Goal: Communication & Community: Answer question/provide support

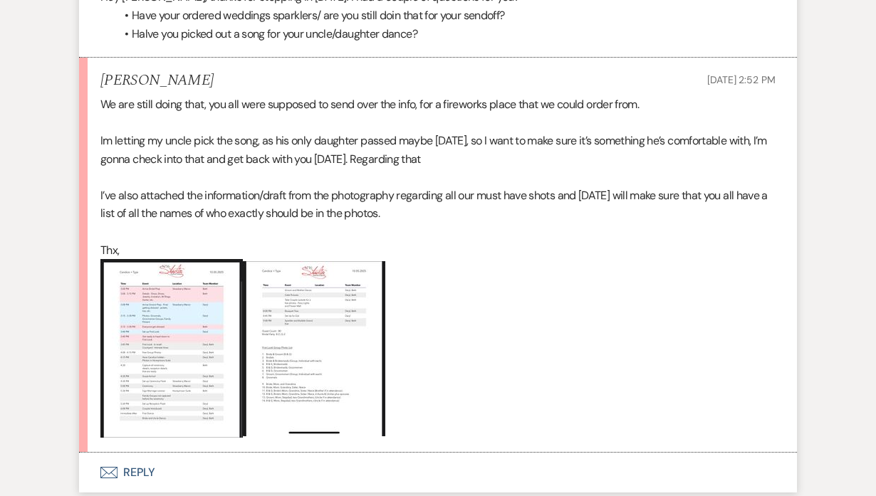
scroll to position [1490, 0]
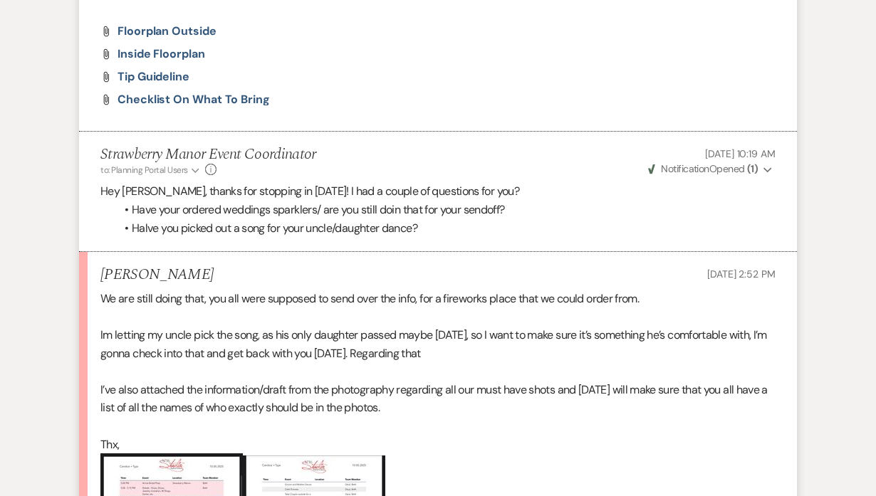
drag, startPoint x: 440, startPoint y: 25, endPoint x: 605, endPoint y: 4, distance: 166.6
click at [579, 28] on div "Attach File Floorplan Outside Attach File Inside Floorplan Attach File Tip Guid…" at bounding box center [437, 66] width 675 height 80
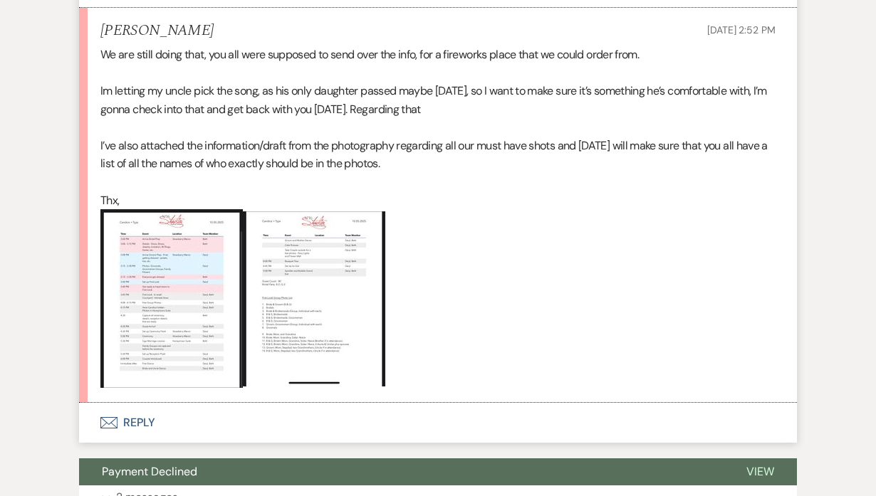
scroll to position [1684, 0]
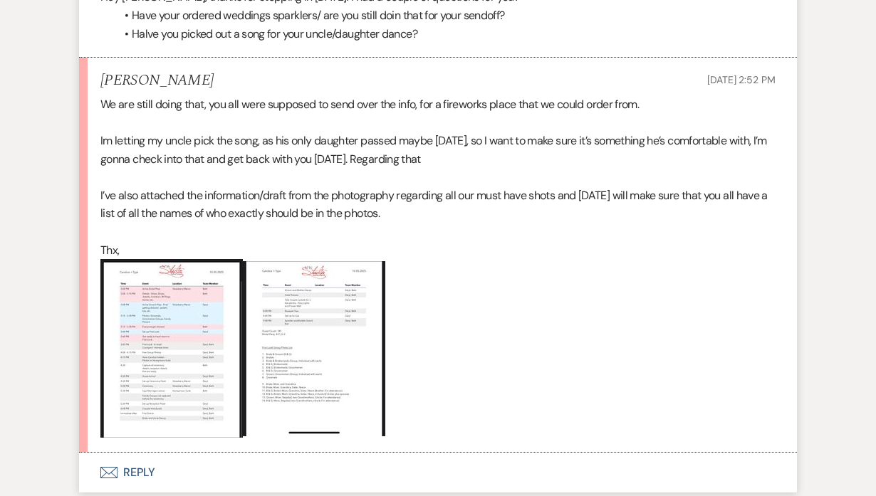
click at [172, 268] on img at bounding box center [171, 348] width 142 height 179
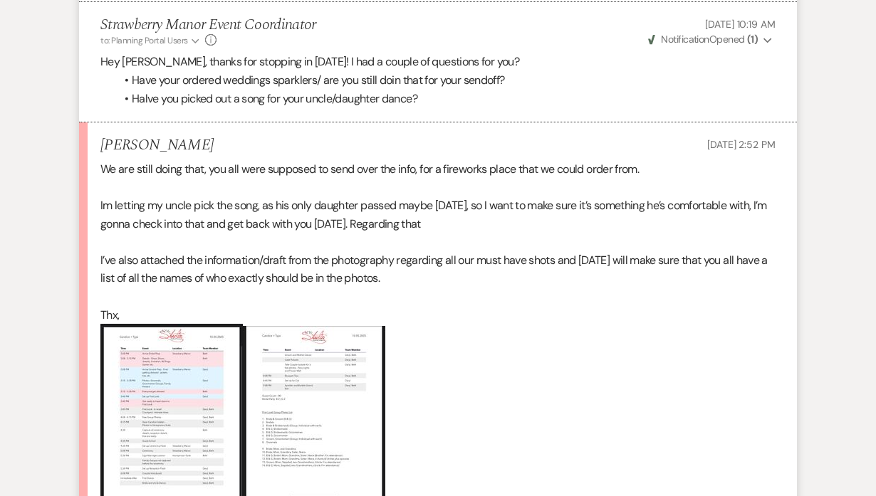
scroll to position [1814, 0]
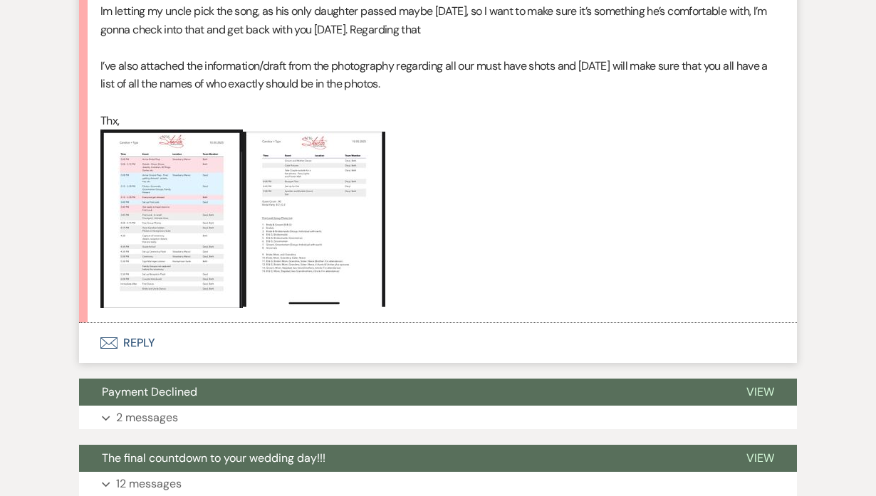
click at [209, 214] on img at bounding box center [171, 219] width 142 height 179
click at [266, 210] on img at bounding box center [314, 219] width 142 height 175
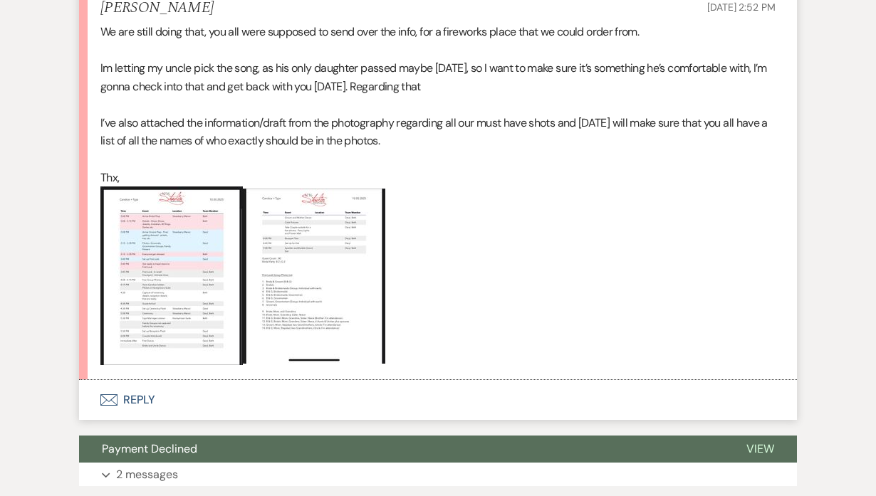
scroll to position [1804, 0]
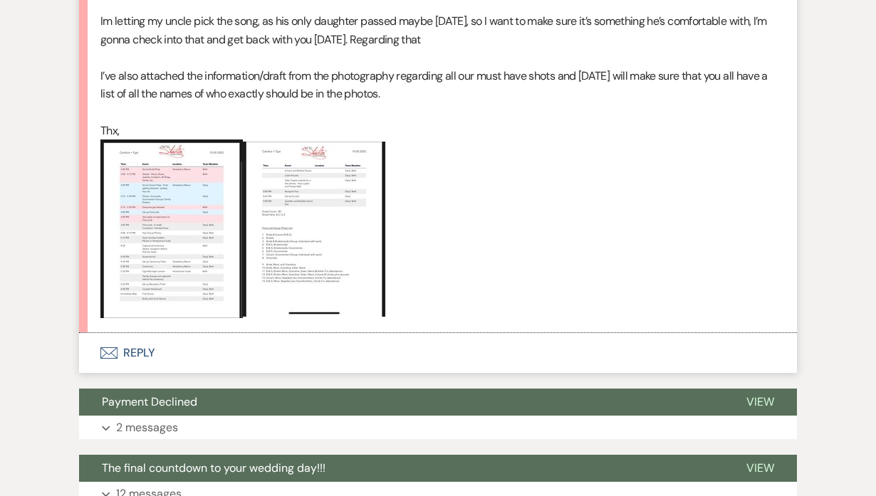
click at [135, 333] on button "Envelope Reply" at bounding box center [438, 353] width 718 height 40
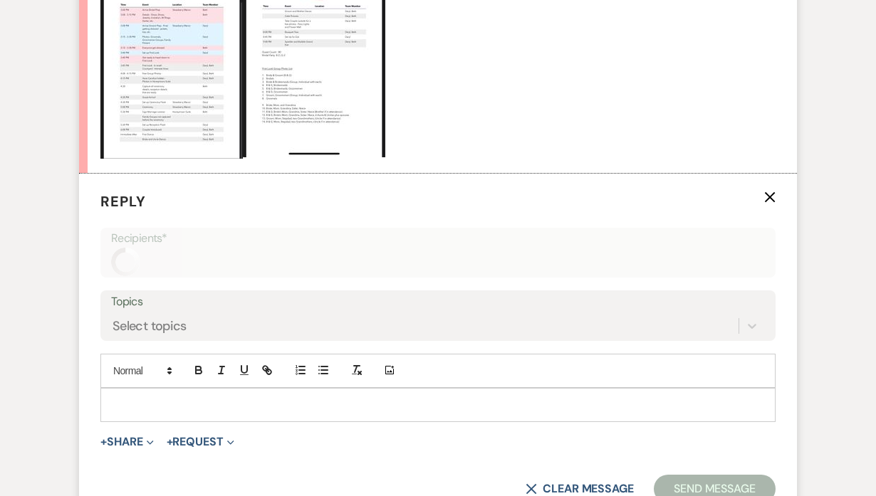
scroll to position [2017, 0]
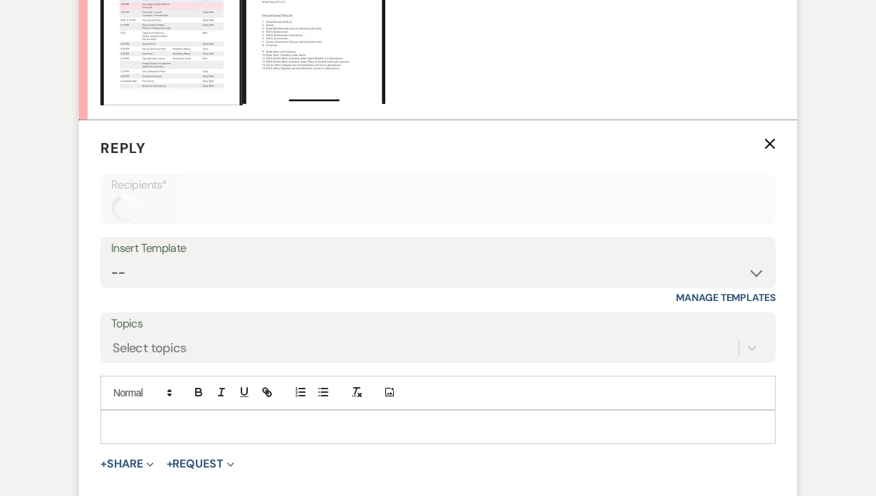
click at [269, 422] on div at bounding box center [438, 427] width 674 height 33
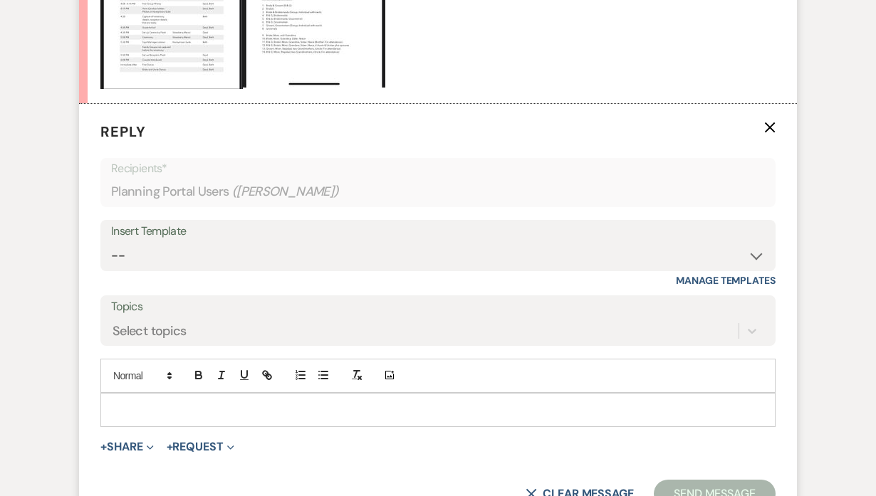
scroll to position [2081, 0]
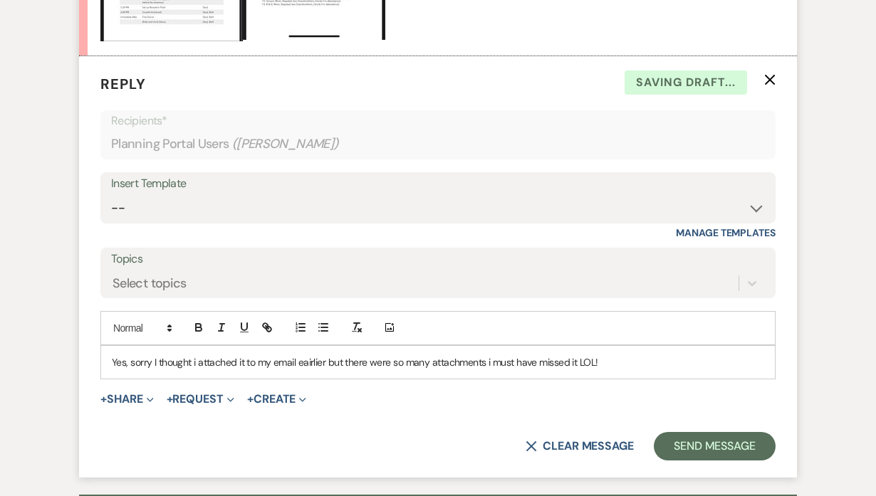
click at [578, 355] on p "Yes, sorry I thought i attached it to my email eairlier but there were so many …" at bounding box center [438, 363] width 652 height 16
click at [722, 355] on p "Yes, sorry I thought i attached it to my email eairlier but there were so many …" at bounding box center [438, 363] width 652 height 16
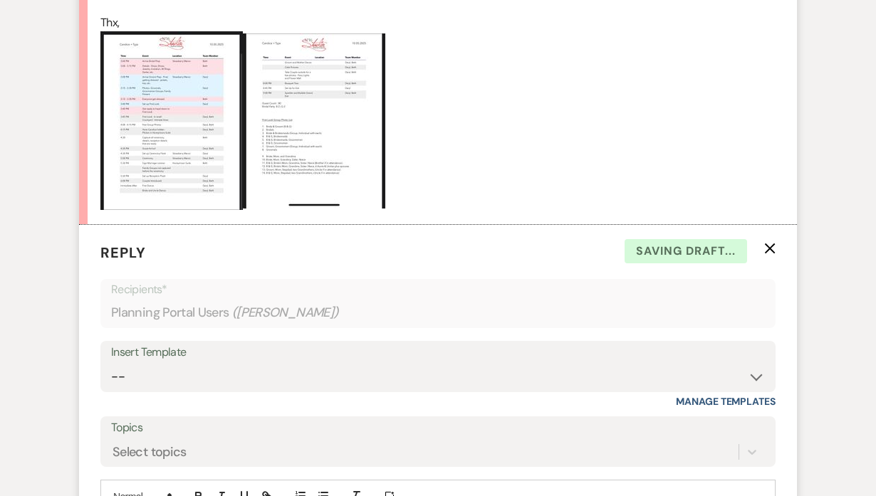
scroll to position [2016, 0]
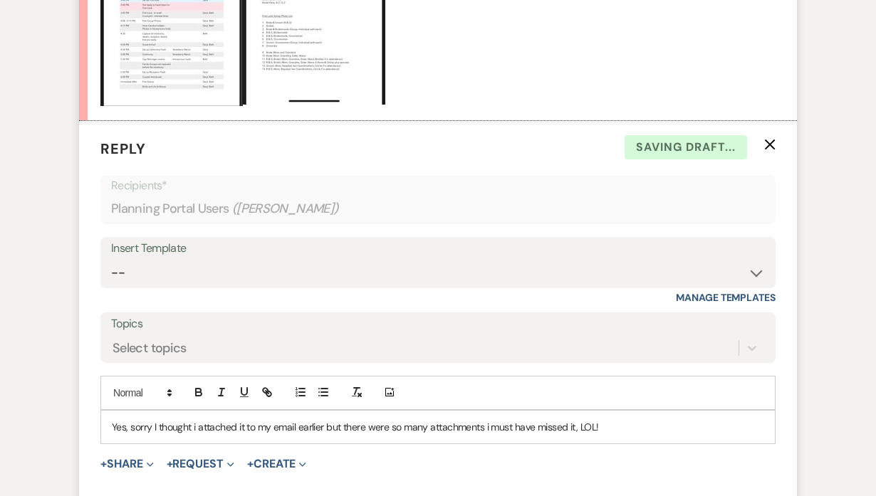
click at [640, 411] on div "Yes, sorry I thought i attached it to my email earlier but there were so many a…" at bounding box center [438, 427] width 674 height 33
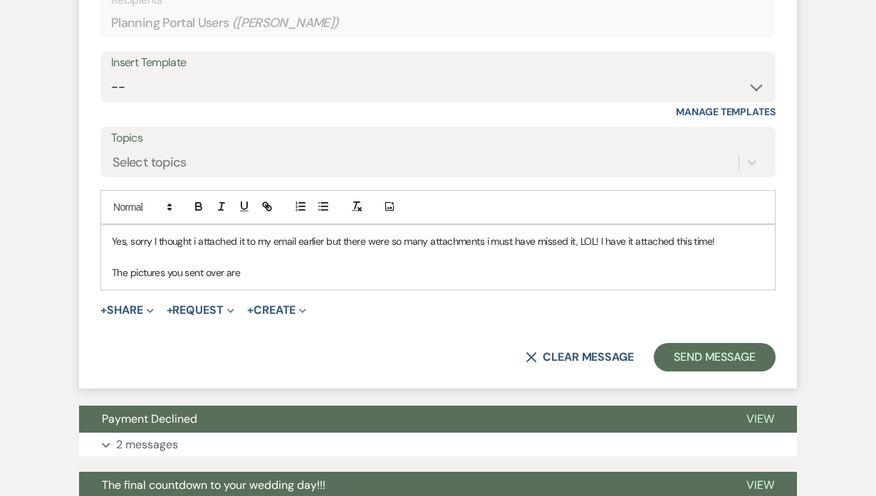
scroll to position [2211, 0]
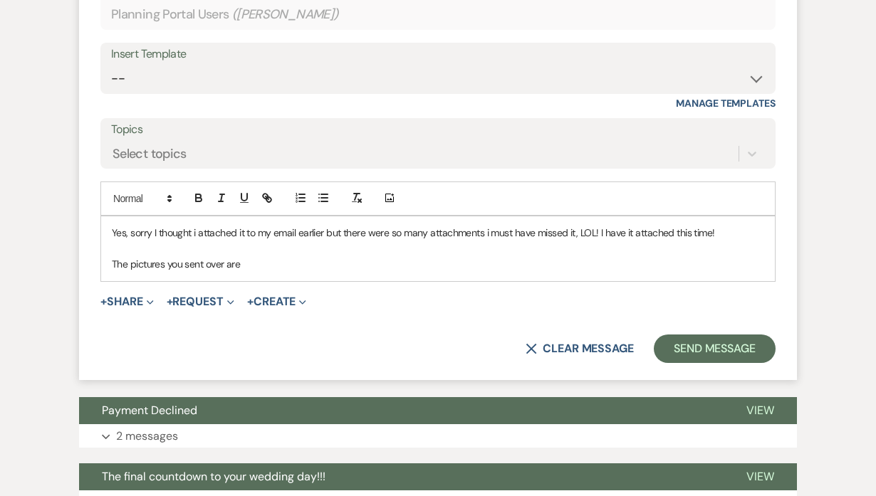
drag, startPoint x: 287, startPoint y: 244, endPoint x: 120, endPoint y: 246, distance: 167.4
click at [106, 250] on div "Yes, sorry I thought i attached it to my email earlier but there were so many a…" at bounding box center [438, 249] width 674 height 65
click at [197, 225] on p "Yes, sorry I thought i attached it to my email earlier but there were so many a…" at bounding box center [438, 233] width 652 height 16
drag, startPoint x: 486, startPoint y: 214, endPoint x: 502, endPoint y: 214, distance: 15.7
click at [489, 225] on p "Yes, sorry I thought I attached it to my email earlier but there were so many a…" at bounding box center [438, 233] width 652 height 16
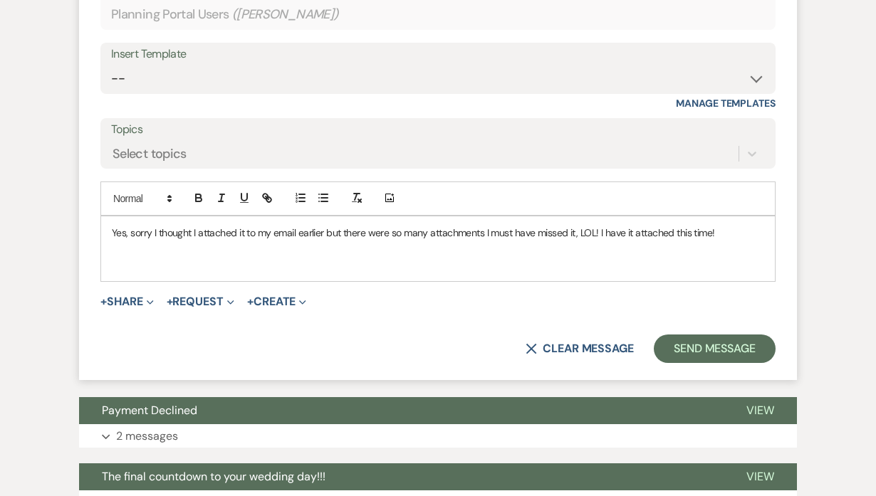
click at [521, 241] on p at bounding box center [438, 249] width 652 height 16
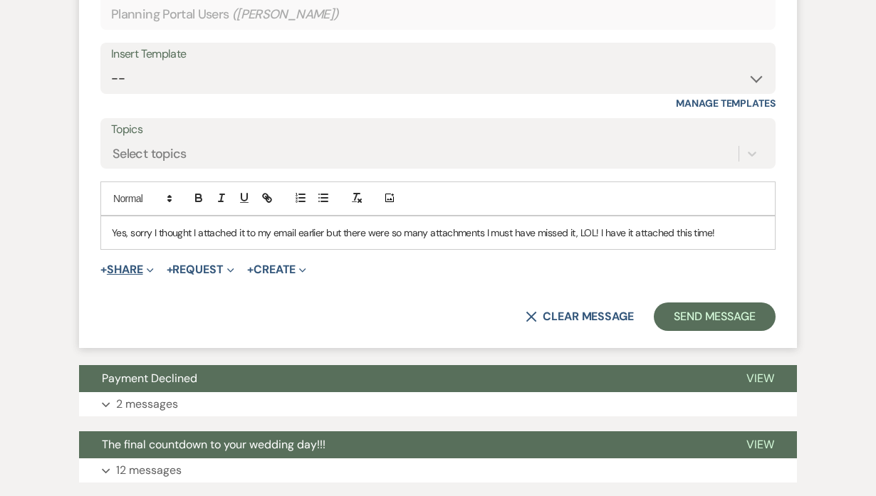
click at [127, 264] on button "+ Share Expand" at bounding box center [126, 269] width 53 height 11
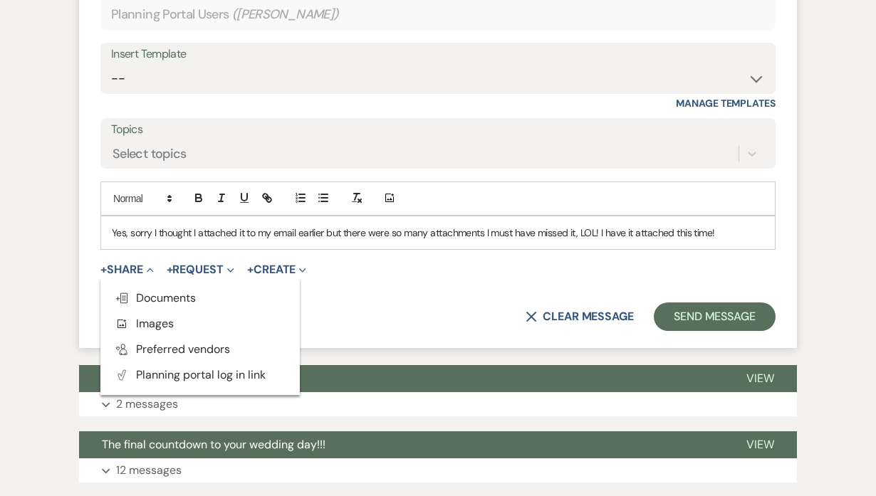
click at [725, 225] on p "Yes, sorry I thought I attached it to my email earlier but there were so many a…" at bounding box center [438, 233] width 652 height 16
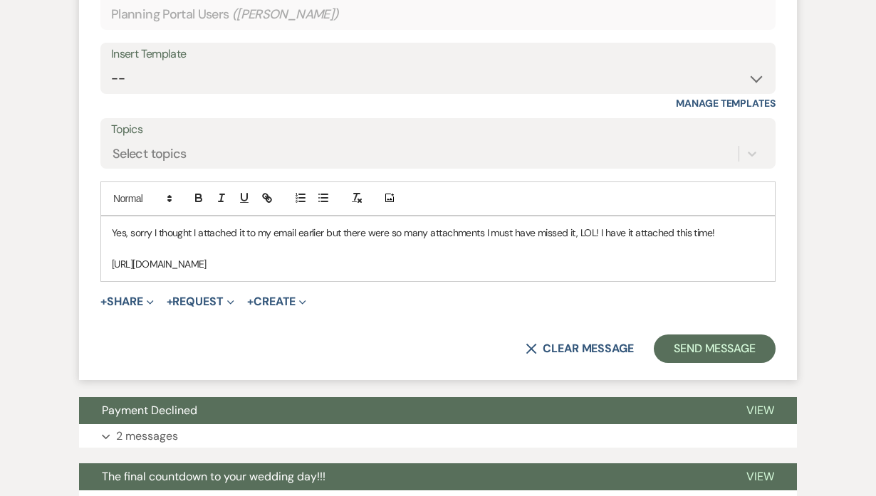
click at [747, 225] on p "Yes, sorry I thought I attached it to my email earlier but there were so many a…" at bounding box center [438, 233] width 652 height 16
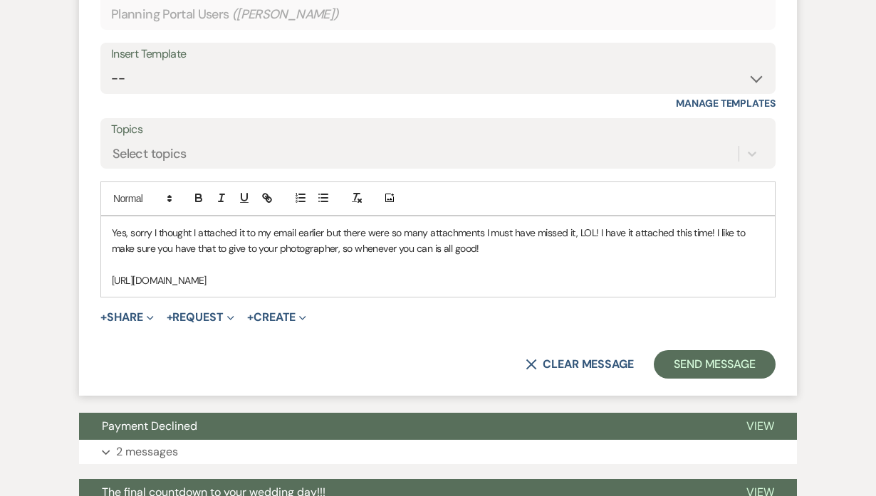
click at [600, 225] on p "Yes, sorry I thought I attached it to my email earlier but there were so many a…" at bounding box center [438, 241] width 652 height 32
click at [718, 225] on p "Yes, sorry I thought I attached it to my email earlier but there were so many a…" at bounding box center [438, 241] width 652 height 32
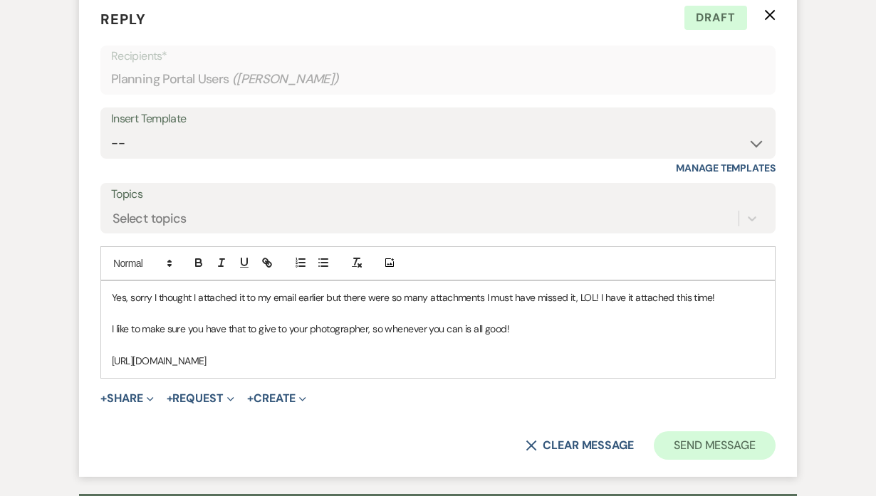
scroll to position [2405, 0]
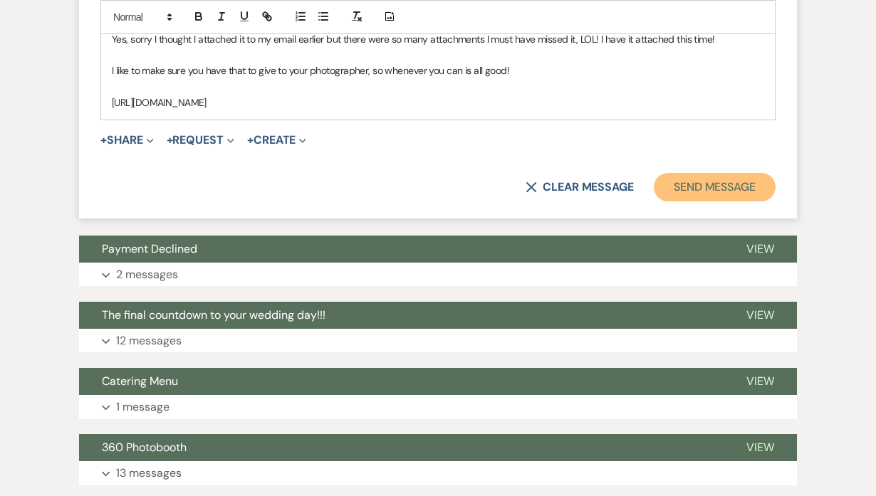
click at [744, 173] on button "Send Message" at bounding box center [715, 187] width 122 height 28
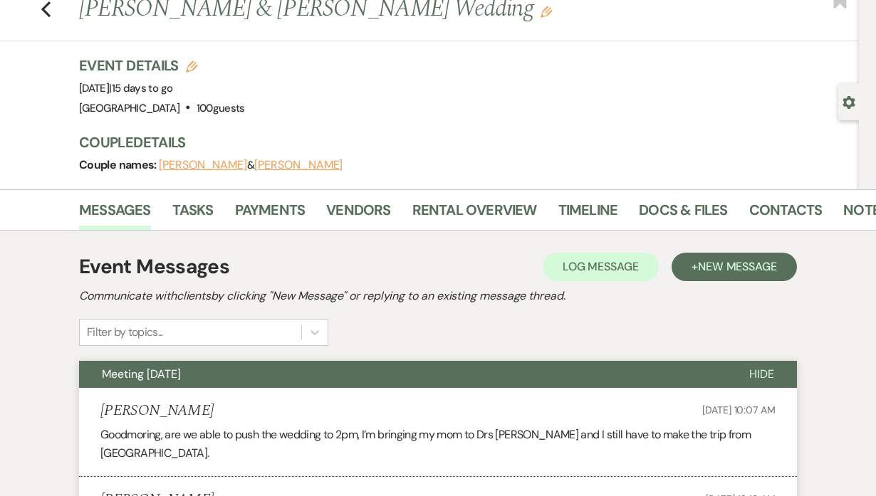
scroll to position [0, 0]
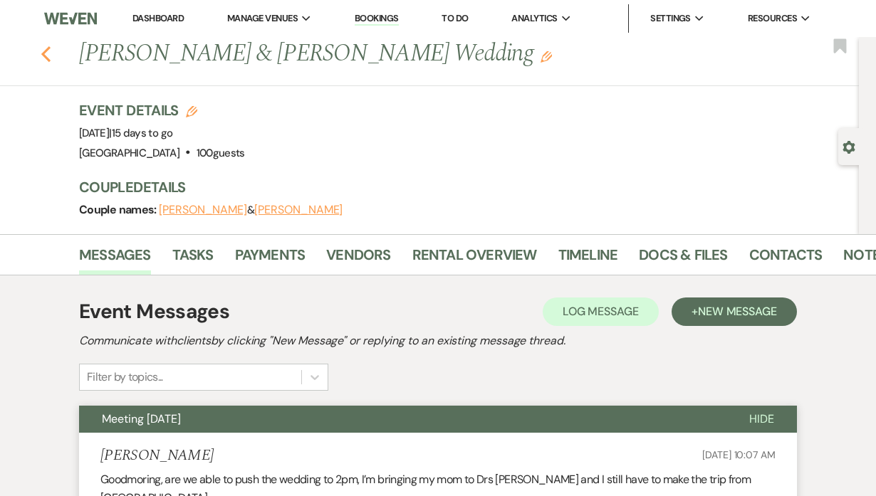
click at [49, 53] on icon "Previous" at bounding box center [46, 54] width 11 height 17
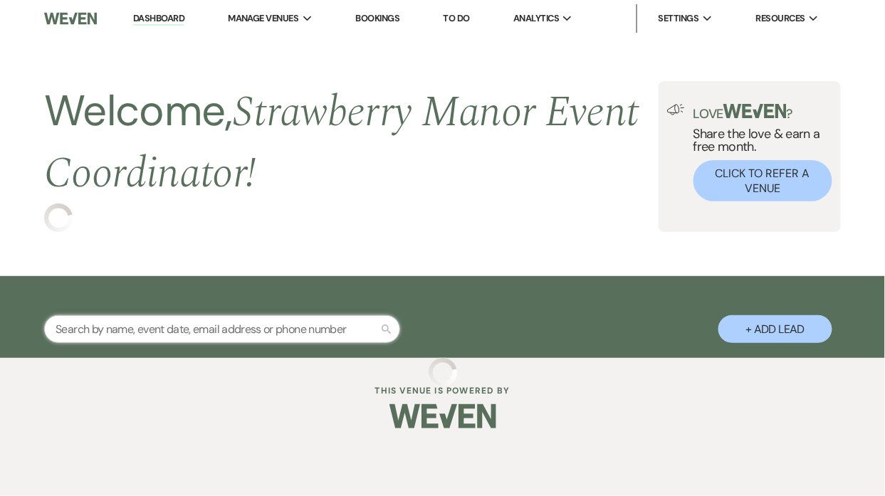
click at [110, 325] on input "text" at bounding box center [222, 330] width 356 height 28
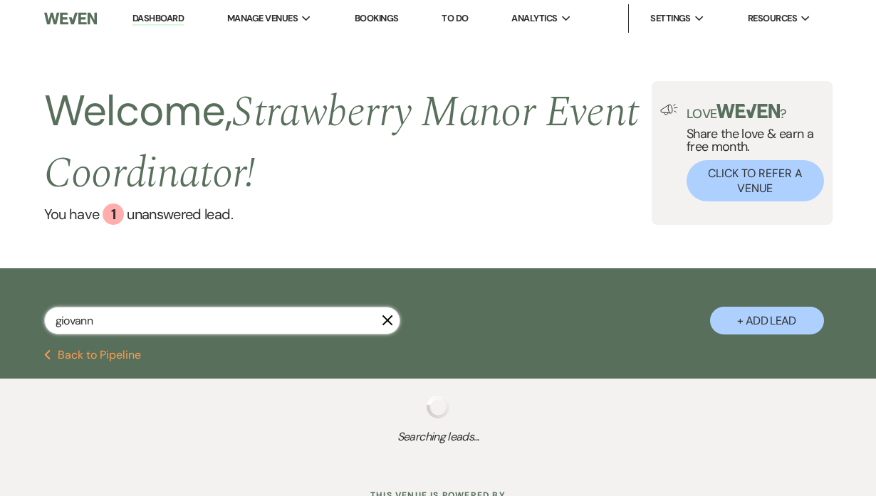
type input "giovanna"
select select "8"
select select "4"
select select "8"
select select "5"
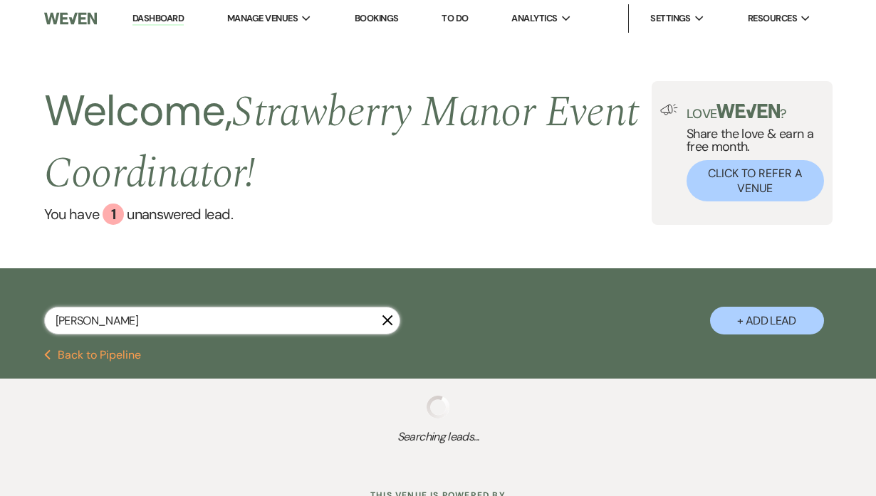
select select "8"
select select "5"
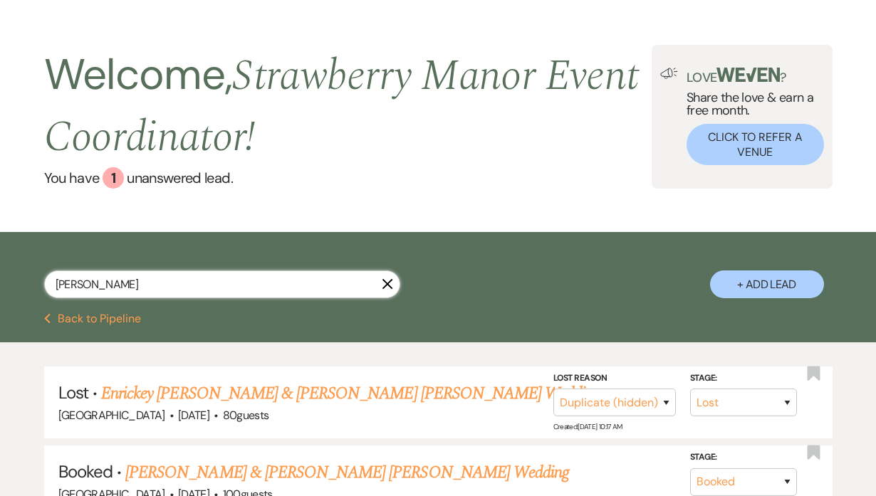
scroll to position [259, 0]
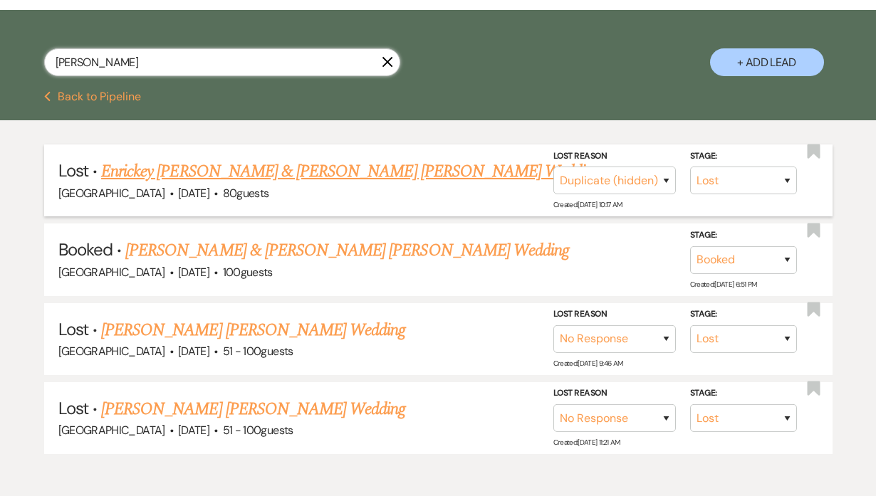
type input "giovanna"
click at [387, 170] on link "Enrickey William Basdao Costa & Giovanna De Carvalho Peixoto's Wedding" at bounding box center [350, 172] width 499 height 26
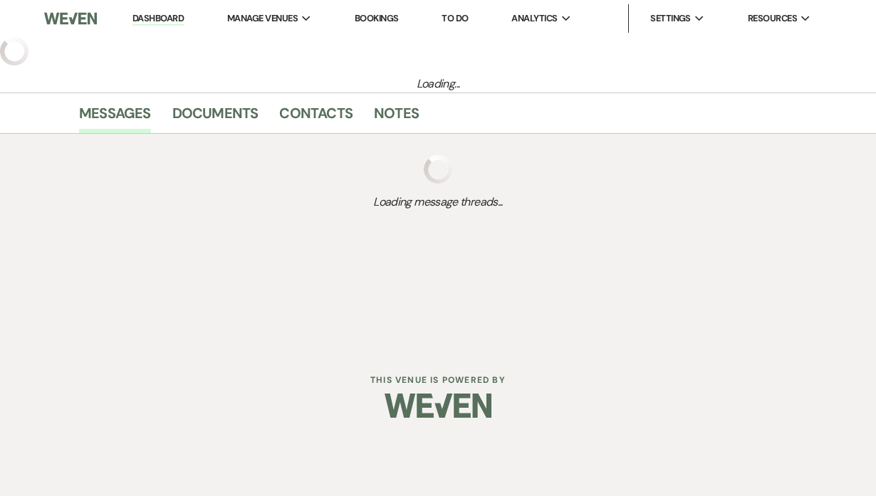
select select "8"
select select "4"
select select "5"
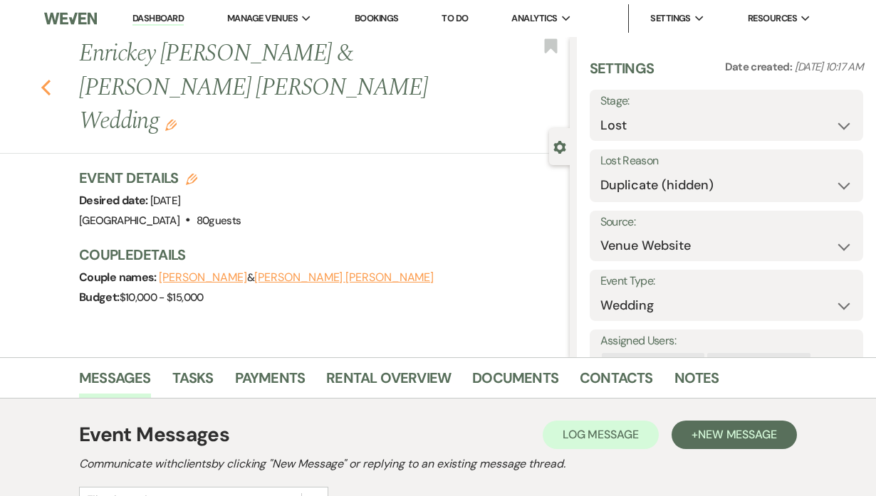
click at [48, 92] on icon "Previous" at bounding box center [46, 87] width 11 height 17
select select "8"
select select "4"
select select "8"
select select "5"
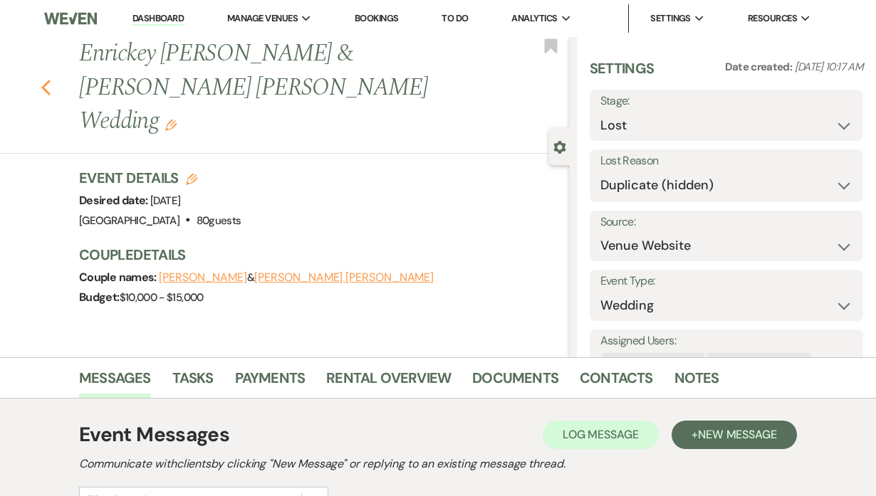
select select "8"
select select "5"
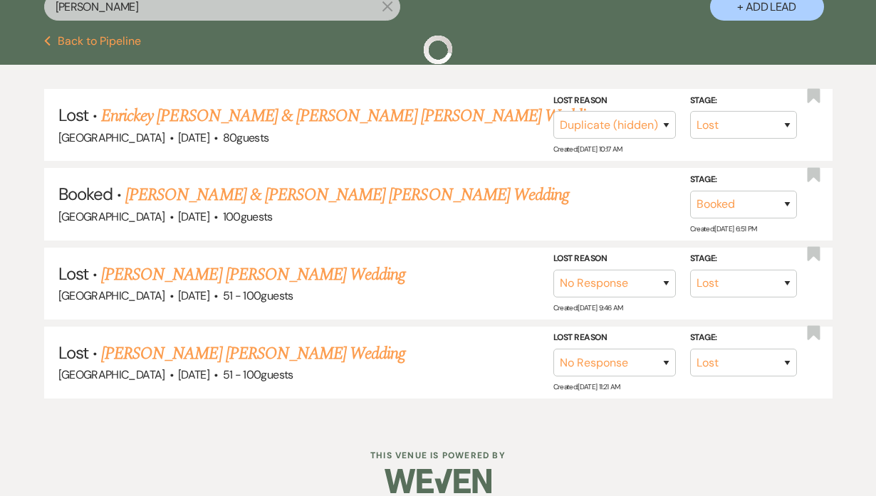
scroll to position [323, 0]
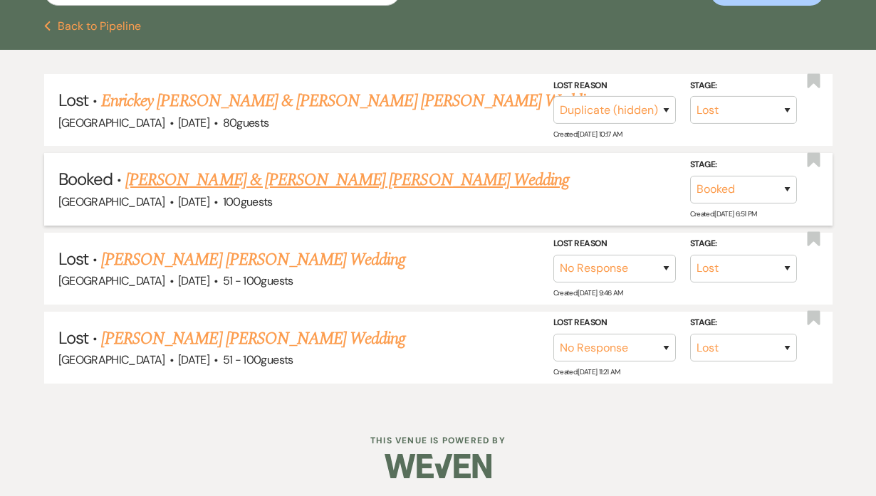
click at [303, 184] on link "[PERSON_NAME] & [PERSON_NAME] [PERSON_NAME] Wedding" at bounding box center [347, 180] width 444 height 26
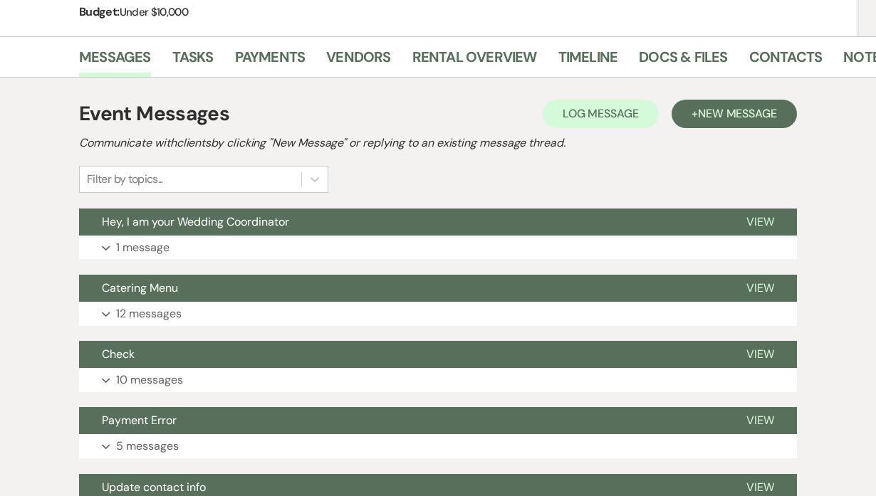
scroll to position [323, 0]
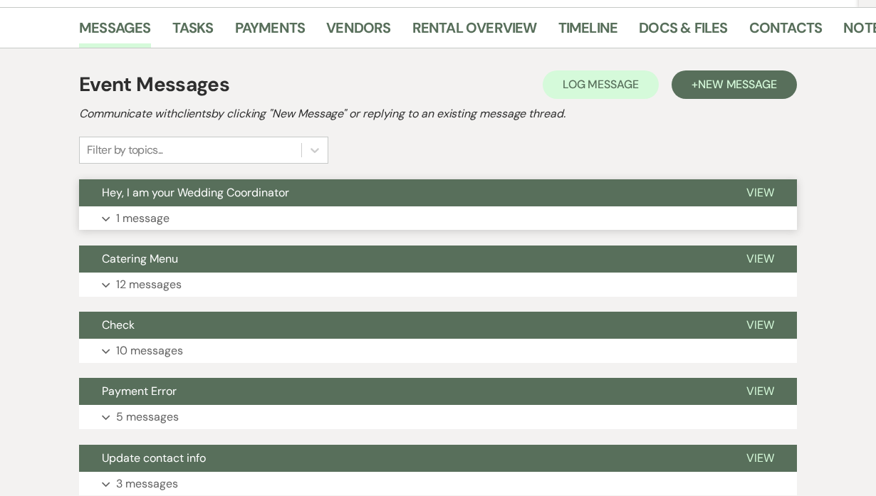
click at [176, 207] on button "Expand 1 message" at bounding box center [438, 219] width 718 height 24
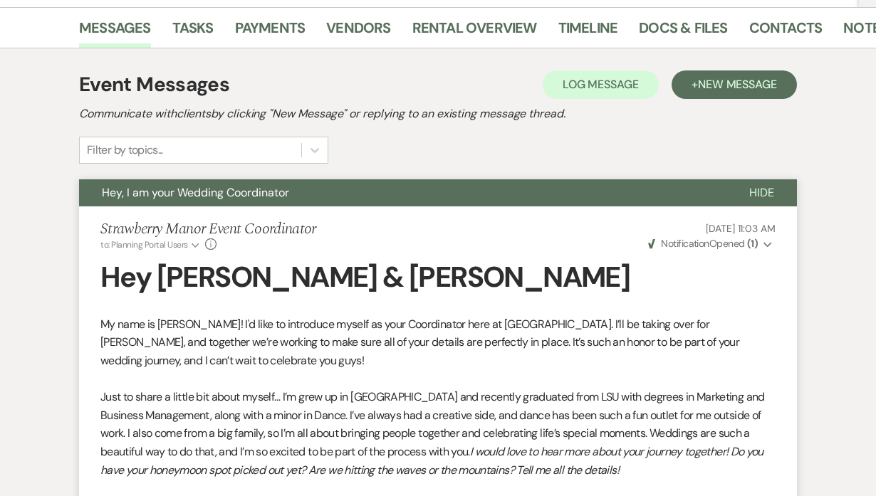
click at [699, 237] on span "Notification" at bounding box center [685, 243] width 48 height 13
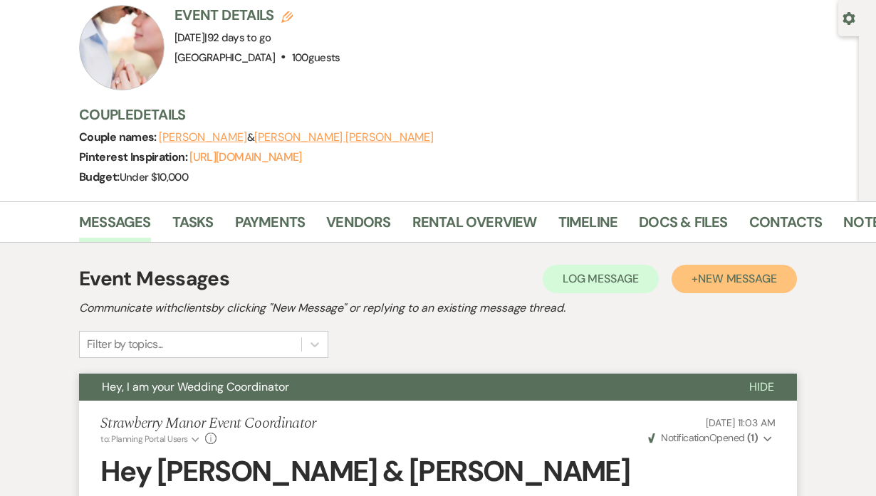
click at [746, 271] on span "New Message" at bounding box center [737, 278] width 79 height 15
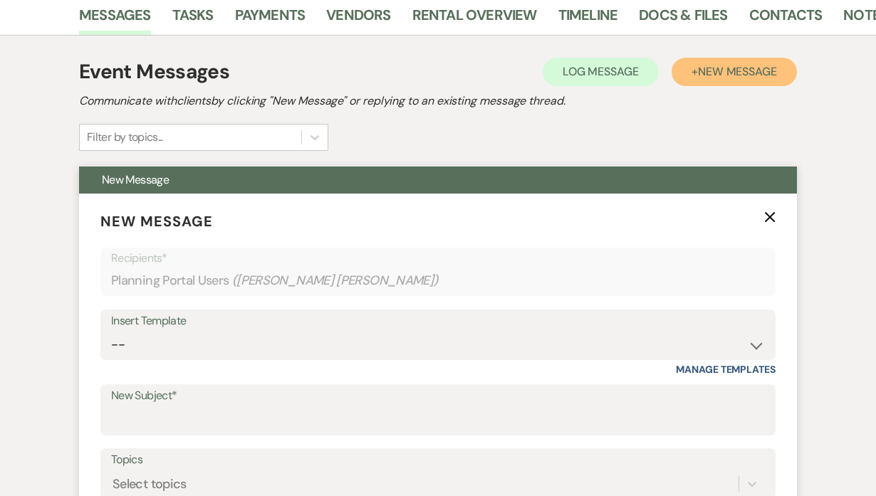
scroll to position [388, 0]
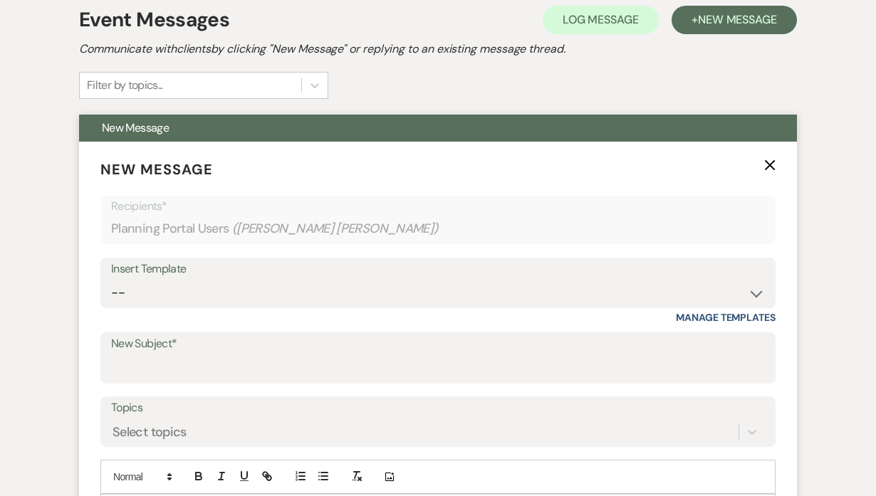
click at [199, 259] on div "Insert Template" at bounding box center [438, 269] width 654 height 21
click at [202, 279] on select "-- Weven Planning Portal Introduction (Booked Events) Private Party Inquiry Res…" at bounding box center [438, 293] width 654 height 28
select select "3663"
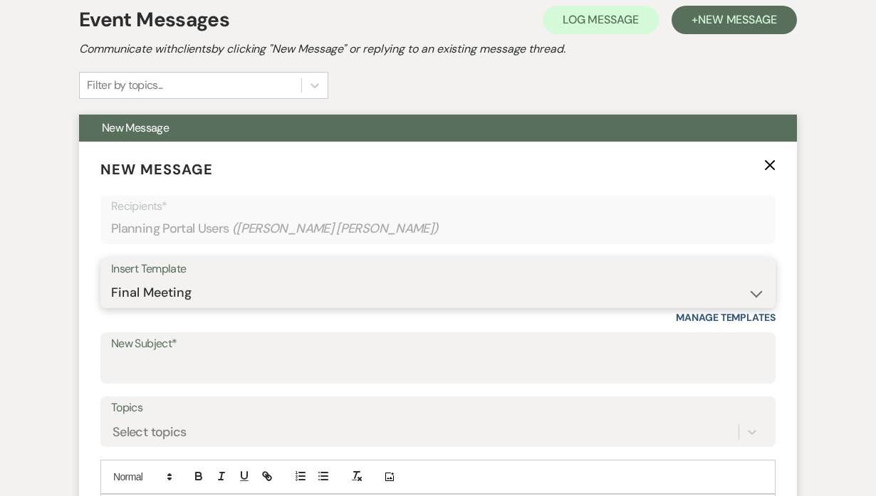
click at [111, 279] on select "-- Weven Planning Portal Introduction (Booked Events) Private Party Inquiry Res…" at bounding box center [438, 293] width 654 height 28
type input "The final countdown to your wedding day!!!"
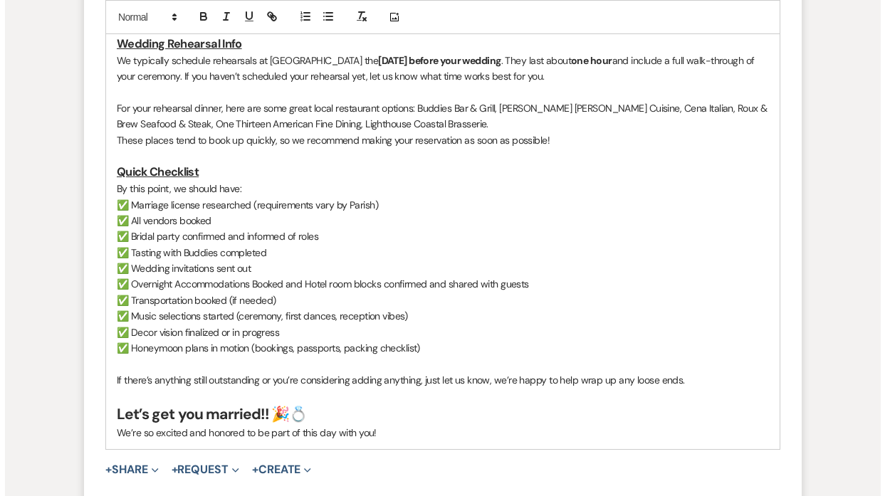
scroll to position [1295, 0]
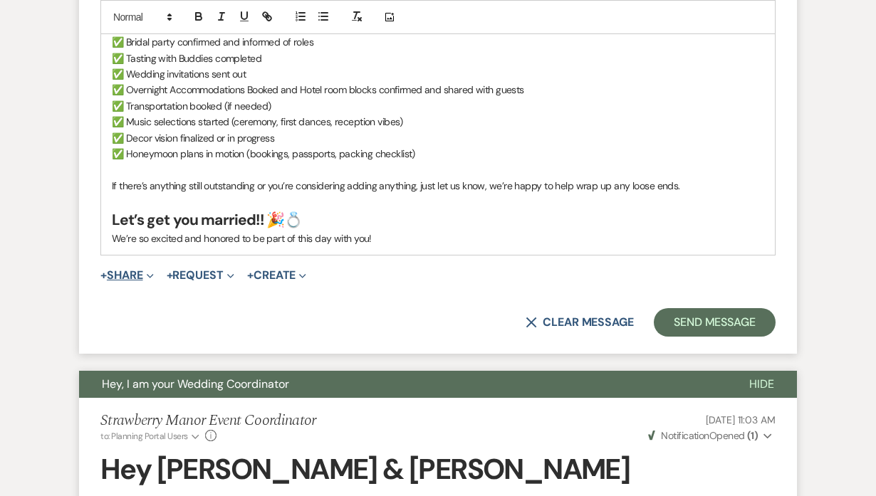
click at [139, 270] on button "+ Share Expand" at bounding box center [126, 275] width 53 height 11
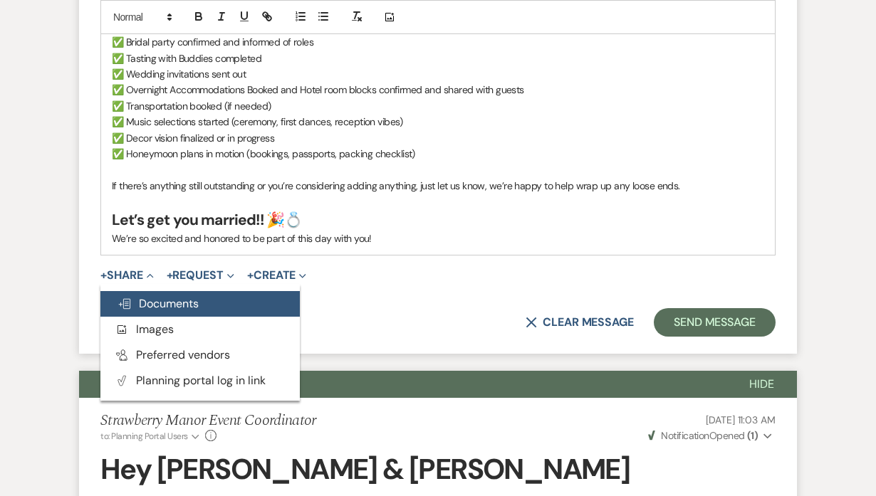
click at [142, 296] on span "Doc Upload Documents" at bounding box center [158, 303] width 81 height 15
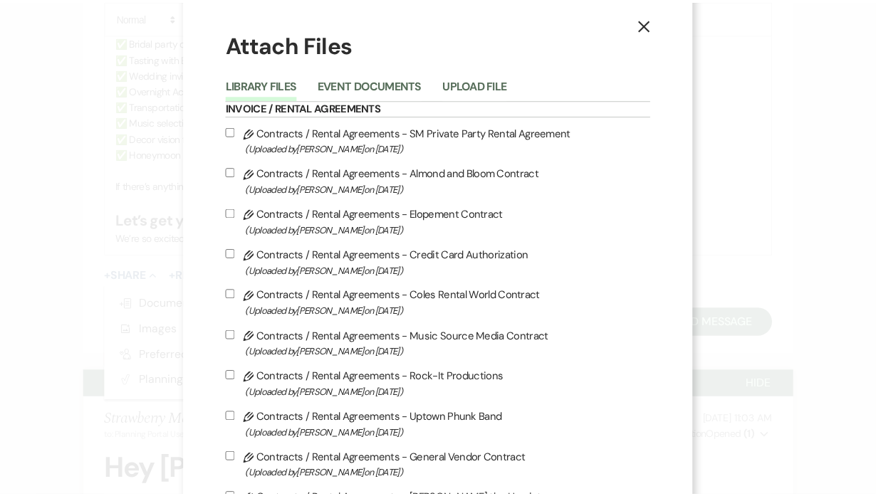
scroll to position [0, 0]
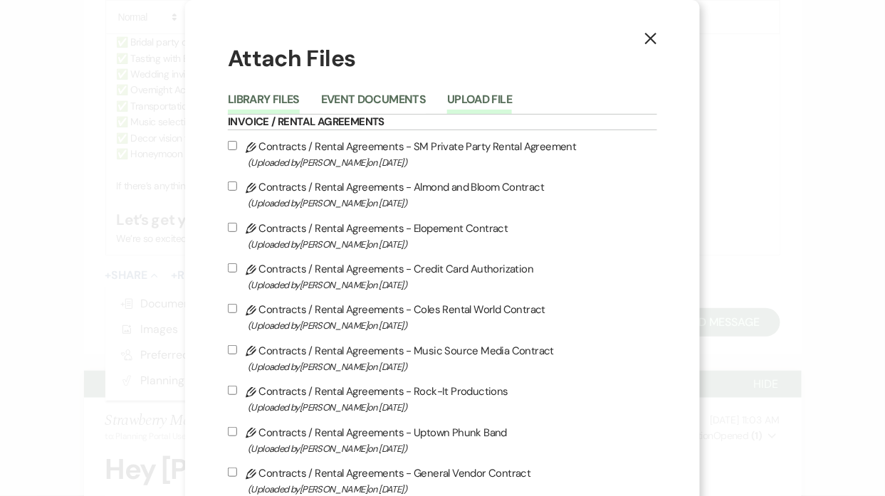
click at [481, 99] on button "Upload File" at bounding box center [479, 104] width 65 height 20
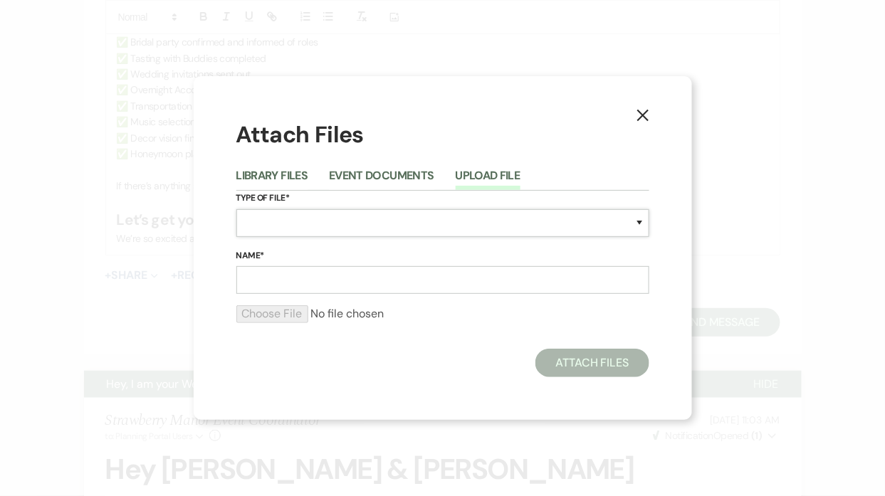
click at [275, 216] on select "Special Event Insurance Vendor Certificate of Insurance Contracts / Rental Agre…" at bounding box center [442, 223] width 413 height 28
select select "0"
click at [236, 209] on select "Special Event Insurance Vendor Certificate of Insurance Contracts / Rental Agre…" at bounding box center [442, 223] width 413 height 28
click at [292, 281] on input "Name*" at bounding box center [442, 280] width 413 height 28
type input "Wedding Details Worksheet"
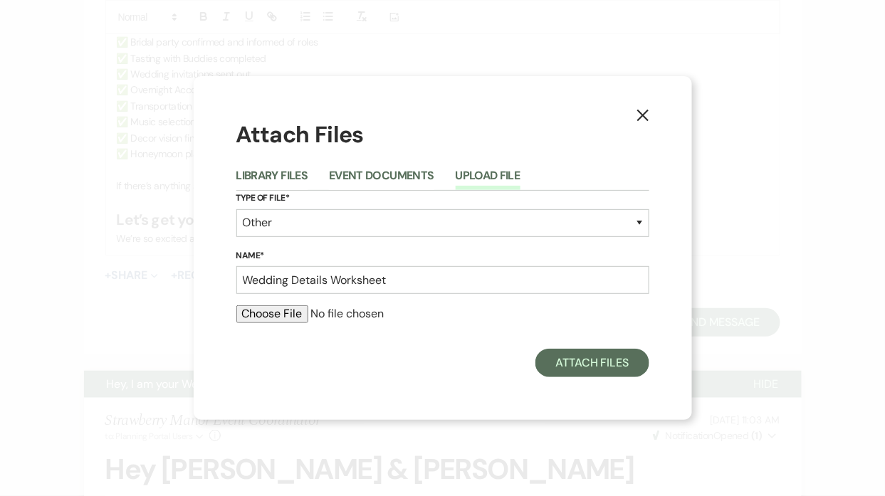
click at [288, 313] on input "file" at bounding box center [442, 314] width 413 height 17
type input "C:\fakepath\12.21.2025 - Giovanna - Wedding Details.docx"
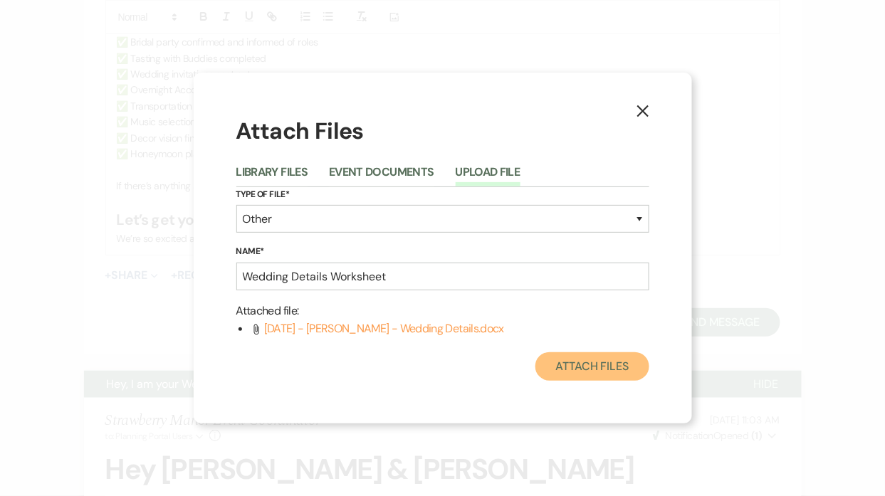
click at [577, 365] on button "Attach Files" at bounding box center [592, 367] width 113 height 28
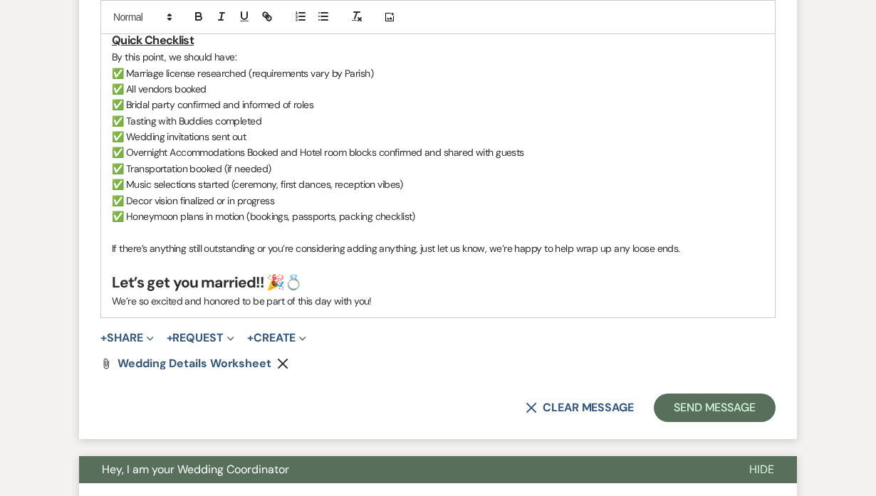
scroll to position [1295, 0]
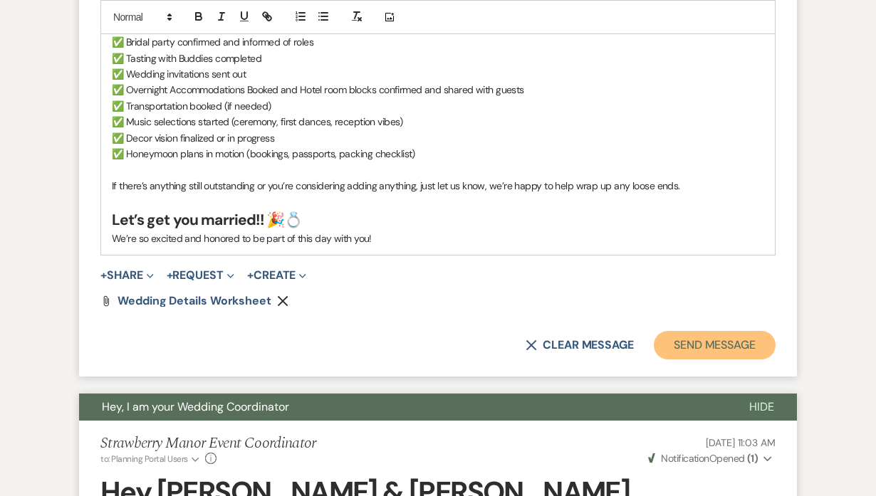
click at [679, 331] on button "Send Message" at bounding box center [715, 345] width 122 height 28
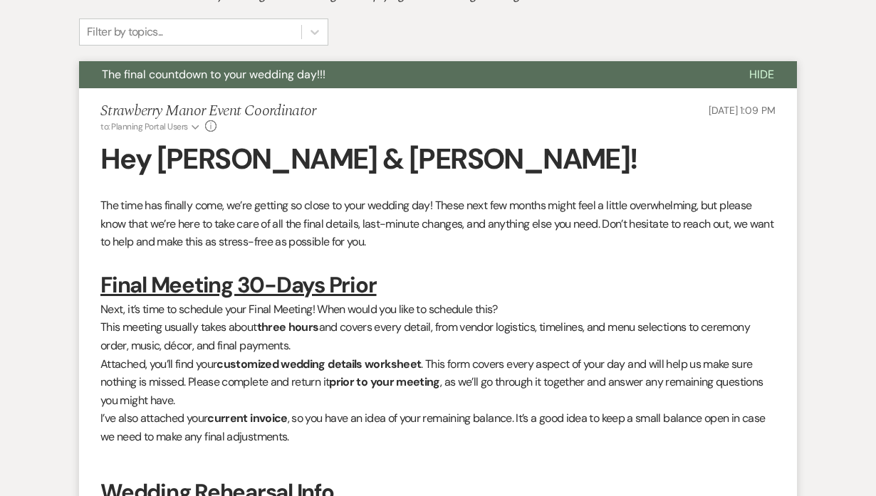
scroll to position [182, 0]
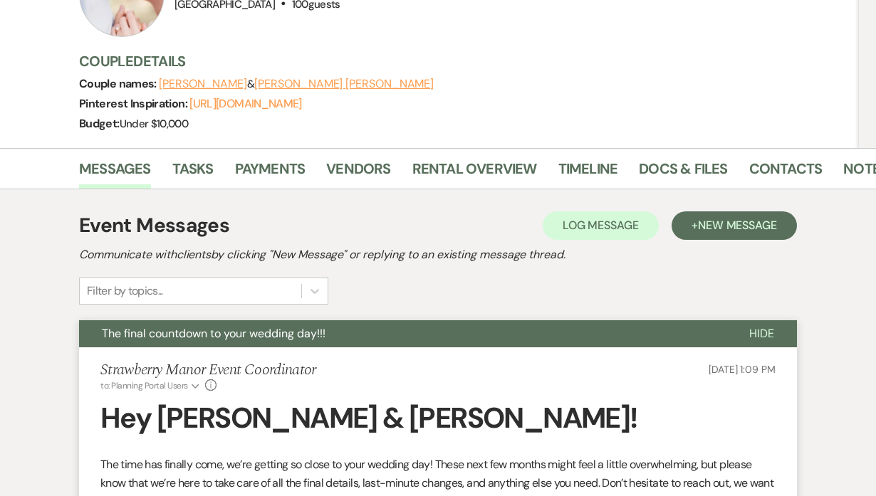
click at [760, 326] on span "Hide" at bounding box center [761, 333] width 25 height 15
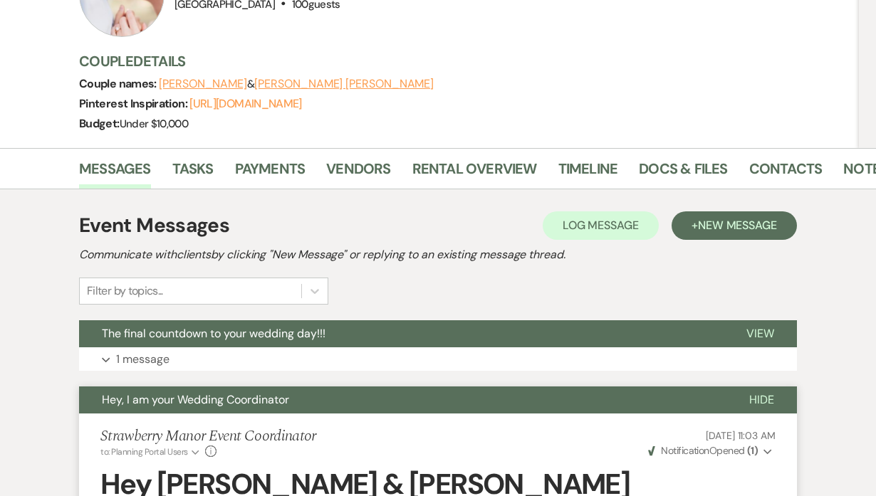
click at [763, 392] on span "Hide" at bounding box center [761, 399] width 25 height 15
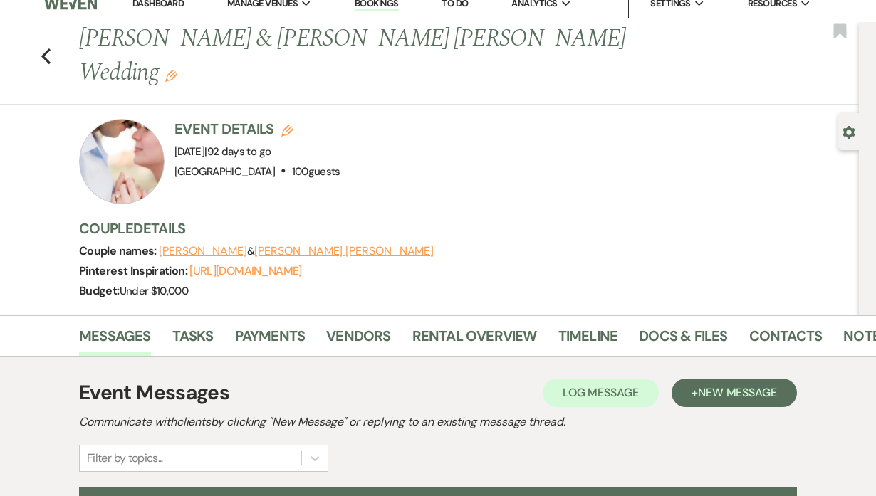
scroll to position [0, 0]
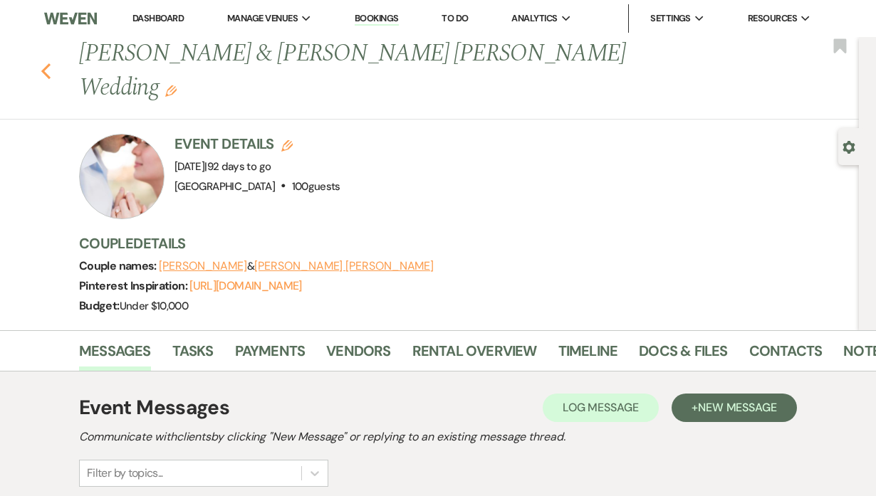
click at [50, 63] on icon "Previous" at bounding box center [46, 71] width 11 height 17
select select "8"
select select "4"
select select "8"
select select "5"
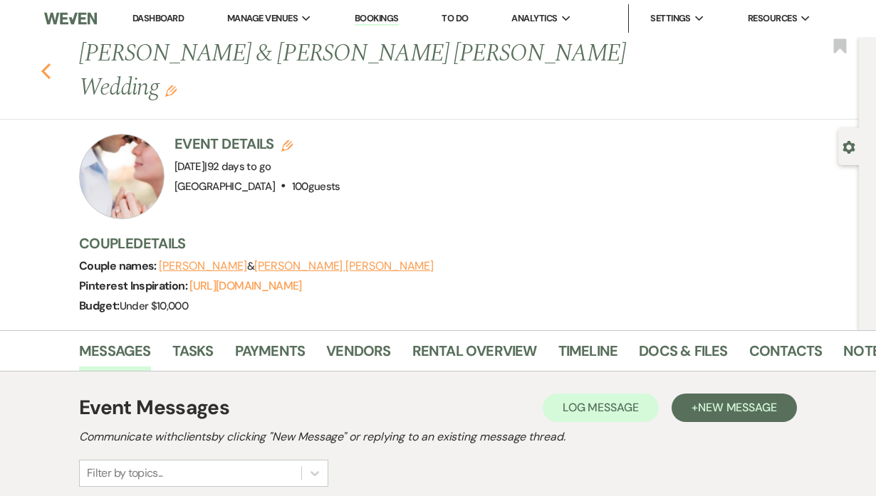
select select "8"
select select "5"
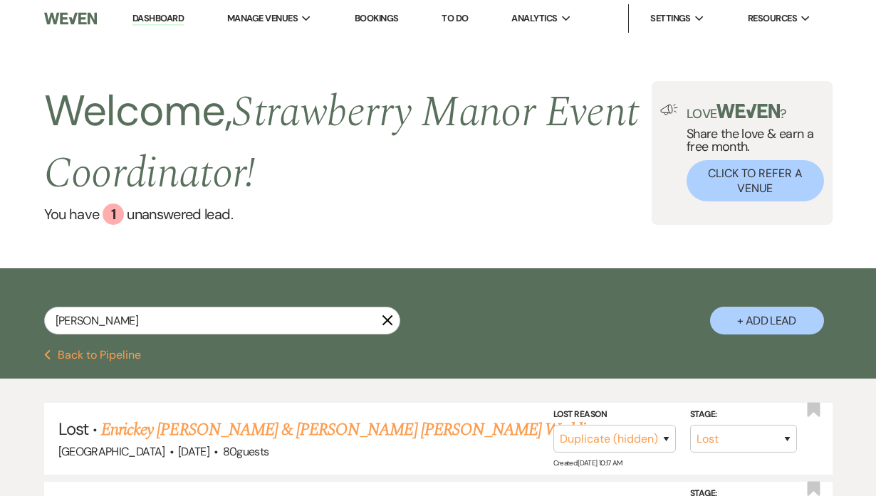
click at [105, 361] on button "Previous Back to Pipeline" at bounding box center [93, 355] width 98 height 11
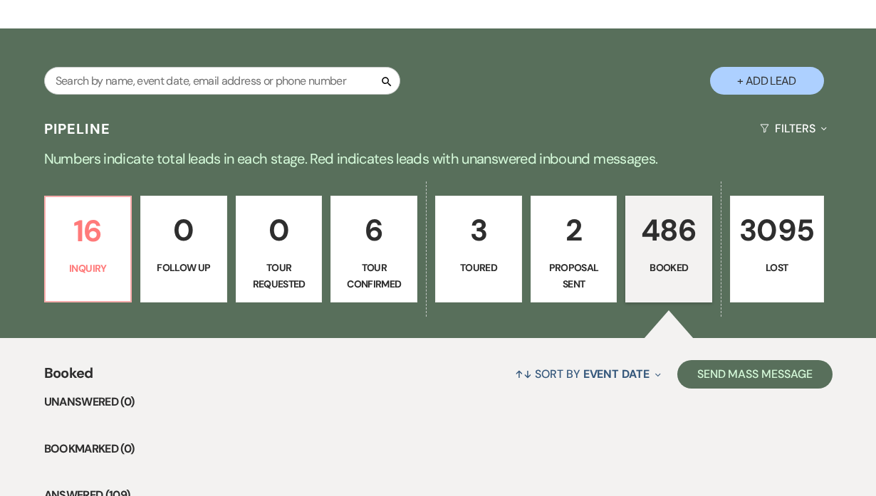
scroll to position [121, 0]
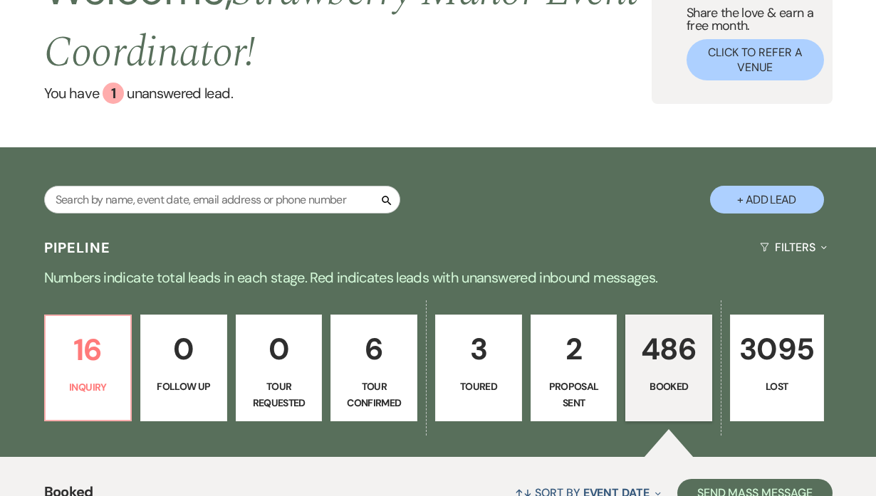
click at [653, 350] on p "486" at bounding box center [669, 349] width 68 height 48
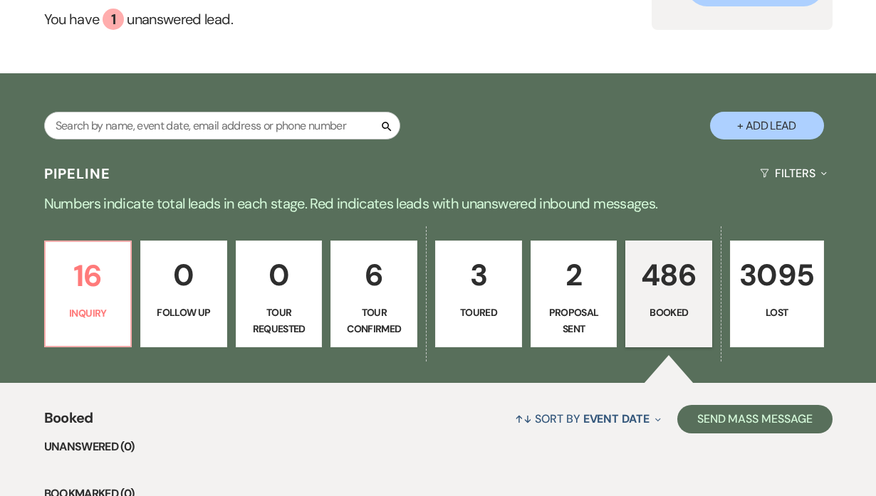
scroll to position [259, 0]
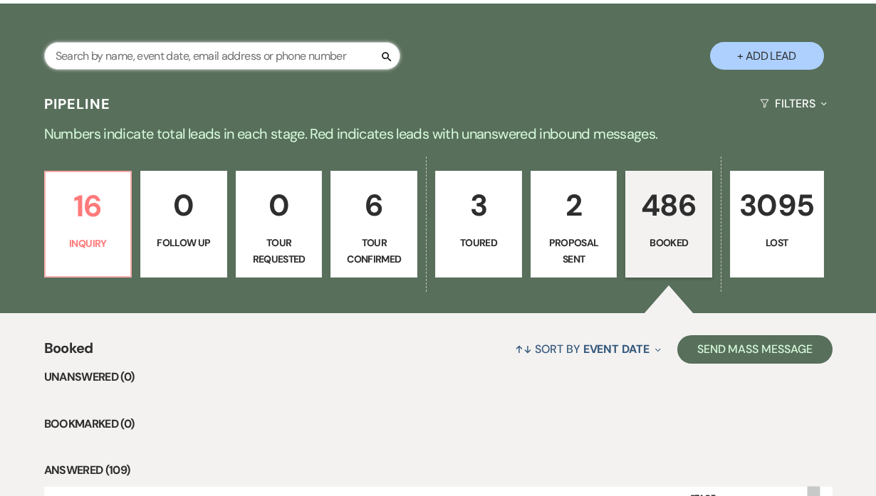
click at [157, 61] on input "text" at bounding box center [222, 56] width 356 height 28
type input "claire"
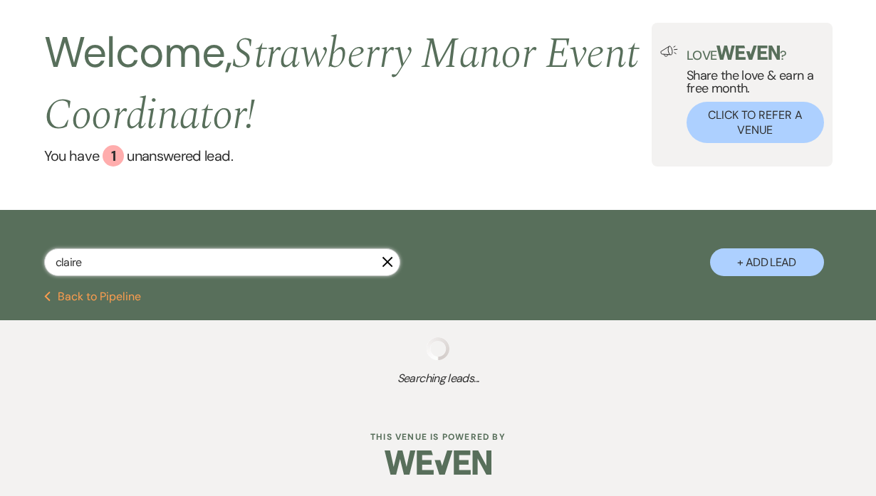
select select "8"
select select "5"
select select "8"
select select "5"
select select "8"
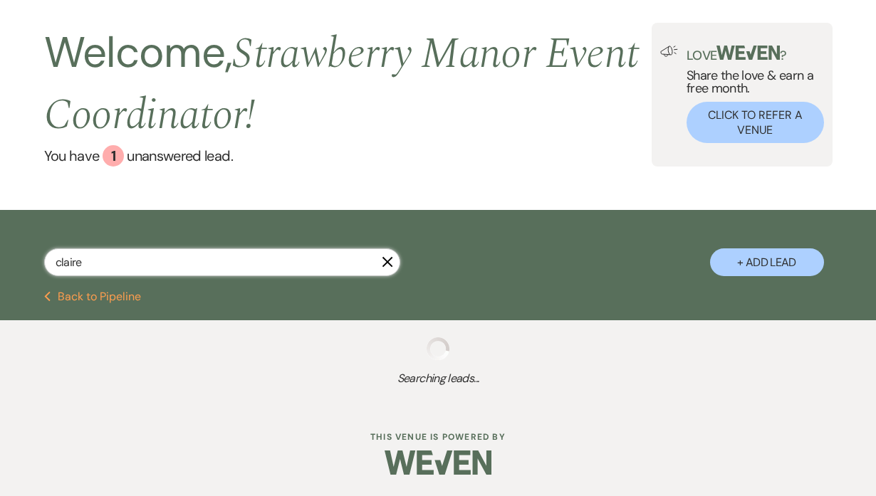
select select "5"
select select "8"
select select "5"
select select "8"
select select "5"
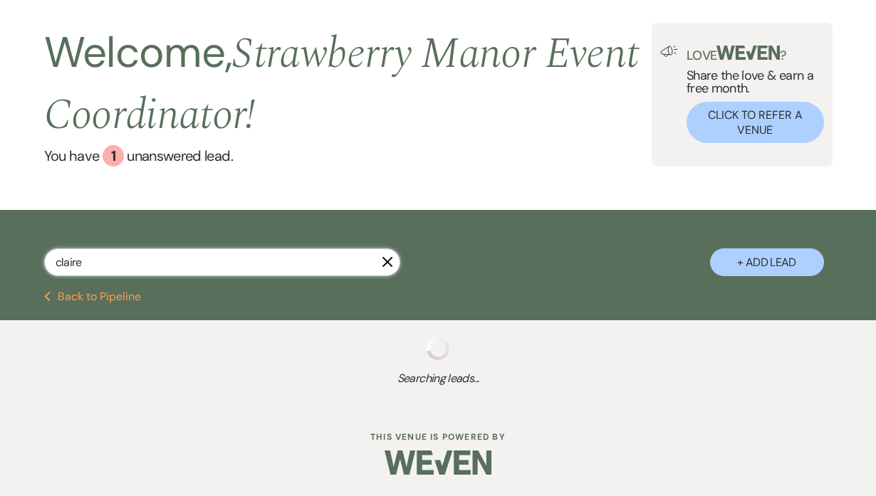
select select "8"
select select "5"
select select "8"
select select "6"
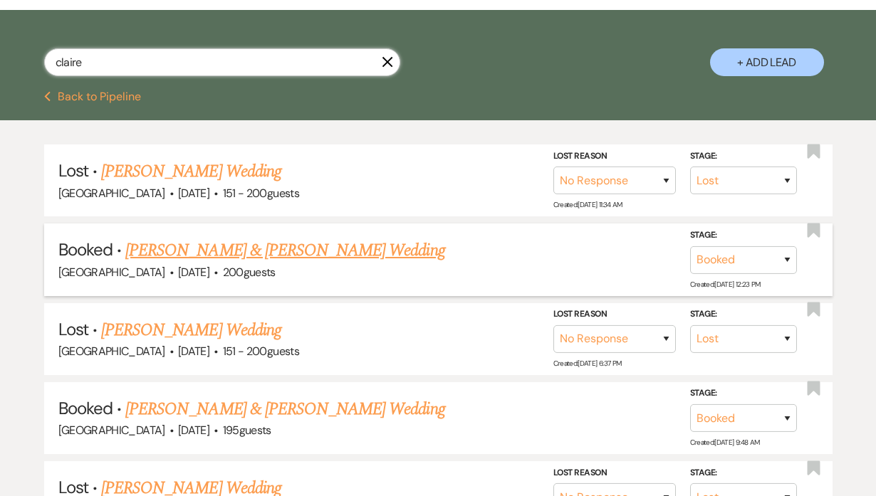
type input "claire"
click at [214, 249] on link "[PERSON_NAME] & [PERSON_NAME] Wedding" at bounding box center [284, 251] width 319 height 26
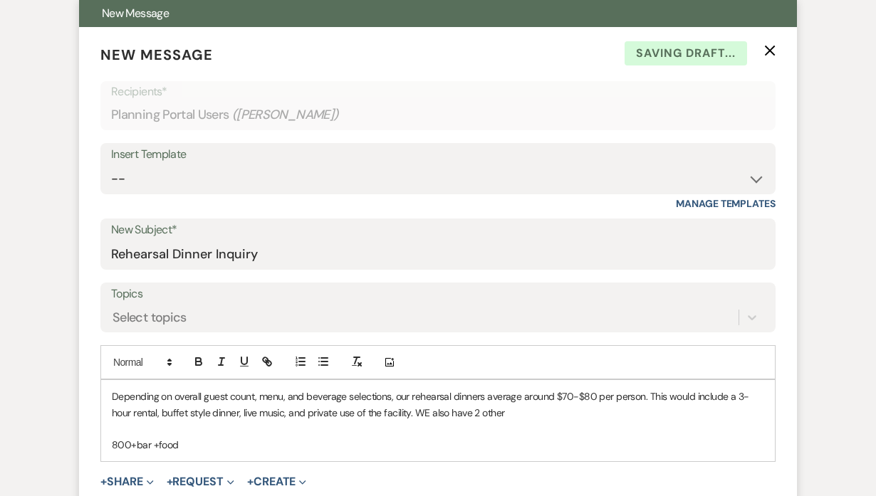
scroll to position [583, 0]
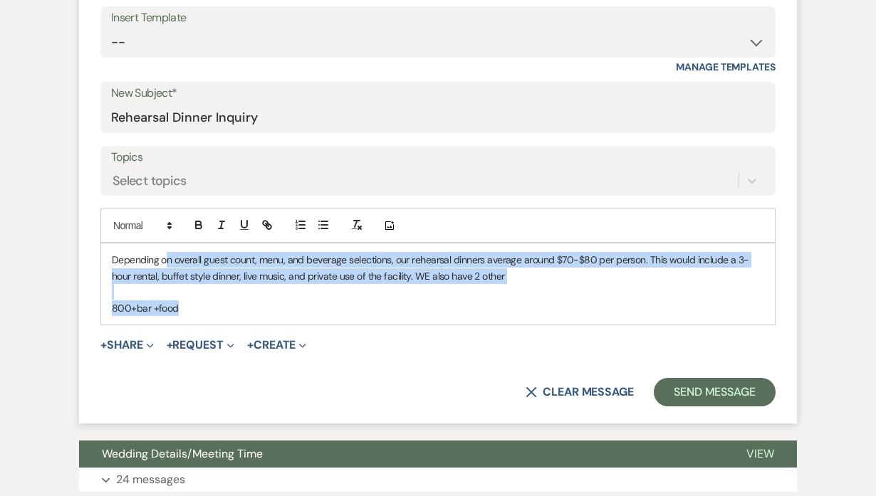
drag, startPoint x: 321, startPoint y: 303, endPoint x: 121, endPoint y: 258, distance: 205.1
click at [128, 259] on div "Depending on overall guest count, menu, and beverage selections, our rehearsal …" at bounding box center [438, 284] width 674 height 81
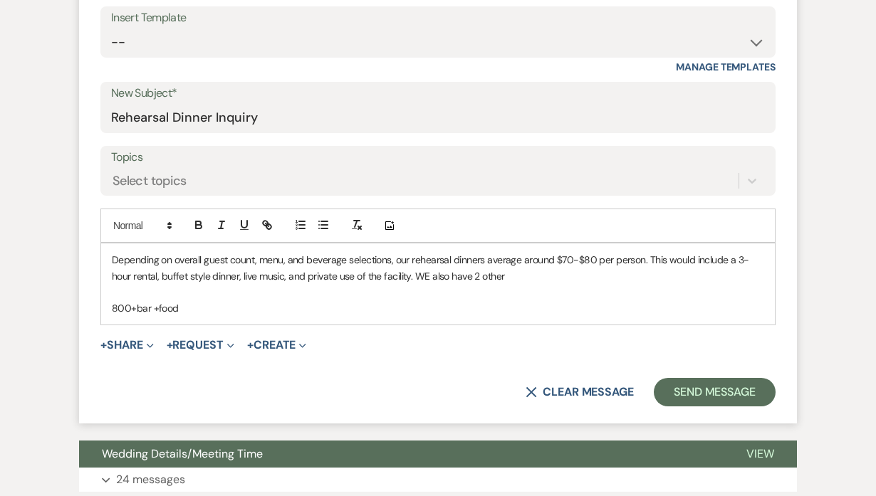
click at [115, 259] on p "Depending on overall guest count, menu, and beverage selections, our rehearsal …" at bounding box center [438, 268] width 652 height 32
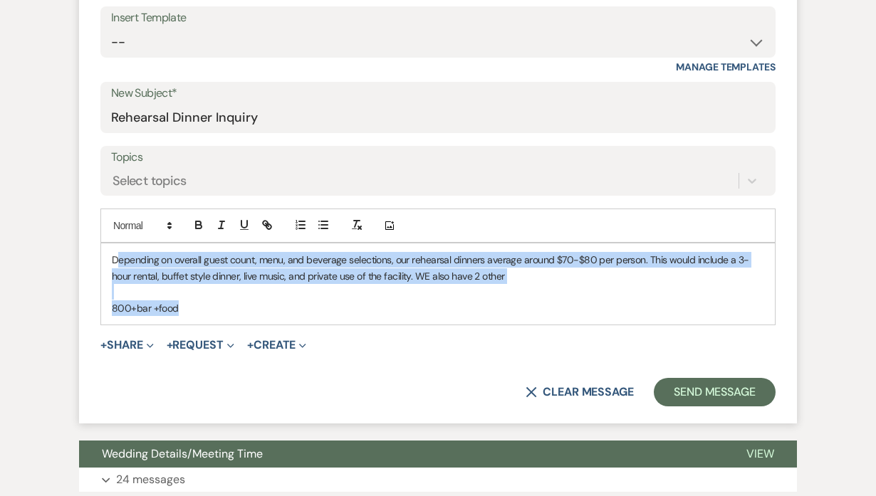
drag, startPoint x: 231, startPoint y: 317, endPoint x: 120, endPoint y: 256, distance: 126.9
click at [120, 256] on div "Depending on overall guest count, menu, and beverage selections, our rehearsal …" at bounding box center [438, 284] width 674 height 81
click at [594, 396] on button "X Clear message" at bounding box center [580, 392] width 108 height 11
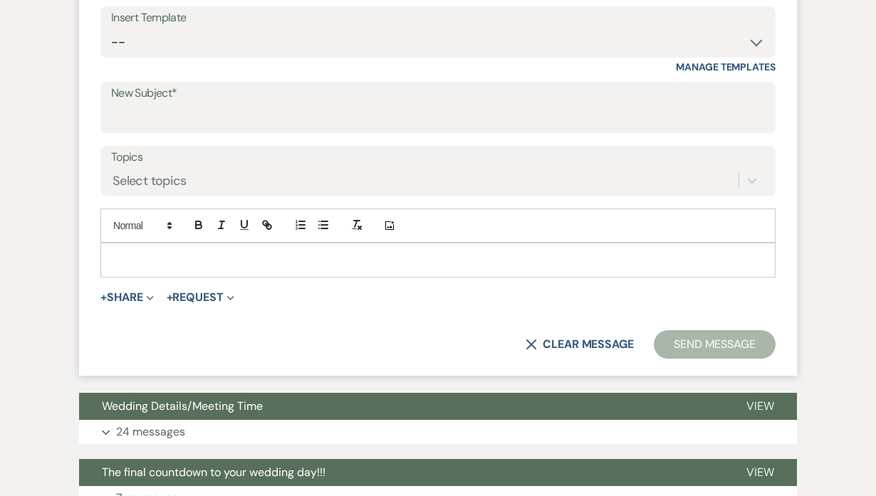
scroll to position [323, 0]
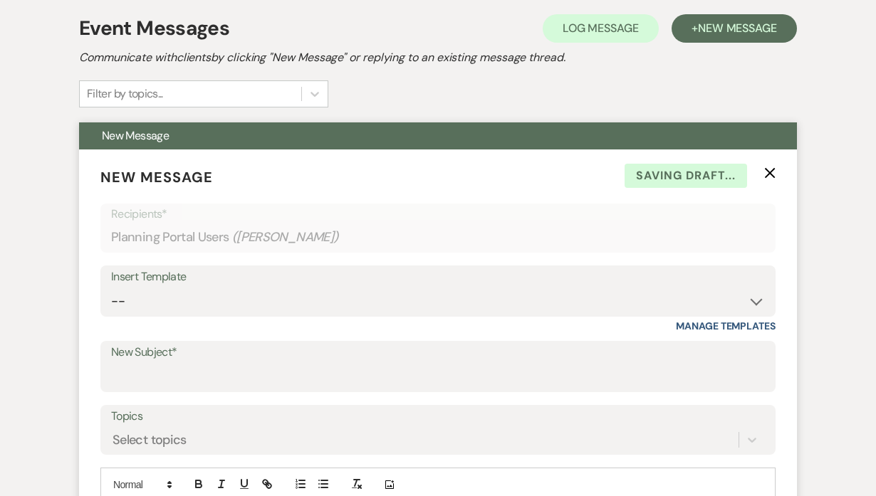
click at [773, 167] on icon "X" at bounding box center [769, 172] width 11 height 11
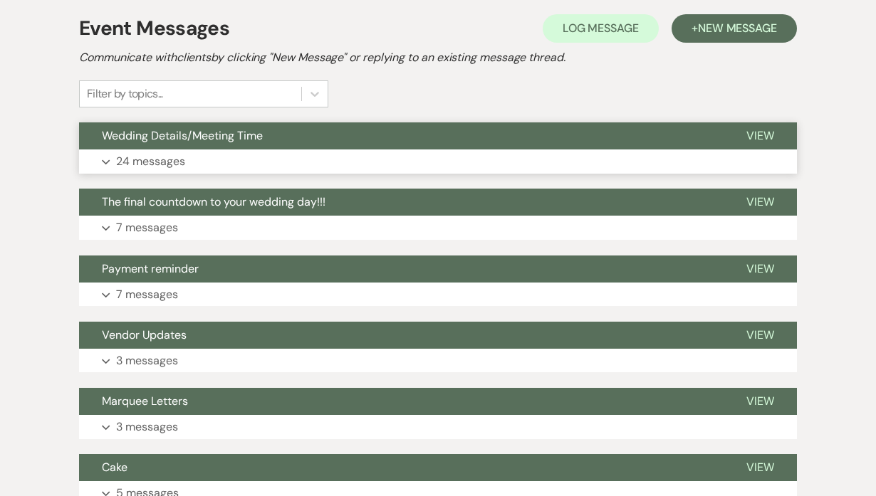
click at [187, 134] on span "Wedding Details/Meeting Time" at bounding box center [182, 135] width 161 height 15
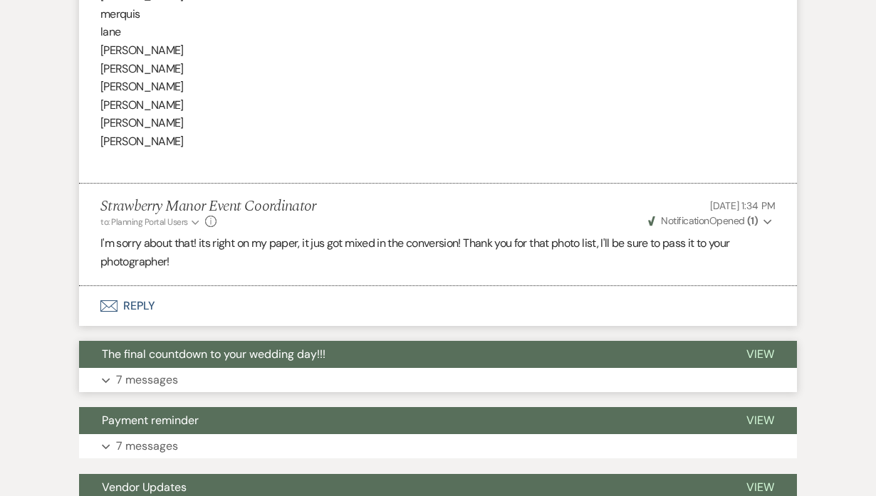
scroll to position [4924, 0]
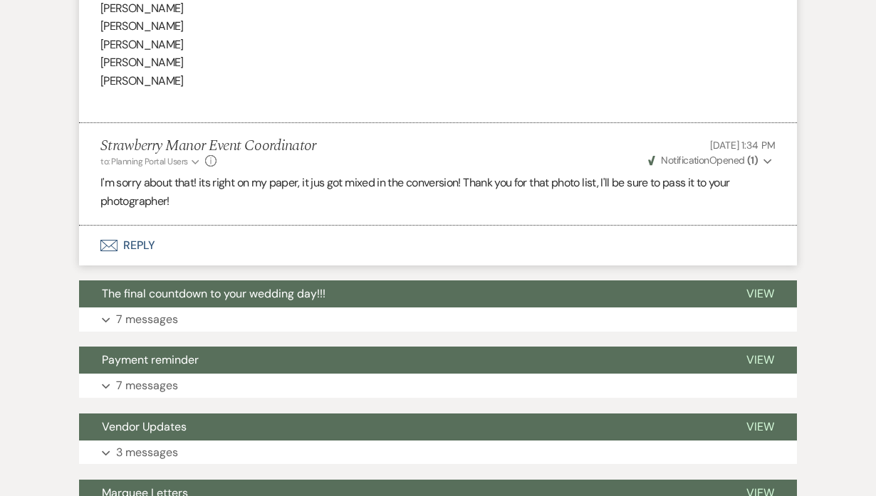
click at [144, 241] on button "Envelope Reply" at bounding box center [438, 246] width 718 height 40
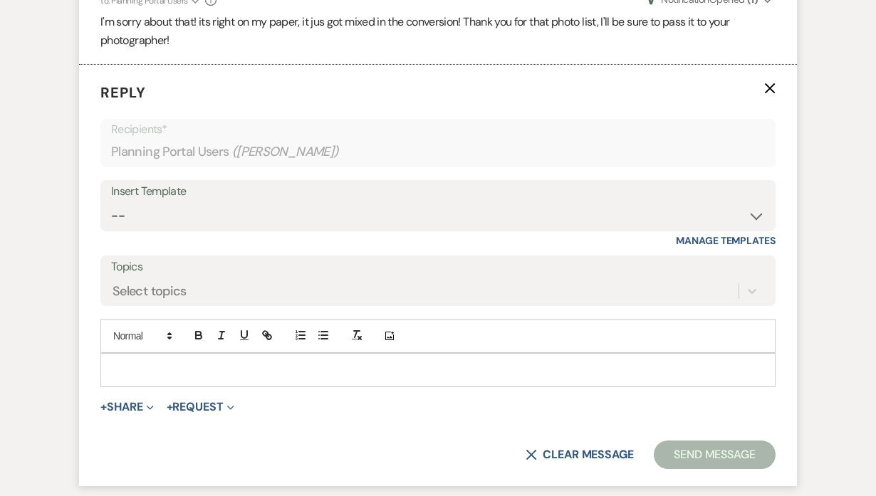
scroll to position [5110, 0]
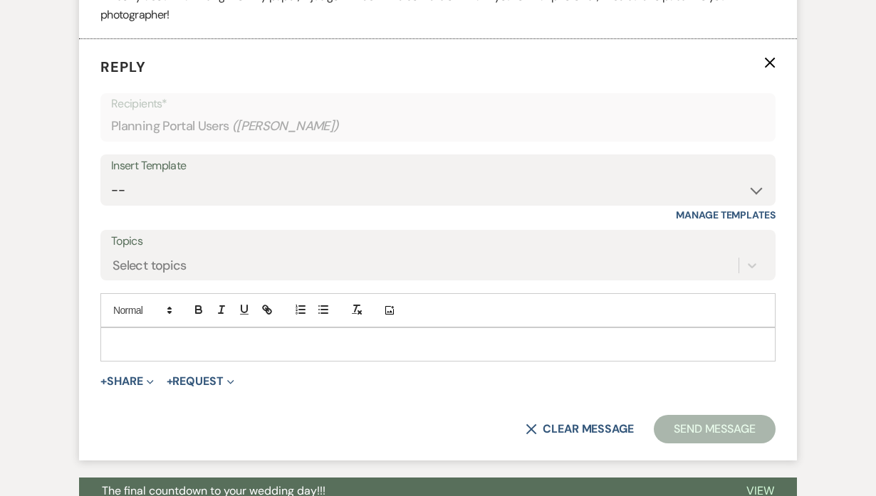
click at [217, 345] on p at bounding box center [438, 345] width 652 height 16
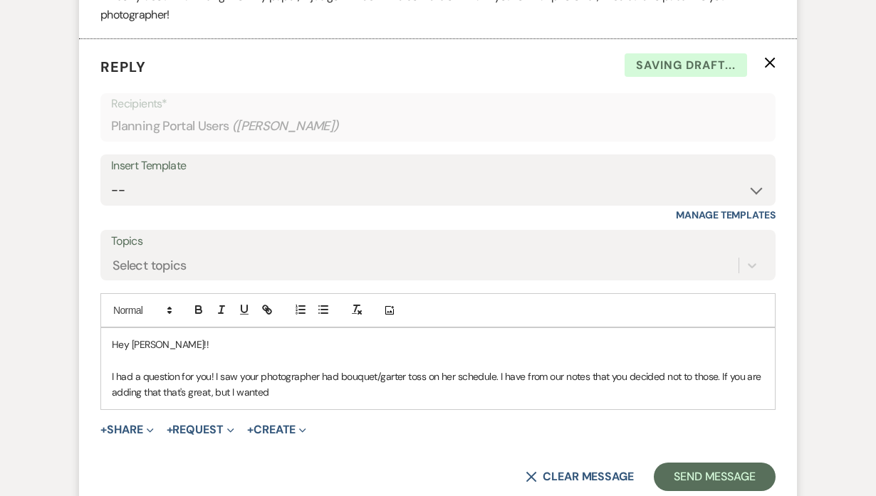
click at [275, 396] on p "I had a question for you! I saw your photographer had bouquet/garter toss on he…" at bounding box center [438, 385] width 652 height 32
click at [539, 390] on p "I had a question for you! I saw your photographer had bouquet/garter toss on he…" at bounding box center [438, 385] width 652 height 32
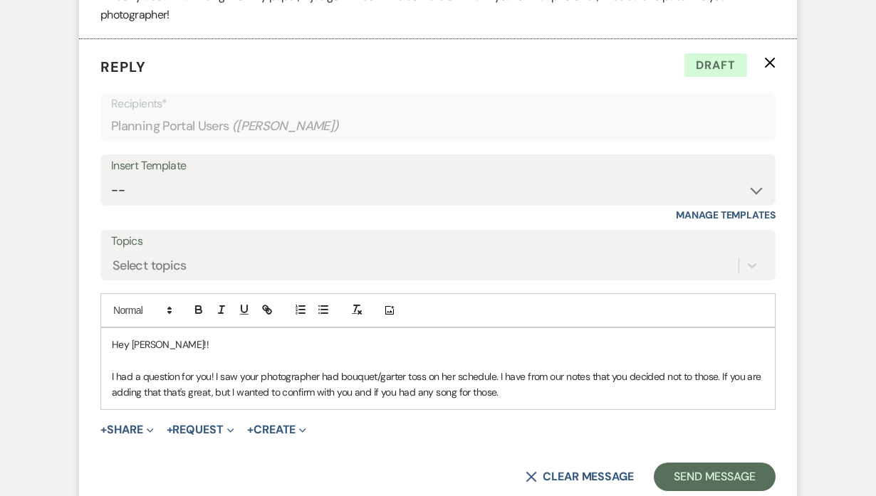
click at [716, 373] on p "I had a question for you! I saw your photographer had bouquet/garter toss on he…" at bounding box center [438, 385] width 652 height 32
click at [722, 397] on p "I had a question for you! I saw your photographer had bouquet/garter toss on he…" at bounding box center [438, 385] width 652 height 32
click at [157, 390] on p "I had a question for you! I saw your photographer had bouquet/garter toss on he…" at bounding box center [438, 385] width 652 height 32
click at [164, 388] on p "I had a question for you! I saw your photographer had bouquet/garter toss on he…" at bounding box center [438, 385] width 652 height 32
click at [214, 395] on p "I had a question for you! I saw your photographer had bouquet/garter toss on he…" at bounding box center [438, 385] width 652 height 32
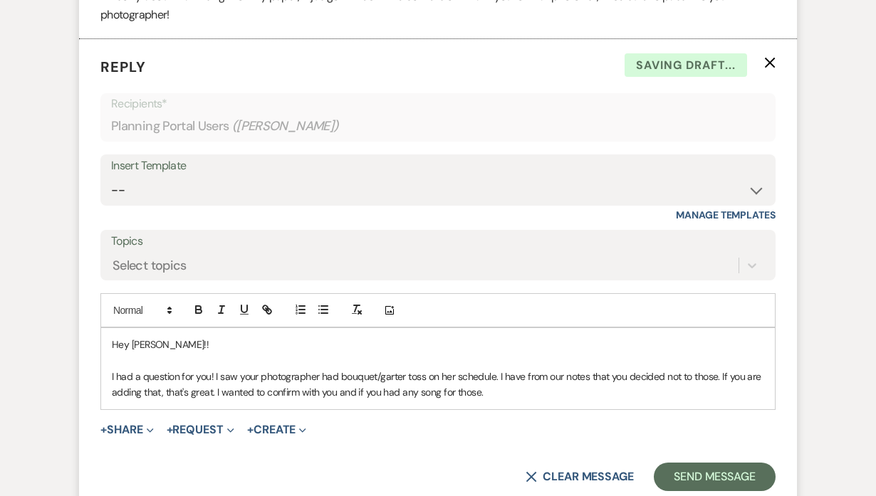
click at [338, 388] on p "I had a question for you! I saw your photographer had bouquet/garter toss on he…" at bounding box center [438, 385] width 652 height 32
click at [493, 388] on p "I had a question for you! I saw your photographer had bouquet/garter toss on he…" at bounding box center [438, 385] width 652 height 32
click at [145, 362] on p at bounding box center [438, 361] width 652 height 16
drag, startPoint x: 499, startPoint y: 390, endPoint x: 113, endPoint y: 368, distance: 386.0
click at [113, 369] on p "I had a question for you! I saw your photographer had bouquet/garter toss on he…" at bounding box center [438, 385] width 652 height 32
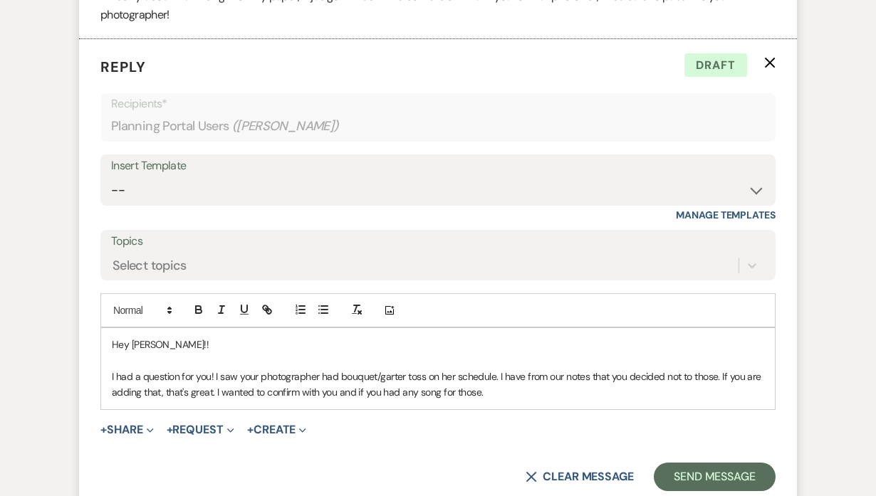
click at [113, 369] on p "I had a question for you! I saw your photographer had bouquet/garter toss on he…" at bounding box center [438, 385] width 652 height 32
drag, startPoint x: 551, startPoint y: 398, endPoint x: 107, endPoint y: 373, distance: 444.4
click at [105, 373] on div "Hey Claire!! I had a question for you! I saw your photographer had bouquet/gart…" at bounding box center [438, 368] width 674 height 81
copy p "I had a question for you! I saw your photographer had bouquet/garter toss on he…"
drag, startPoint x: 539, startPoint y: 391, endPoint x: 108, endPoint y: 377, distance: 431.9
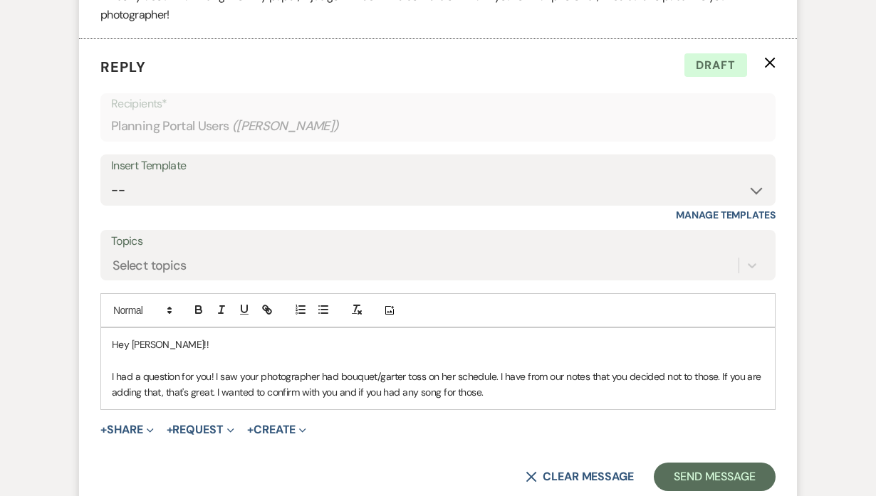
click at [108, 377] on div "Hey Claire!! I had a question for you! I saw your photographer had bouquet/gart…" at bounding box center [438, 368] width 674 height 81
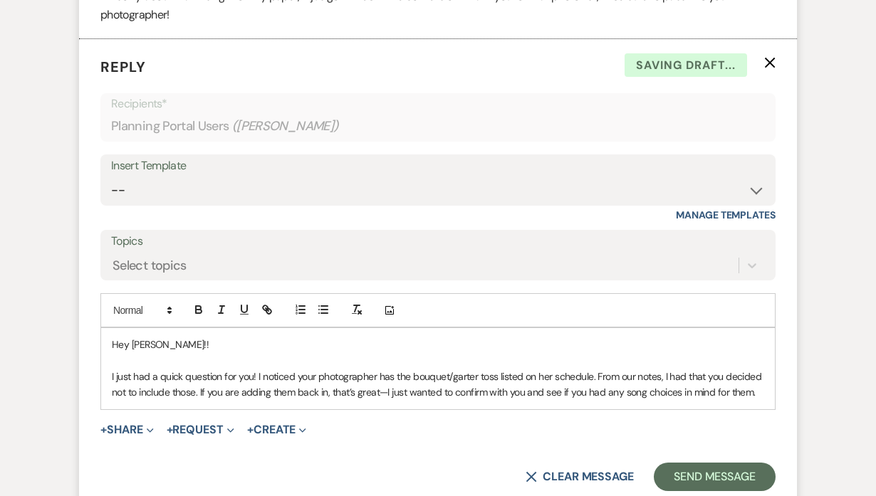
click at [387, 389] on p "I just had a quick question for you! I noticed your photographer has the bouque…" at bounding box center [438, 385] width 652 height 32
click at [177, 358] on p at bounding box center [438, 361] width 652 height 16
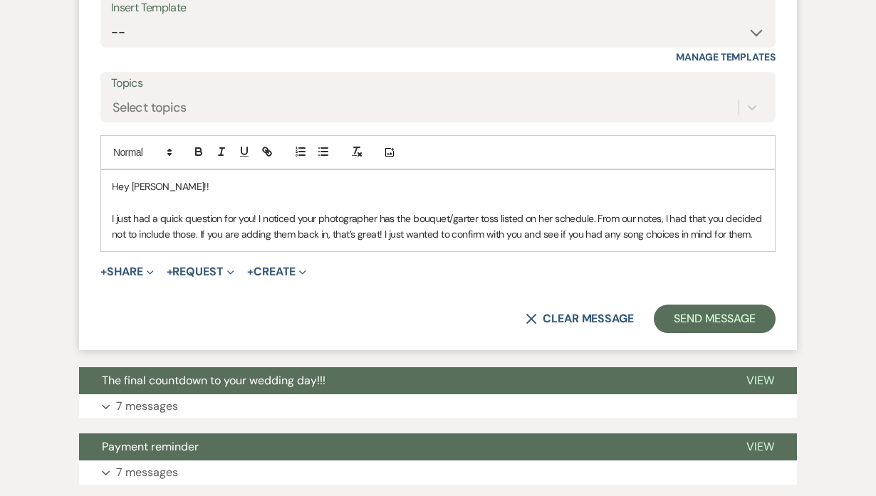
scroll to position [5305, 0]
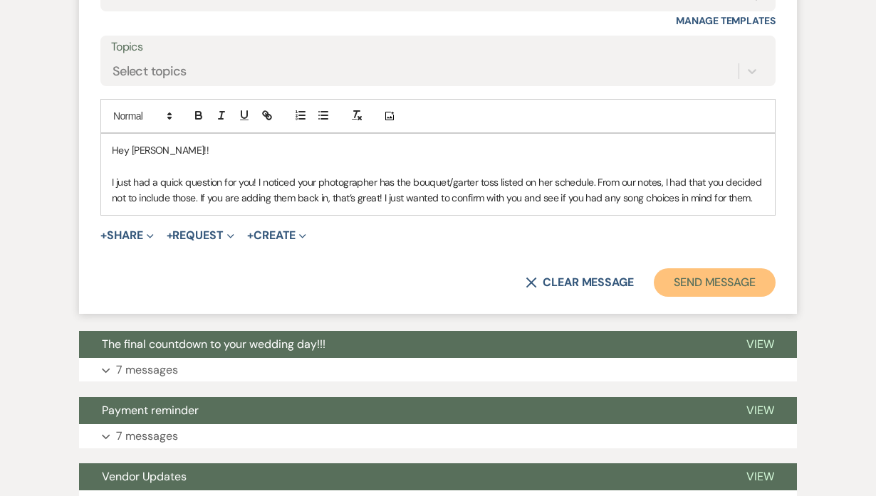
click at [723, 273] on button "Send Message" at bounding box center [715, 283] width 122 height 28
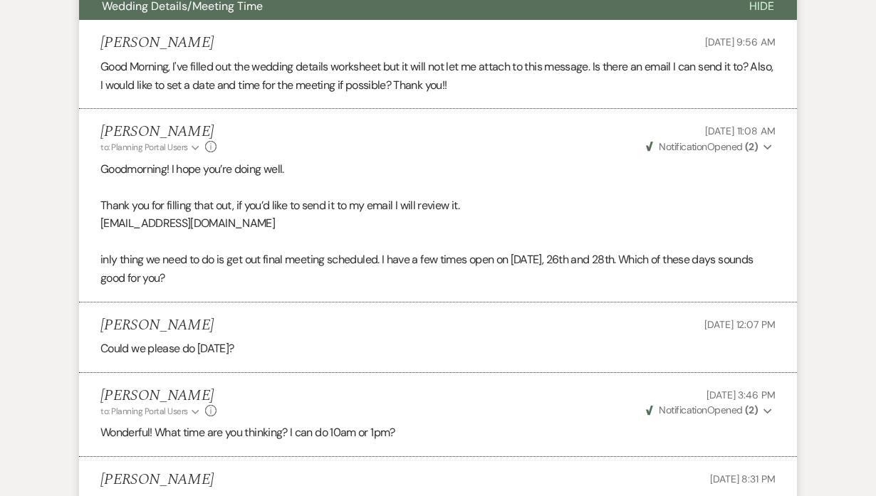
scroll to position [129, 0]
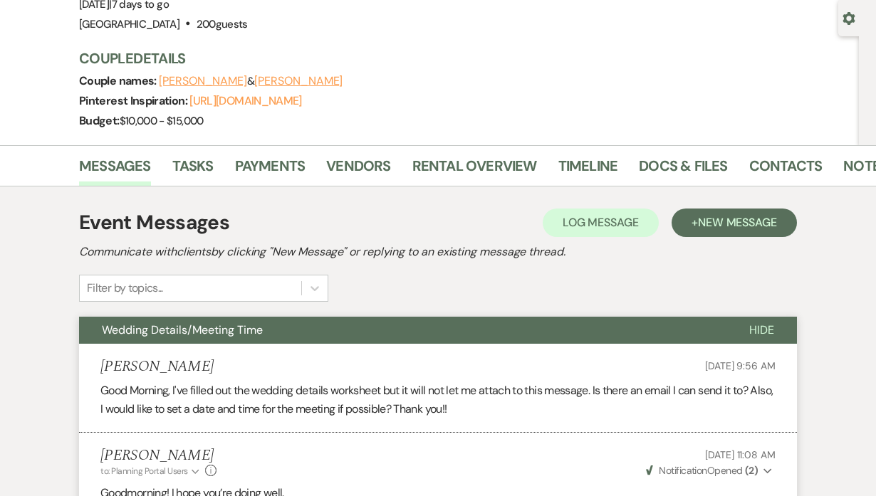
click at [759, 326] on span "Hide" at bounding box center [761, 330] width 25 height 15
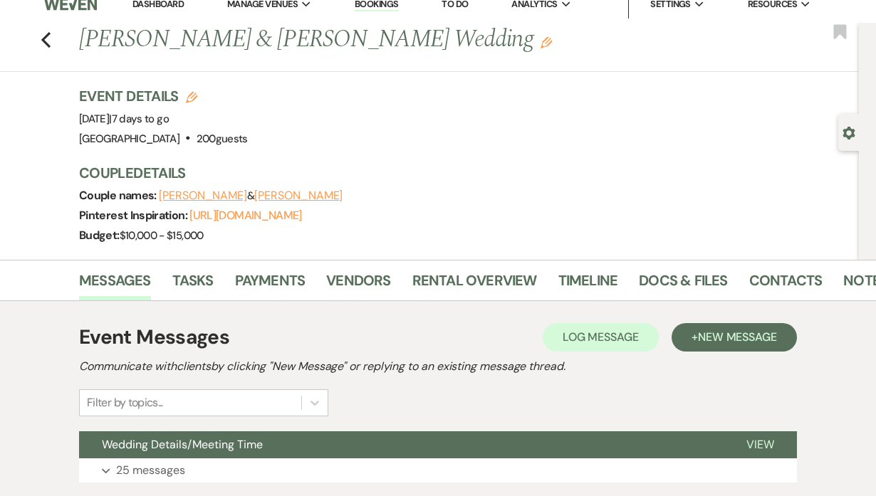
scroll to position [0, 0]
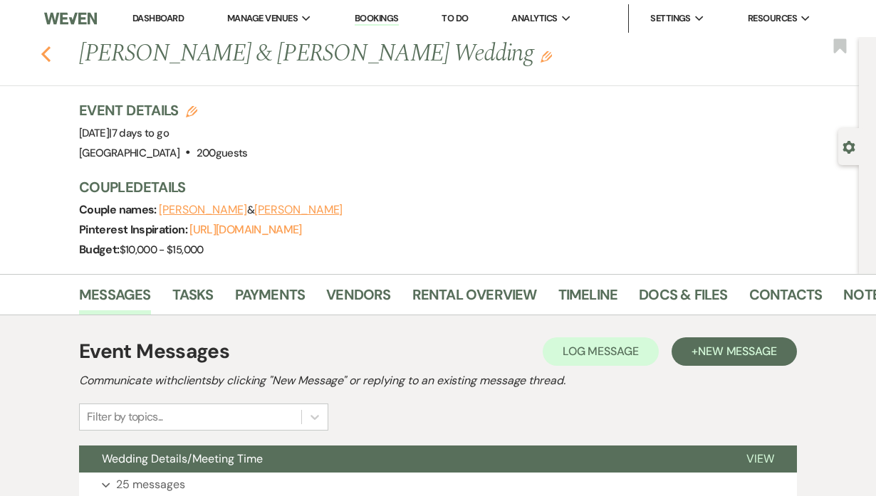
click at [51, 60] on use "button" at bounding box center [45, 54] width 9 height 16
select select "8"
select select "5"
select select "8"
select select "5"
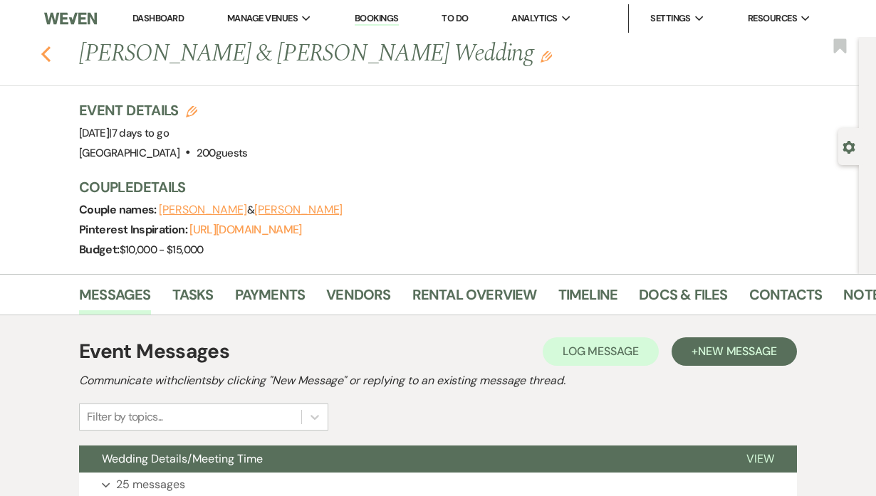
select select "8"
select select "5"
select select "8"
select select "5"
select select "8"
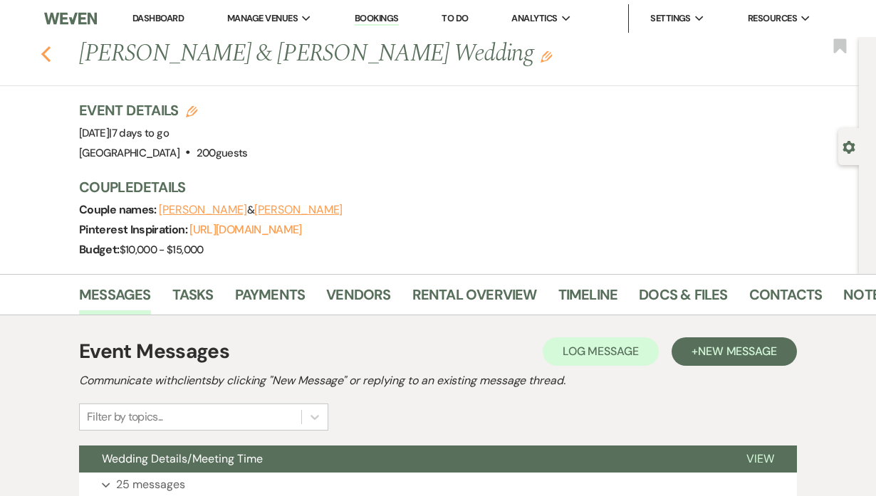
select select "5"
select select "8"
select select "5"
select select "8"
select select "6"
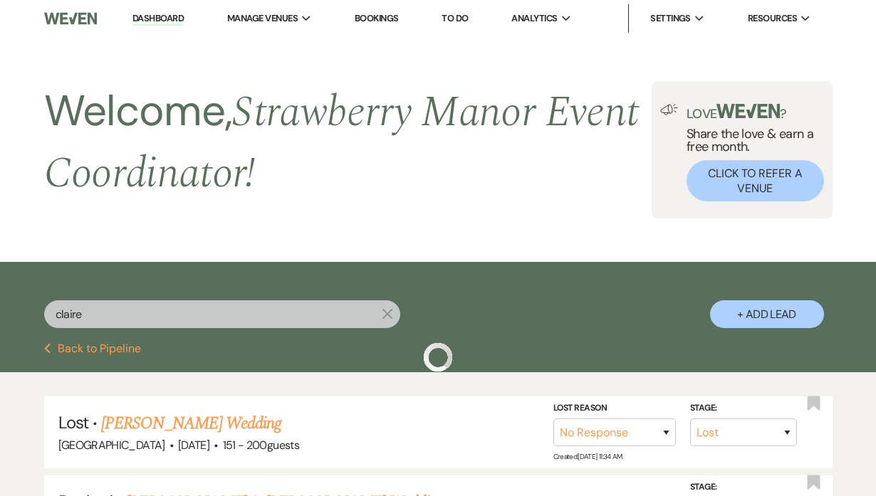
scroll to position [259, 0]
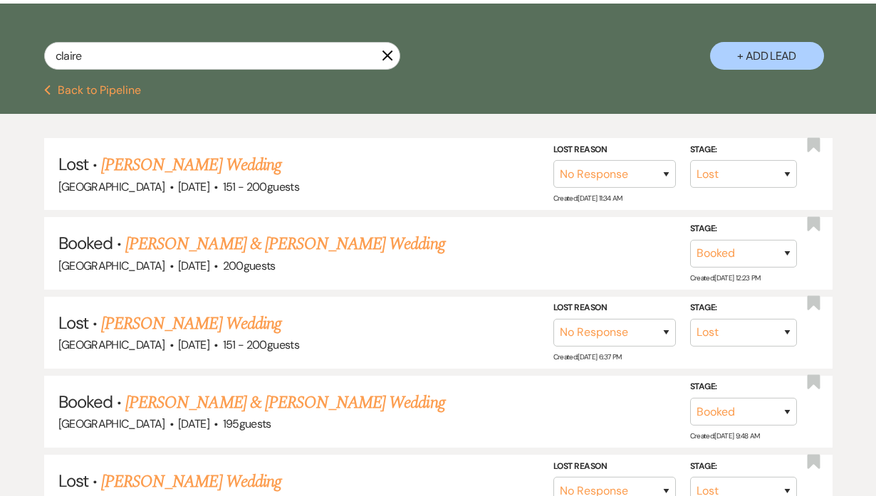
click at [114, 85] on button "Previous Back to Pipeline" at bounding box center [93, 90] width 98 height 11
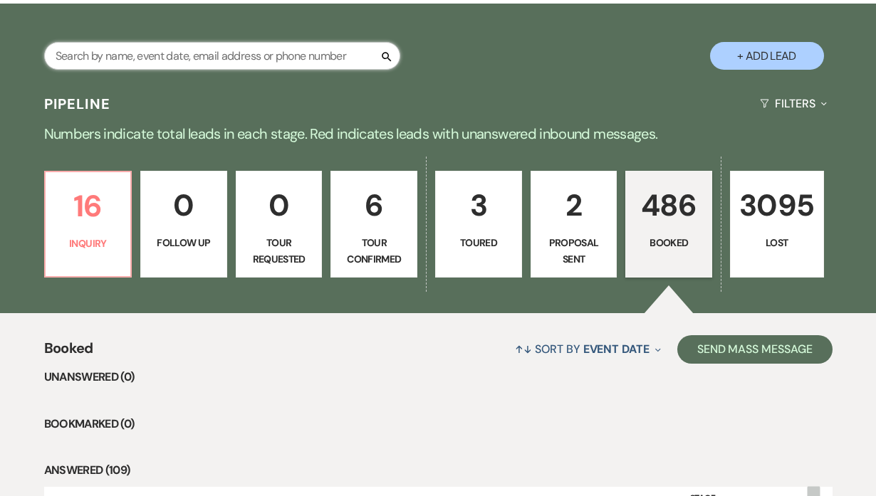
click at [162, 57] on input "text" at bounding box center [222, 56] width 356 height 28
click at [498, 93] on div "Pipeline Filters Expand" at bounding box center [438, 104] width 876 height 38
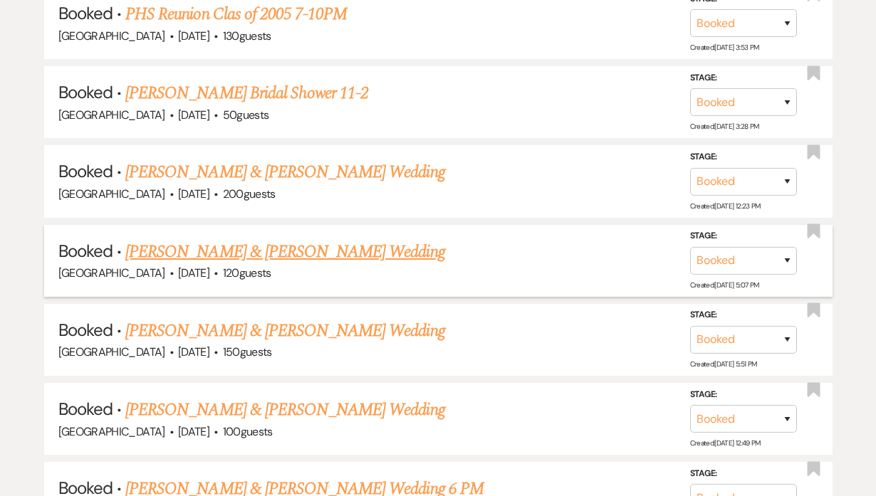
click at [319, 254] on link "[PERSON_NAME] & [PERSON_NAME] Wedding" at bounding box center [284, 252] width 319 height 26
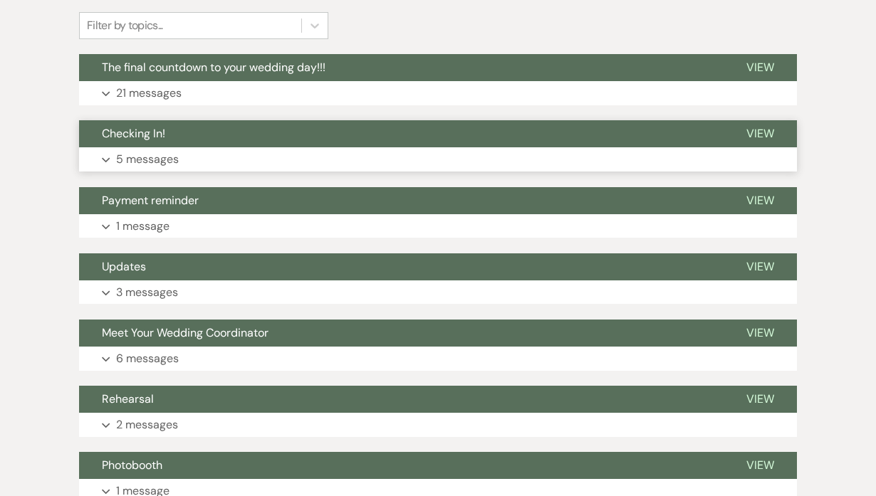
scroll to position [323, 0]
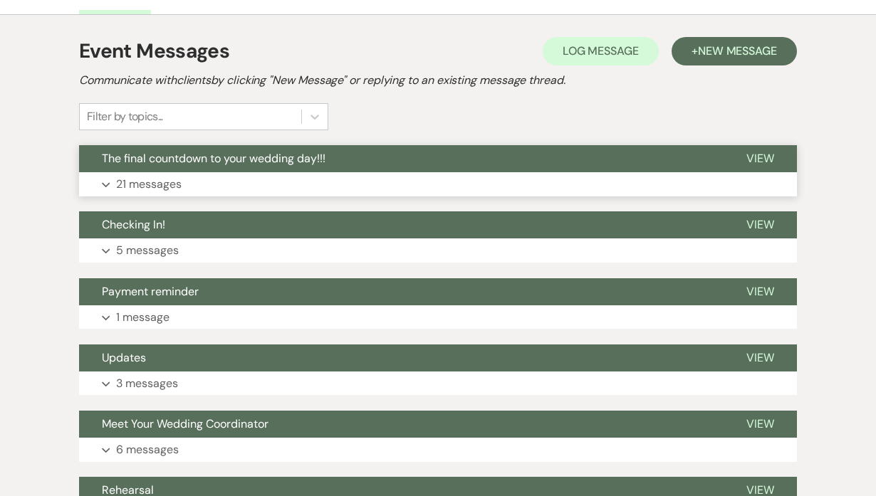
click at [250, 181] on button "Expand 21 messages" at bounding box center [438, 184] width 718 height 24
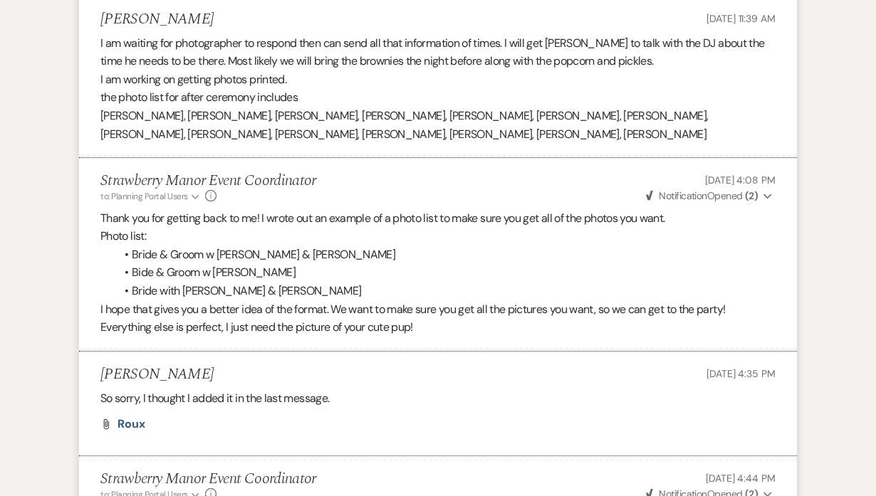
scroll to position [3575, 0]
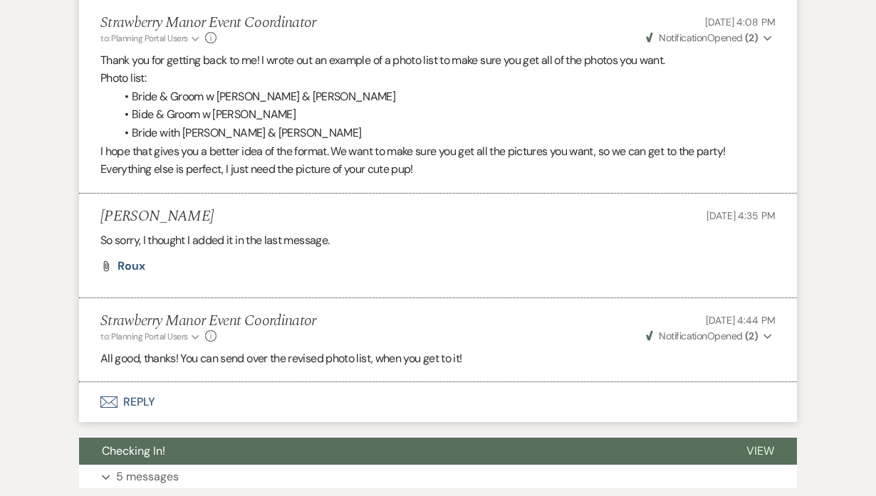
click at [140, 412] on button "Envelope Reply" at bounding box center [438, 402] width 718 height 40
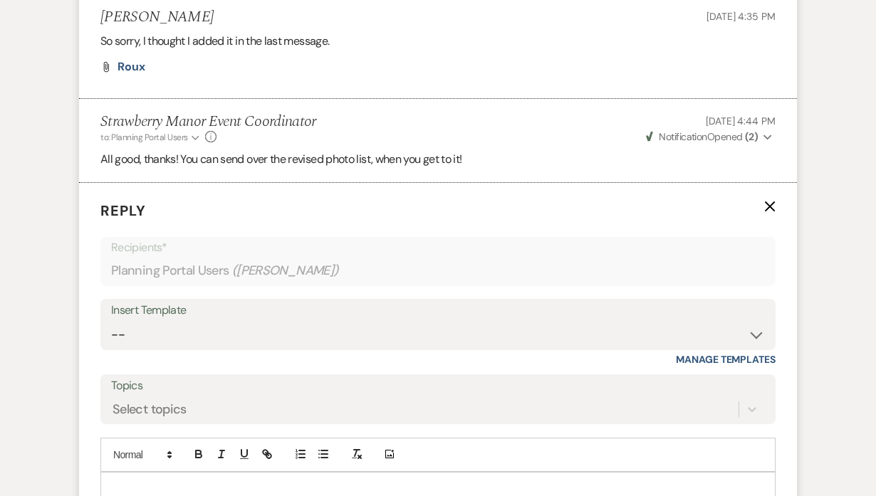
scroll to position [3937, 0]
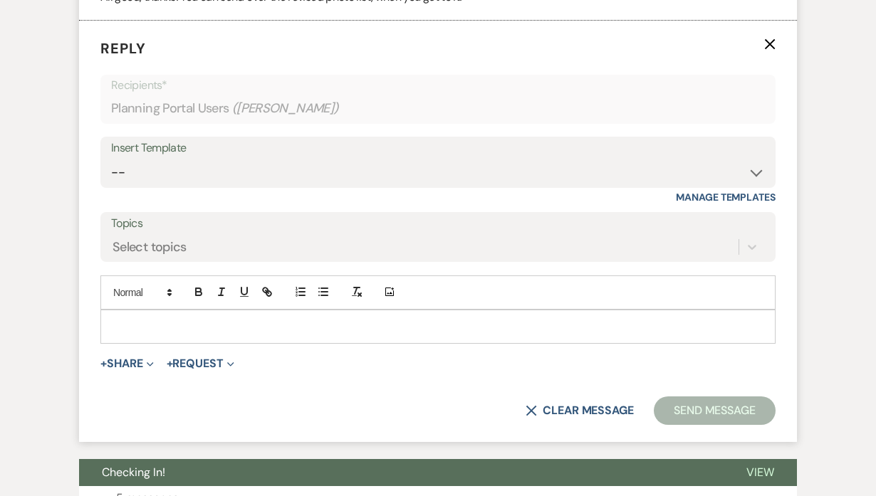
click at [183, 335] on p at bounding box center [438, 327] width 652 height 16
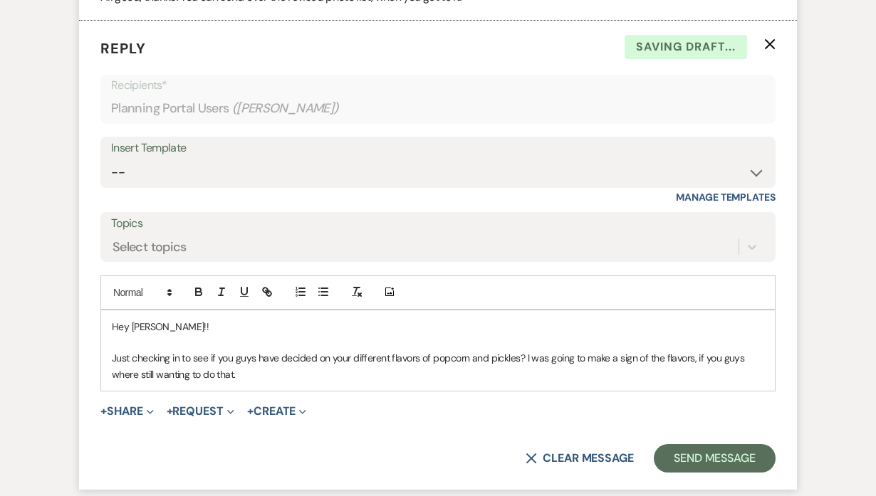
click at [301, 382] on p "Just checking in to see if you guys have decided on your different flavors of p…" at bounding box center [438, 366] width 652 height 32
click at [605, 382] on p "Just checking in to see if you guys have decided on your different flavors of p…" at bounding box center [438, 366] width 652 height 32
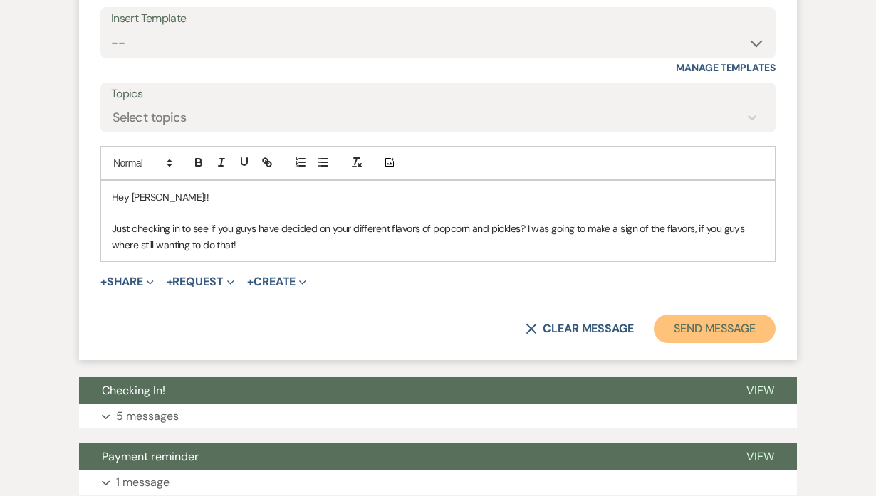
click at [717, 343] on button "Send Message" at bounding box center [715, 329] width 122 height 28
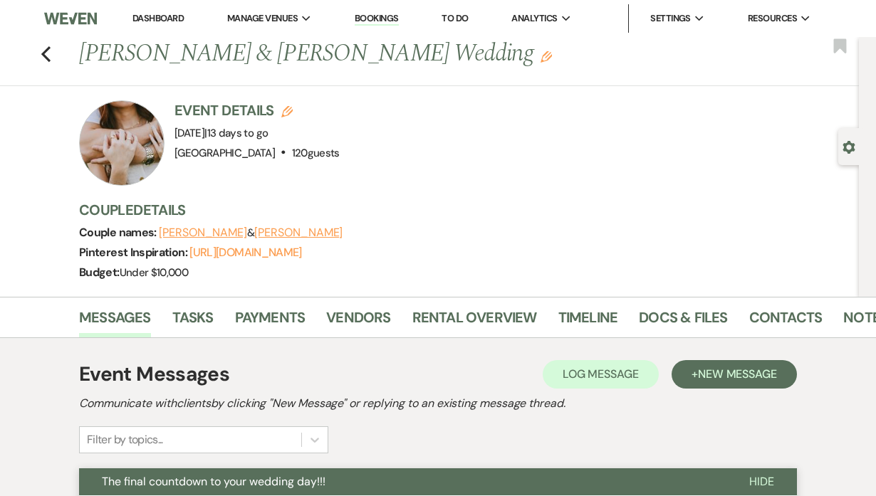
scroll to position [259, 0]
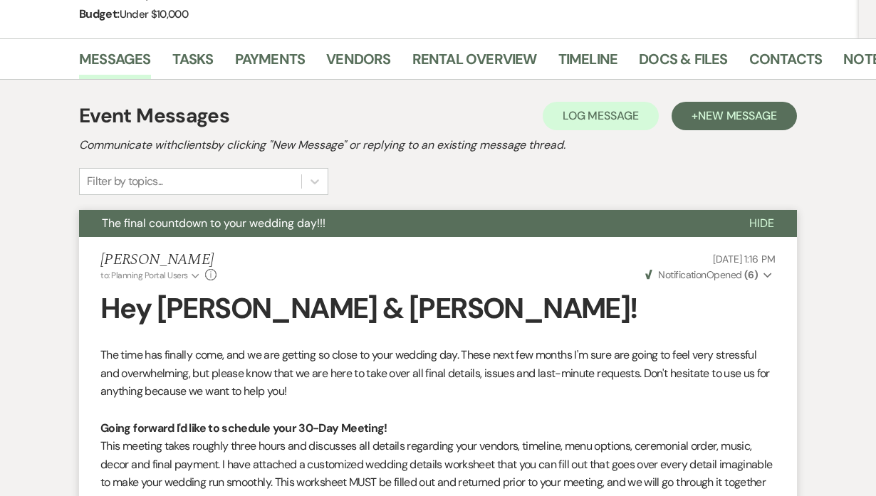
click at [773, 216] on span "Hide" at bounding box center [761, 223] width 25 height 15
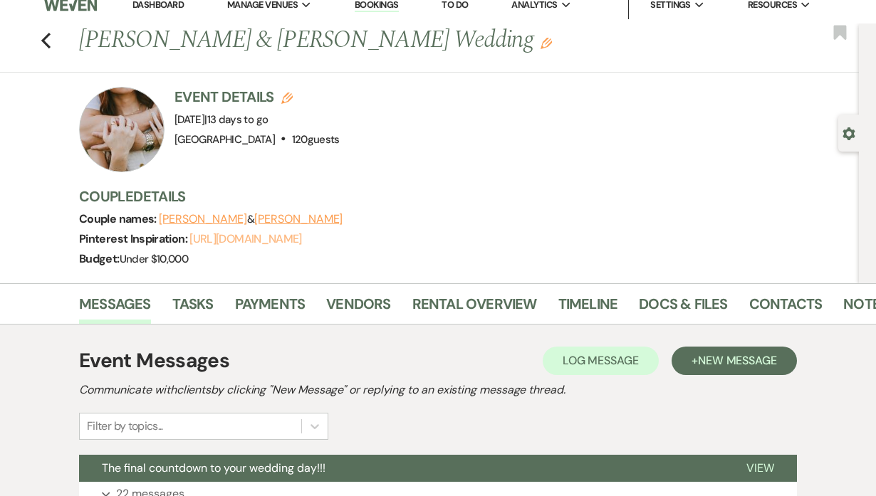
scroll to position [0, 0]
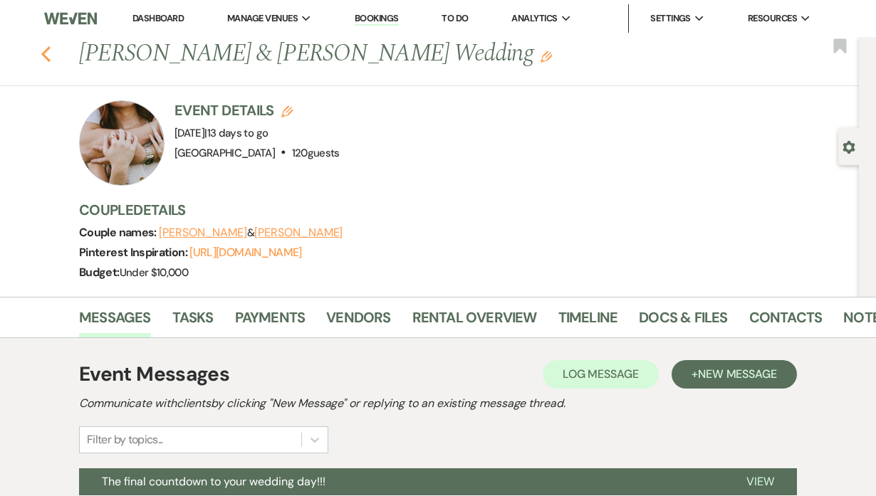
click at [51, 51] on icon "Previous" at bounding box center [46, 54] width 11 height 17
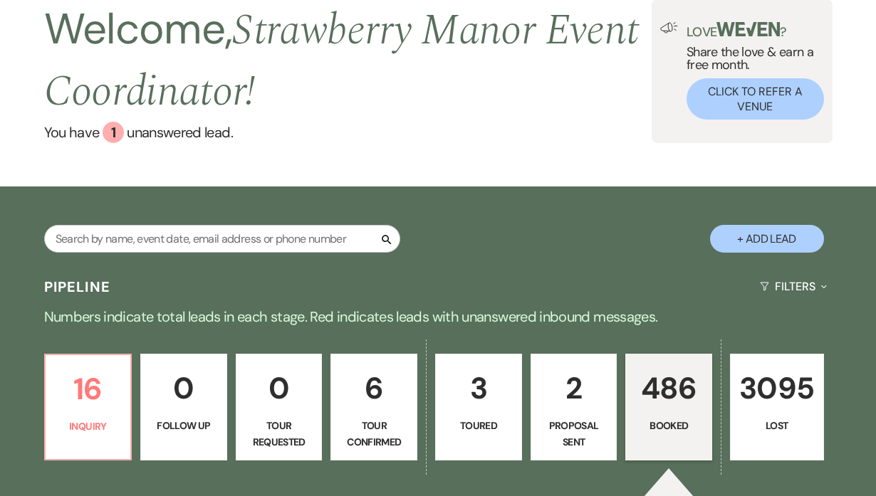
scroll to position [64, 0]
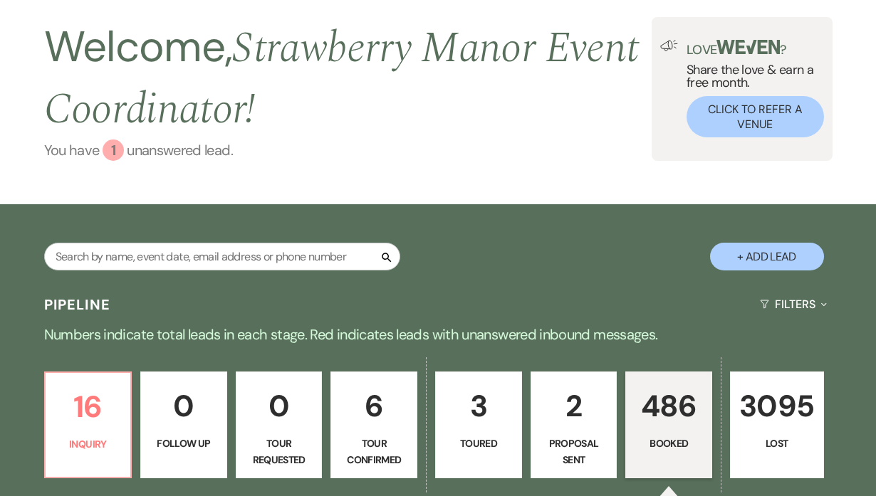
click at [149, 152] on link "You have 1 unanswered lead ." at bounding box center [348, 150] width 608 height 21
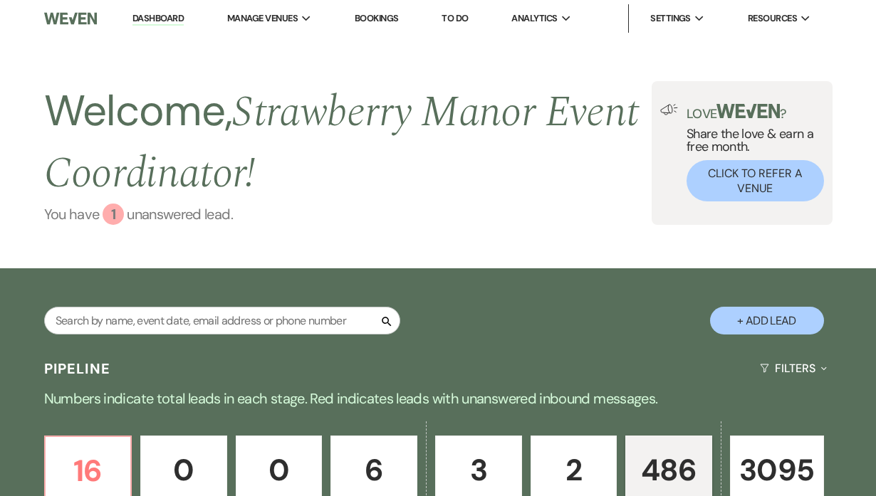
click at [179, 216] on link "You have 1 unanswered lead ." at bounding box center [348, 214] width 608 height 21
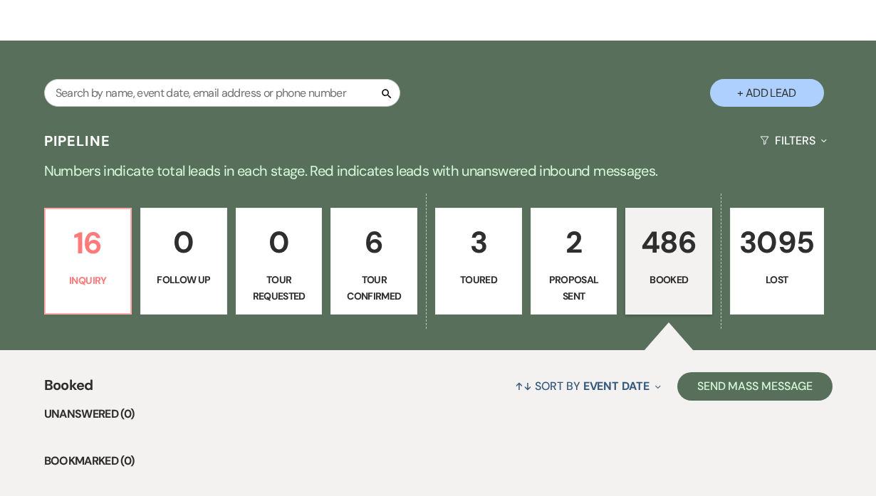
scroll to position [204, 0]
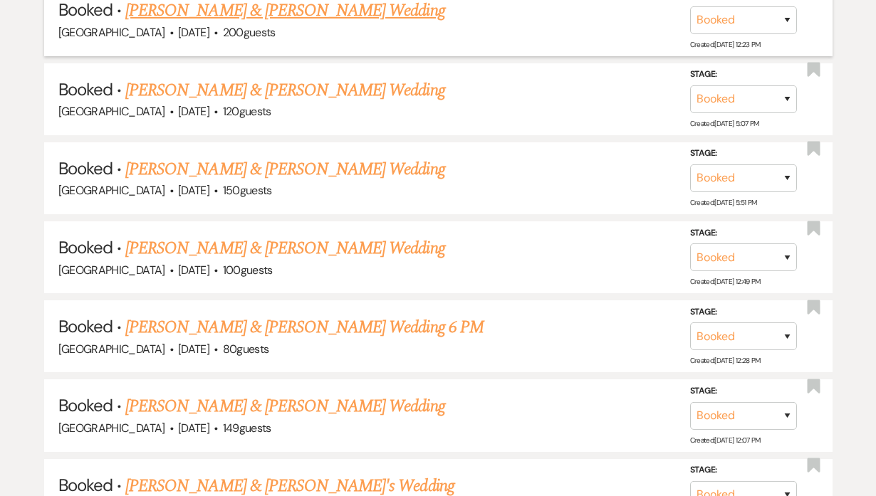
scroll to position [971, 0]
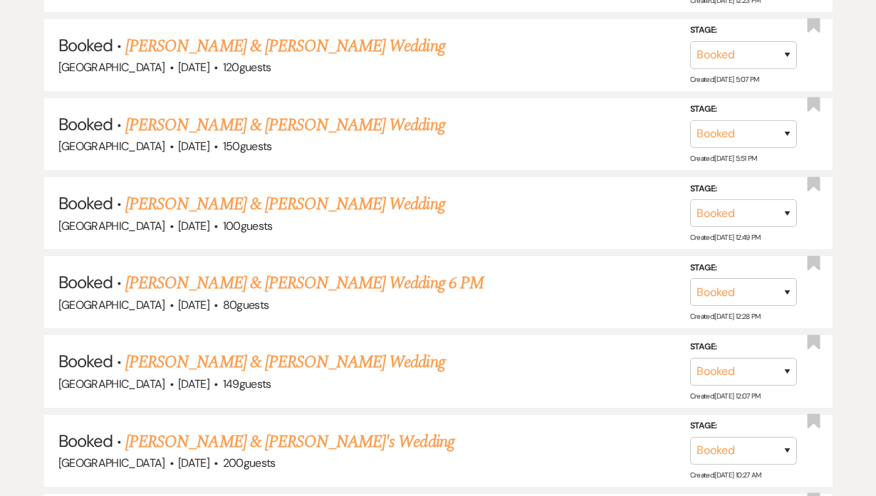
click at [254, 355] on link "[PERSON_NAME] & [PERSON_NAME] Wedding" at bounding box center [284, 363] width 319 height 26
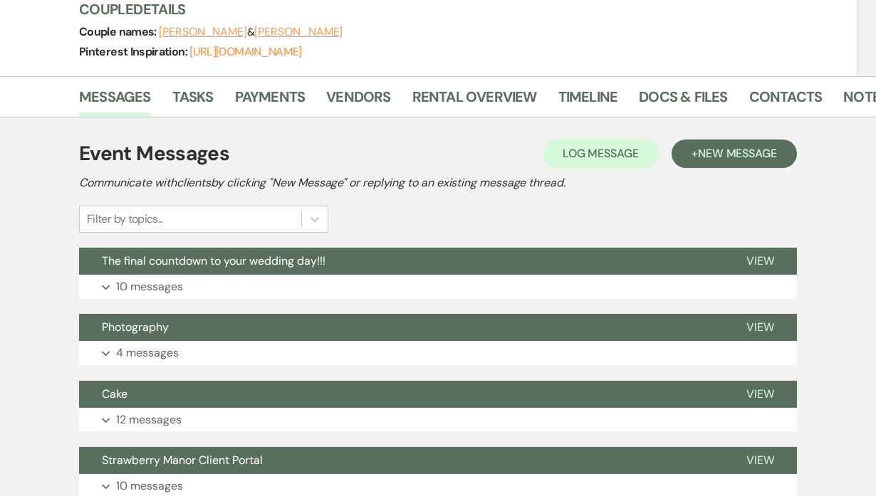
scroll to position [259, 0]
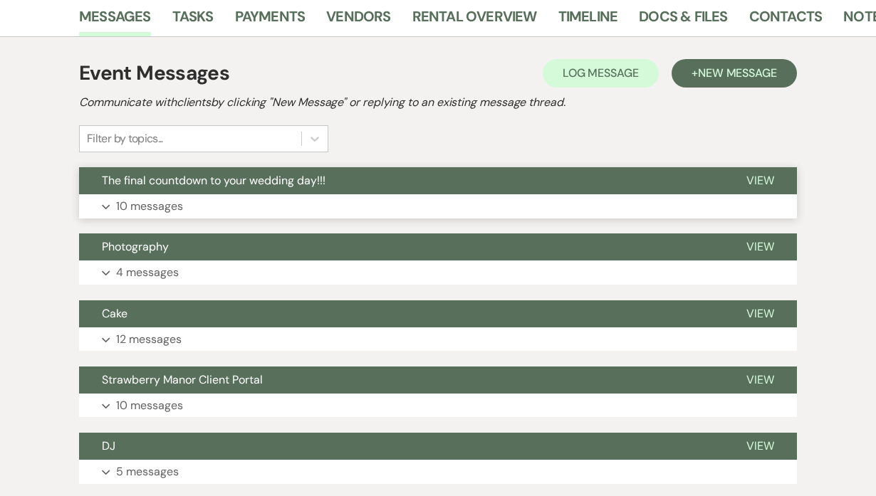
click at [215, 185] on span "The final countdown to your wedding day!!!" at bounding box center [214, 180] width 224 height 15
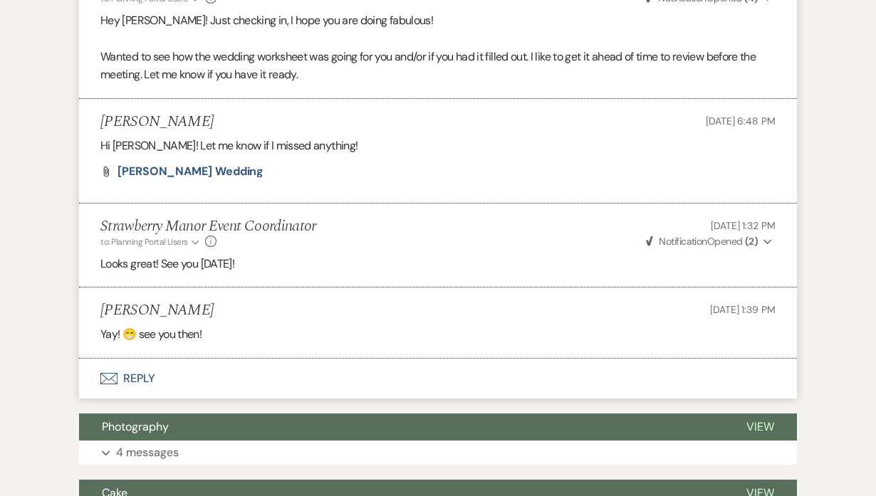
scroll to position [2202, 0]
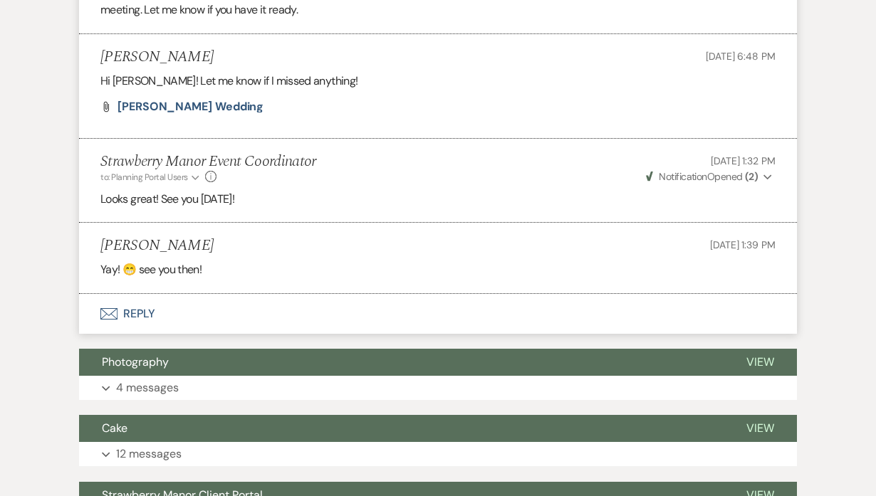
click at [141, 316] on button "Envelope Reply" at bounding box center [438, 314] width 718 height 40
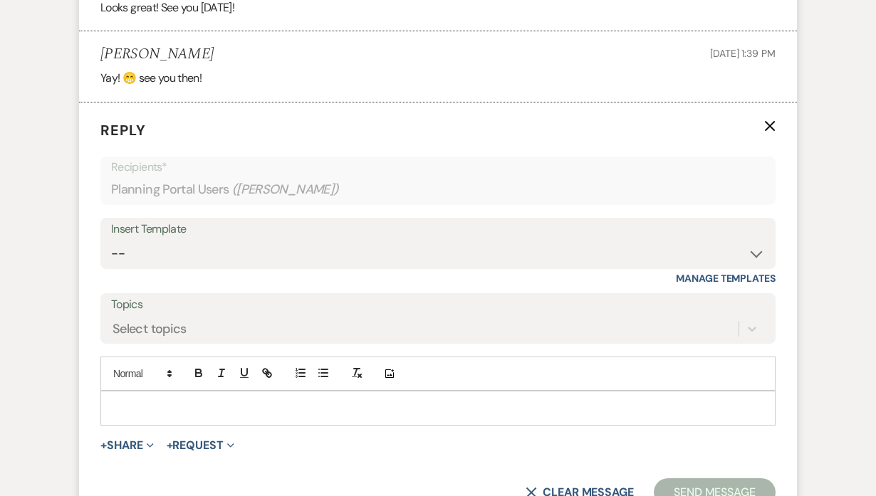
scroll to position [2393, 0]
click at [181, 416] on div at bounding box center [438, 408] width 674 height 33
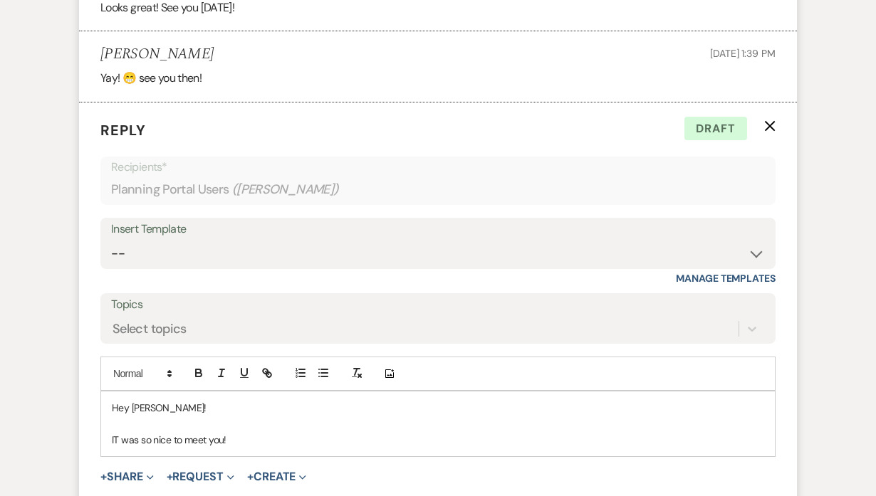
click at [120, 441] on p "IT was so nice to meet you!" at bounding box center [438, 440] width 652 height 16
click at [242, 434] on p "It was so nice to meet you!" at bounding box center [438, 440] width 652 height 16
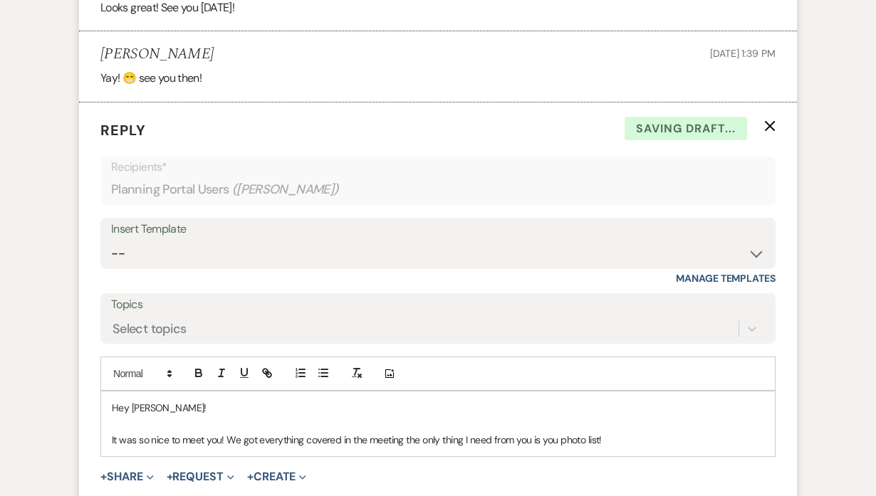
click at [646, 437] on p "It was so nice to meet you! We got everything covered in the meeting the only t…" at bounding box center [438, 440] width 652 height 16
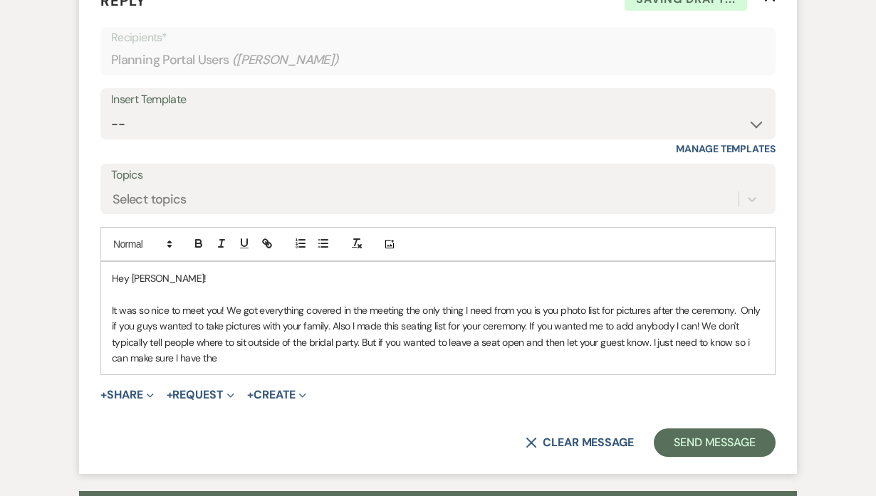
click at [751, 340] on p "It was so nice to meet you! We got everything covered in the meeting the only t…" at bounding box center [438, 335] width 652 height 64
click at [754, 367] on div "Hey Mary! It was so nice to meet you! We got everything covered in the meeting …" at bounding box center [438, 318] width 674 height 113
click at [729, 344] on p "It was so nice to meet you! We got everything covered in the meeting the only t…" at bounding box center [438, 335] width 652 height 64
click at [270, 366] on div "Hey Mary! It was so nice to meet you! We got everything covered in the meeting …" at bounding box center [438, 318] width 674 height 113
drag, startPoint x: 510, startPoint y: 359, endPoint x: 103, endPoint y: 308, distance: 409.8
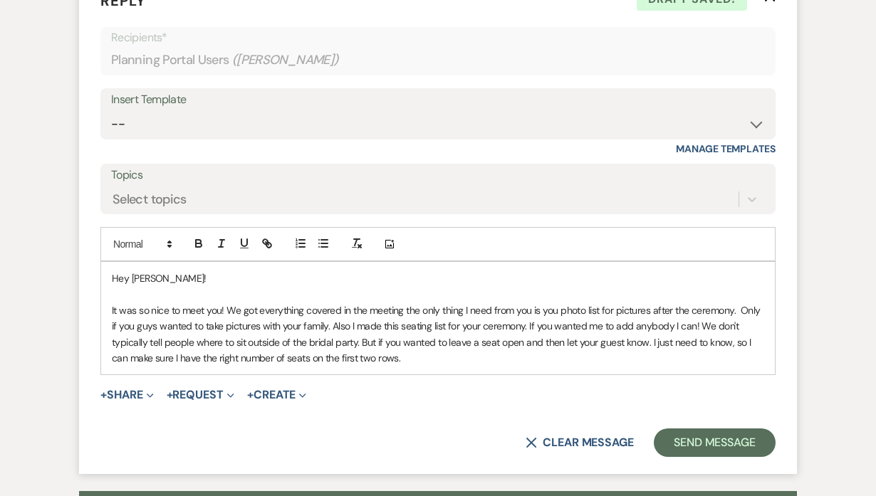
click at [103, 308] on div "Hey Mary! It was so nice to meet you! We got everything covered in the meeting …" at bounding box center [438, 318] width 674 height 113
copy p "It was so nice to meet you! We got everything covered in the meeting the only t…"
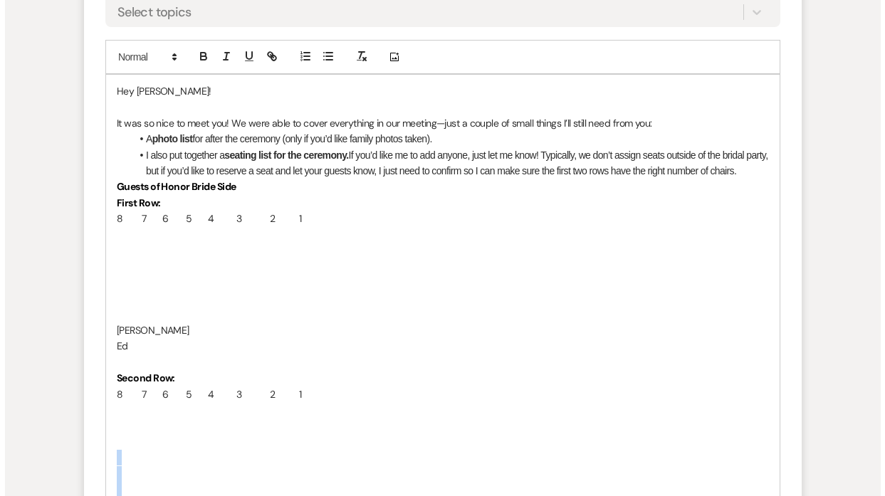
scroll to position [2719, 0]
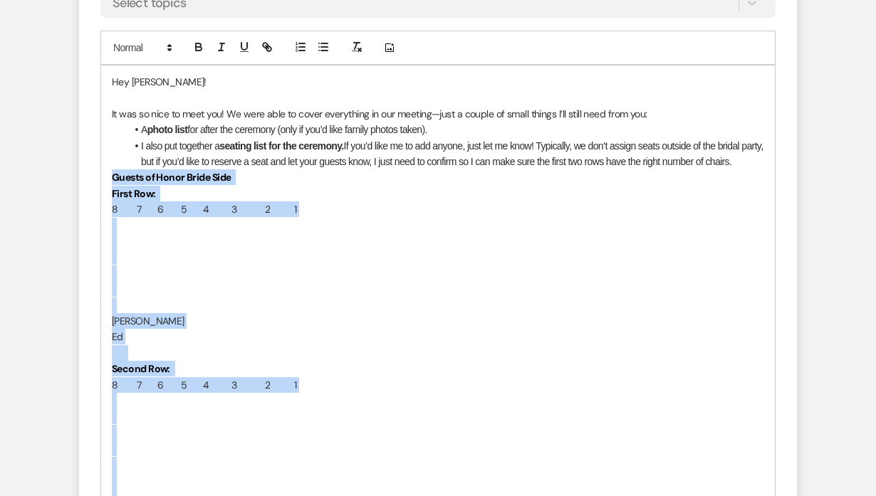
drag, startPoint x: 264, startPoint y: 293, endPoint x: 107, endPoint y: 174, distance: 197.3
click at [107, 174] on div "Hey Mary! It was so nice to meet you! We were able to cover everything in our m…" at bounding box center [438, 497] width 674 height 863
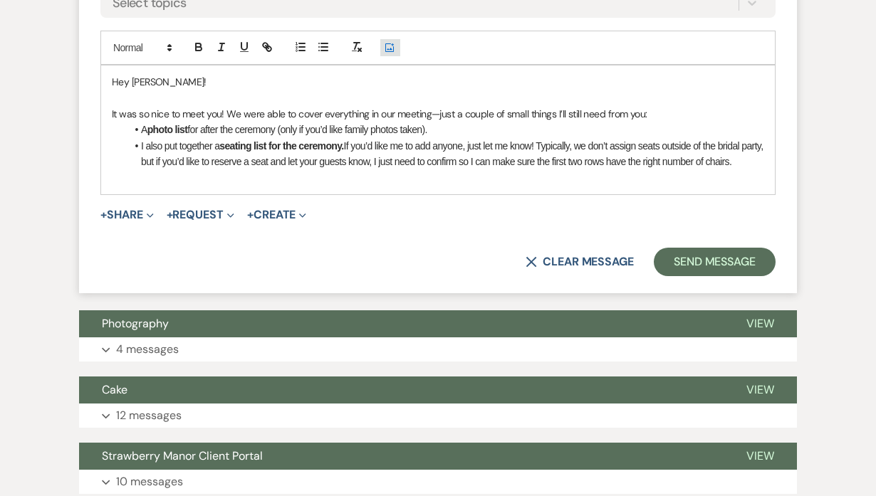
click at [388, 43] on icon "Add Photo" at bounding box center [389, 47] width 11 height 13
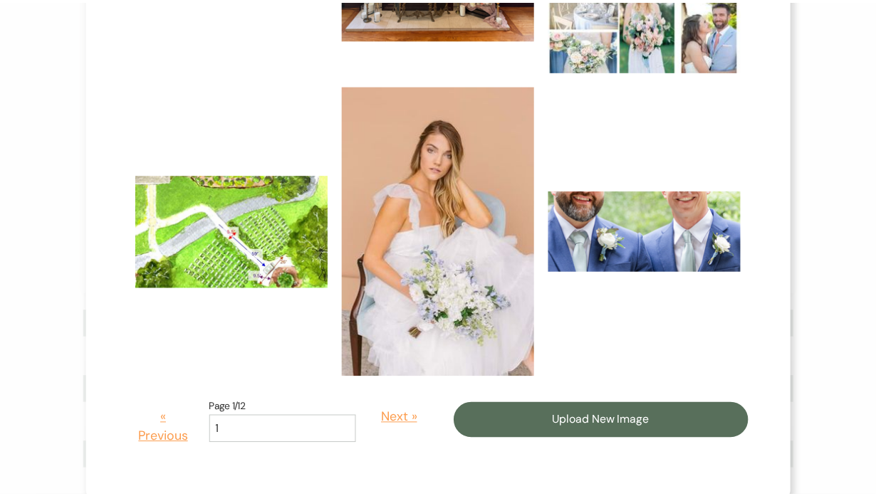
scroll to position [984, 0]
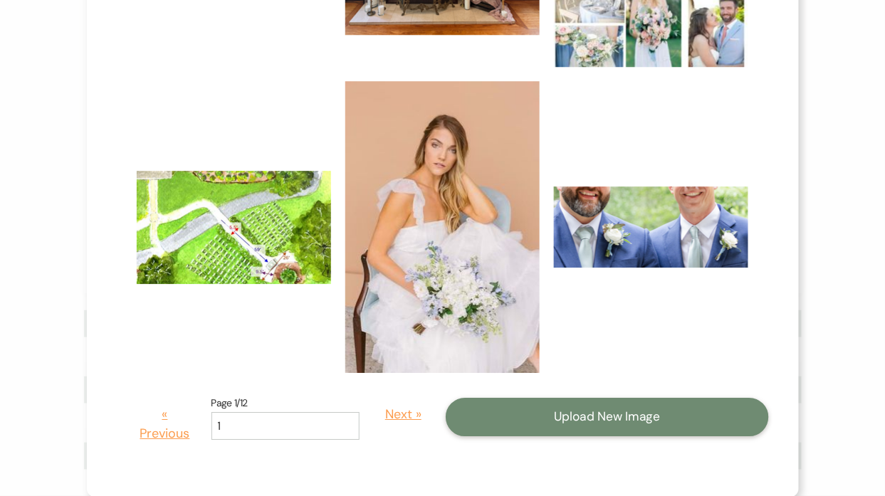
click at [626, 419] on button "Upload New Image" at bounding box center [607, 417] width 323 height 38
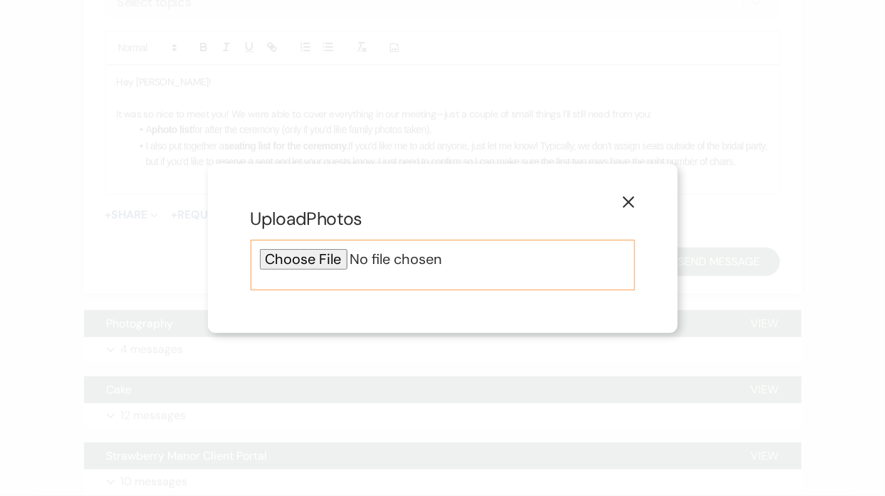
click at [312, 259] on input "file" at bounding box center [443, 259] width 366 height 21
type input "C:\fakepath\Screenshot 2025-09-19 134144.png"
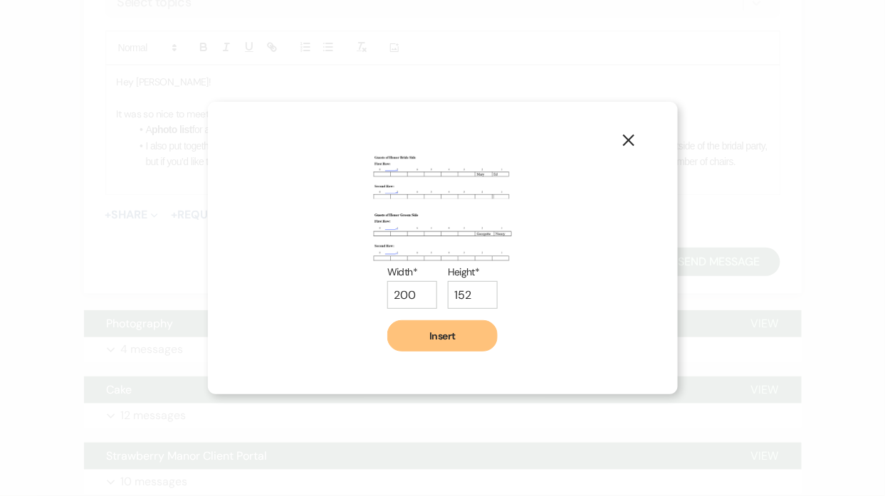
click at [440, 335] on button "Insert" at bounding box center [442, 336] width 110 height 31
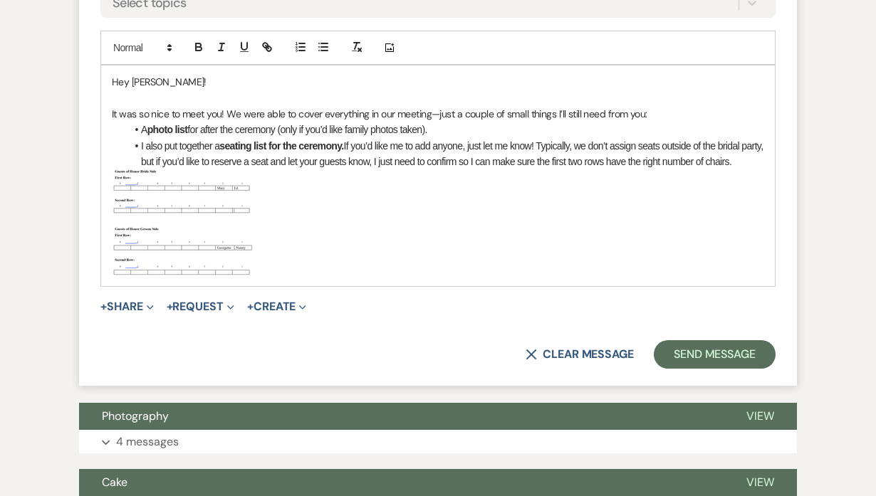
click at [229, 207] on img "﻿ ﻿" at bounding box center [183, 224] width 142 height 108
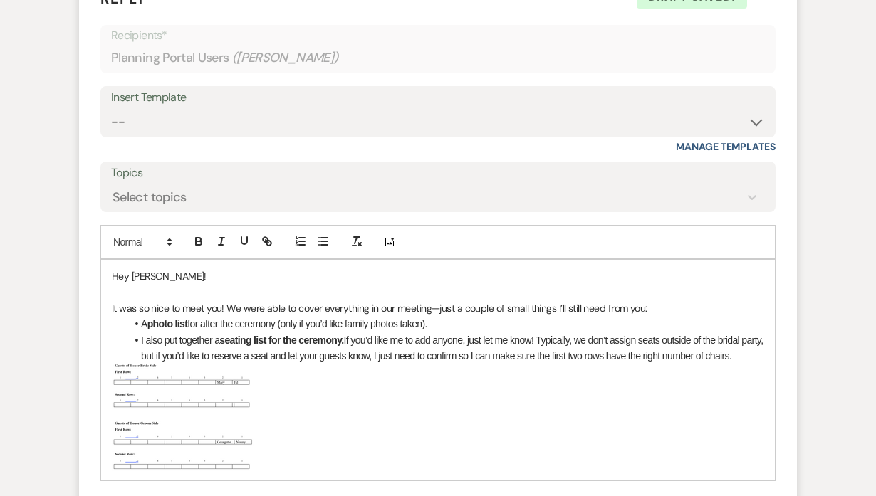
scroll to position [2784, 0]
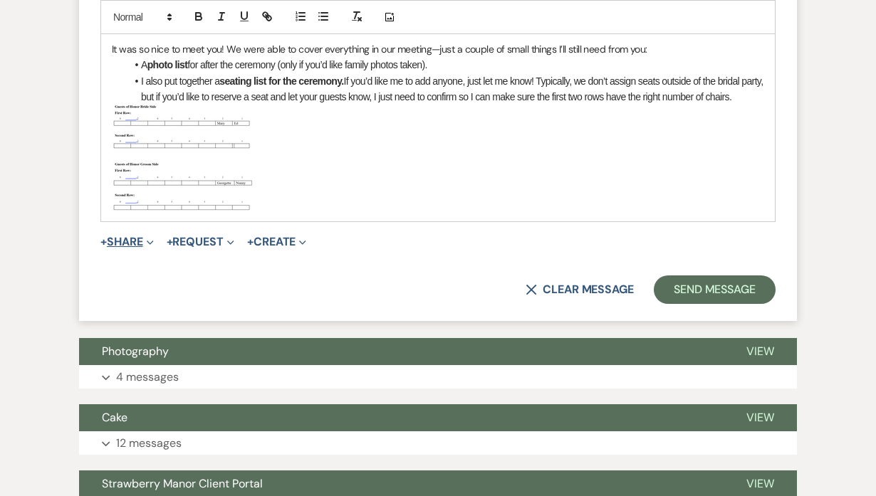
click at [143, 241] on button "+ Share Expand" at bounding box center [126, 241] width 53 height 11
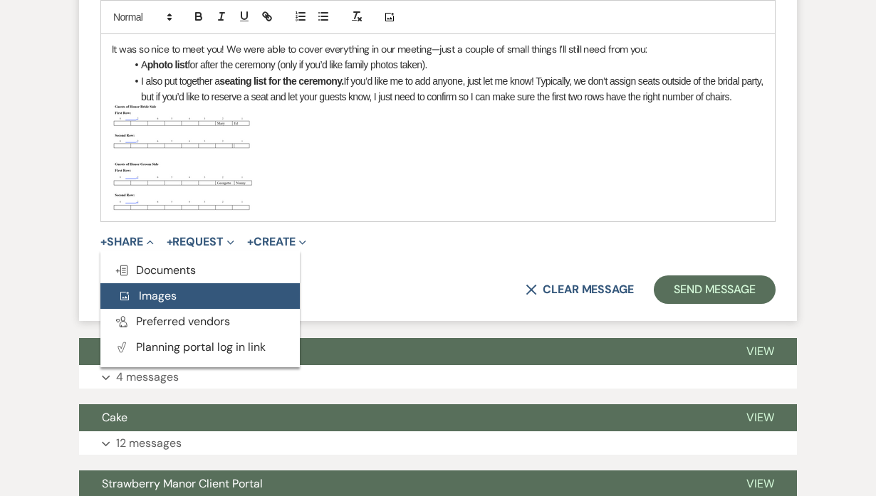
click at [151, 291] on span "Add Photo Images" at bounding box center [147, 295] width 59 height 15
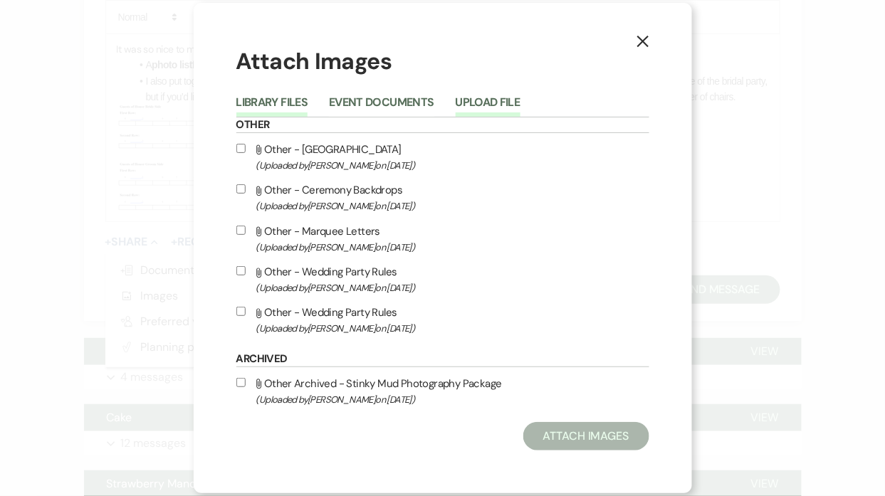
click at [494, 97] on button "Upload File" at bounding box center [488, 107] width 65 height 20
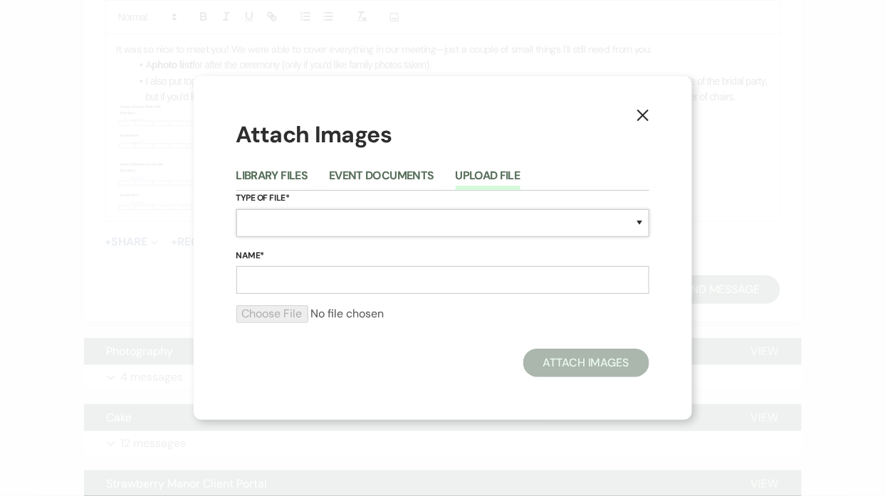
click at [308, 217] on select "Special Event Insurance Vendor Certificate of Insurance Contracts / Rental Agre…" at bounding box center [442, 223] width 413 height 28
select select "0"
click at [236, 209] on select "Special Event Insurance Vendor Certificate of Insurance Contracts / Rental Agre…" at bounding box center [442, 223] width 413 height 28
click at [308, 274] on input "Name*" at bounding box center [442, 280] width 413 height 28
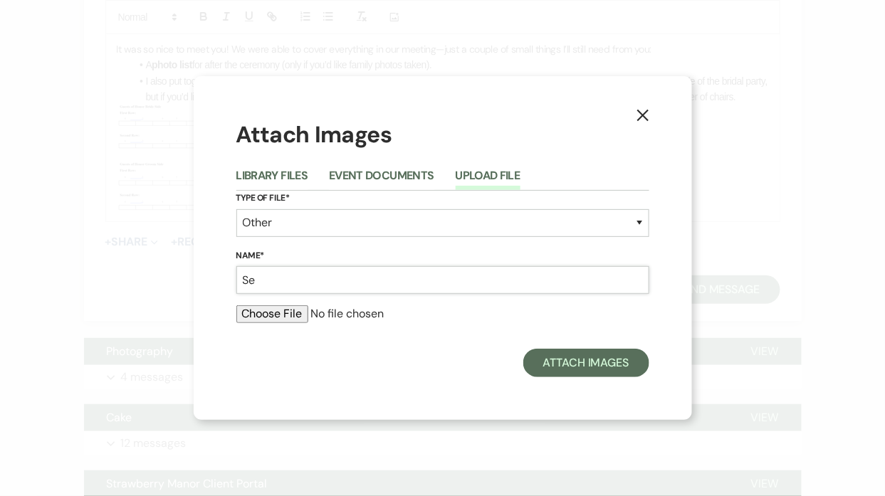
type input "S"
type input "Ceremony Seating"
click at [228, 308] on div "X Attach Images Library Files Event Documents Upload File Type of File* Special…" at bounding box center [443, 247] width 499 height 343
click at [254, 325] on div at bounding box center [442, 320] width 413 height 28
click at [256, 318] on input "file" at bounding box center [442, 314] width 413 height 17
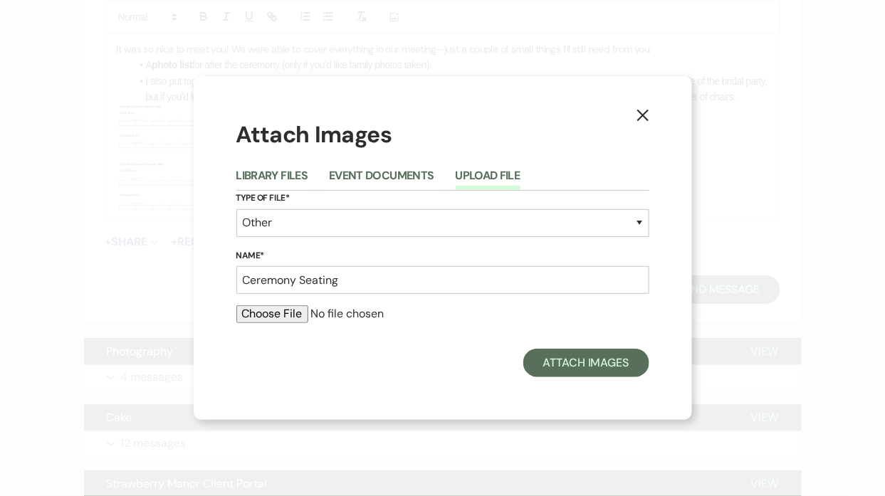
type input "C:\fakepath\Screenshot 2025-09-19 134144.png"
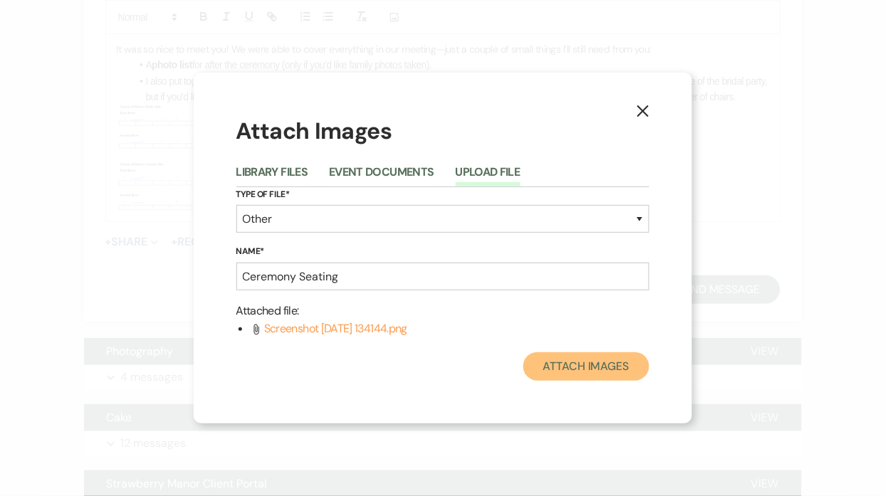
click at [540, 359] on button "Attach Images" at bounding box center [586, 367] width 126 height 28
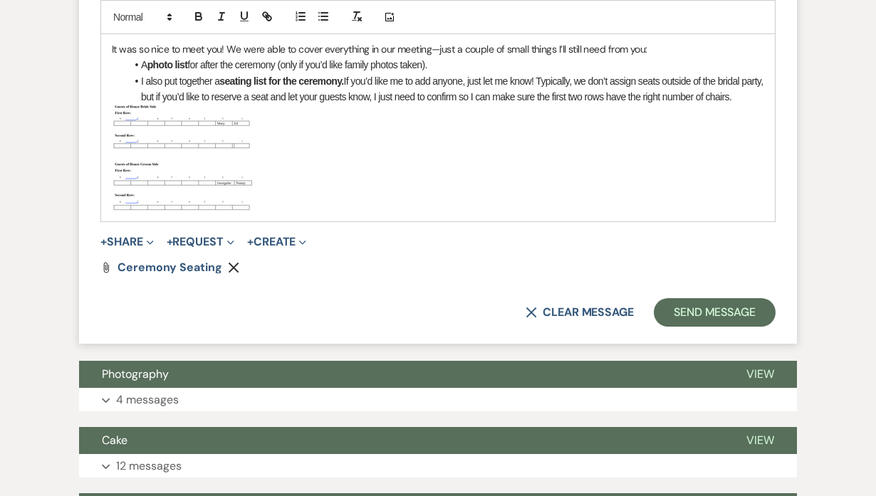
click at [219, 186] on img "﻿ ﻿" at bounding box center [183, 159] width 142 height 108
click at [276, 170] on p "﻿ ﻿" at bounding box center [438, 159] width 652 height 108
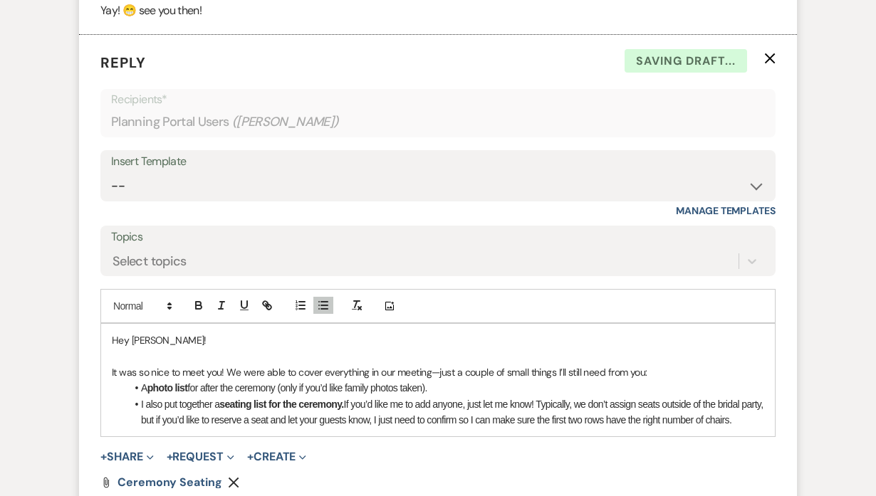
scroll to position [2719, 0]
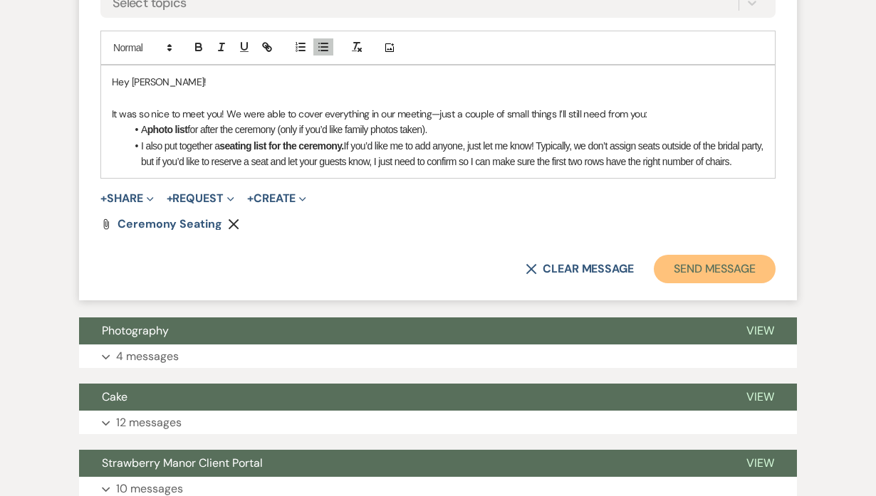
click at [742, 277] on button "Send Message" at bounding box center [715, 269] width 122 height 28
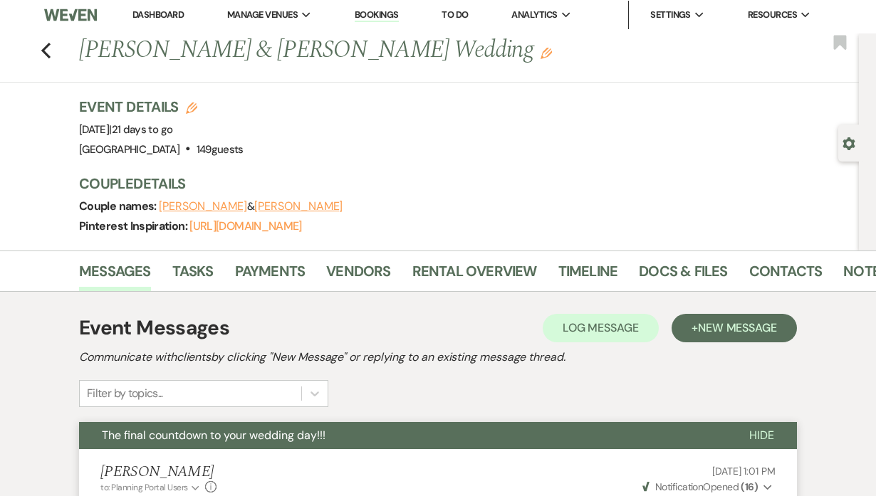
scroll to position [0, 0]
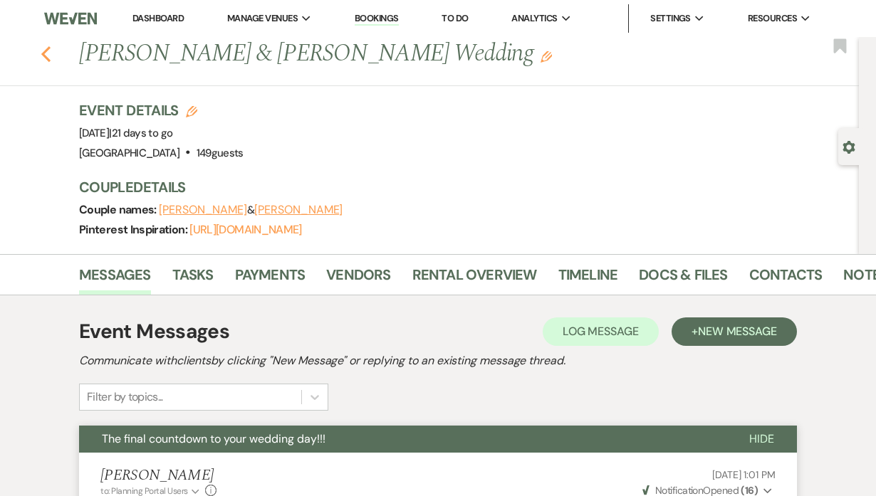
click at [50, 56] on use "button" at bounding box center [45, 54] width 9 height 16
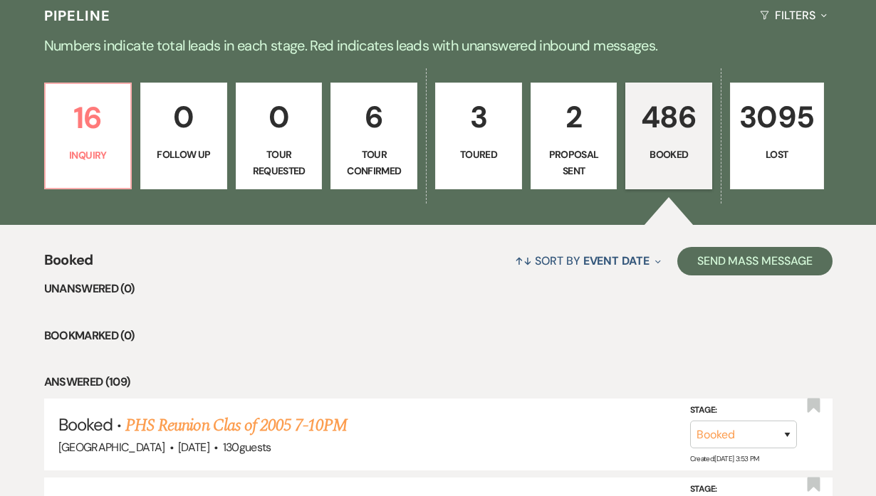
scroll to position [355, 0]
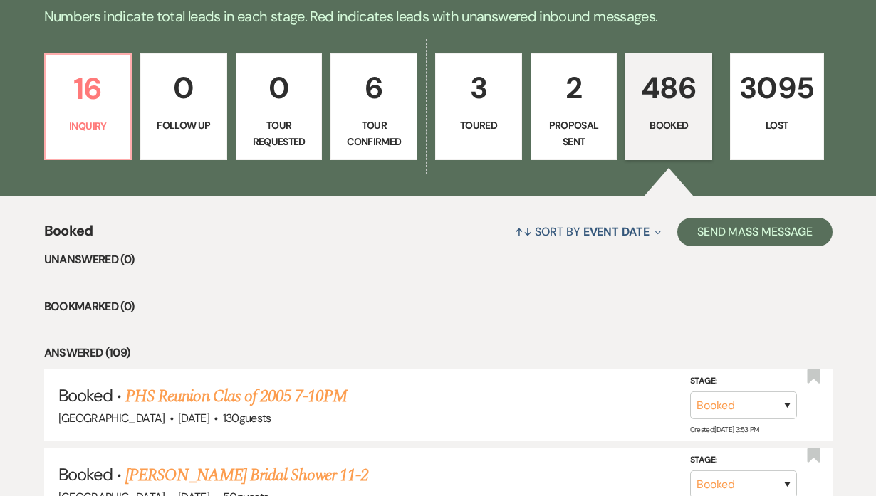
scroll to position [365, 0]
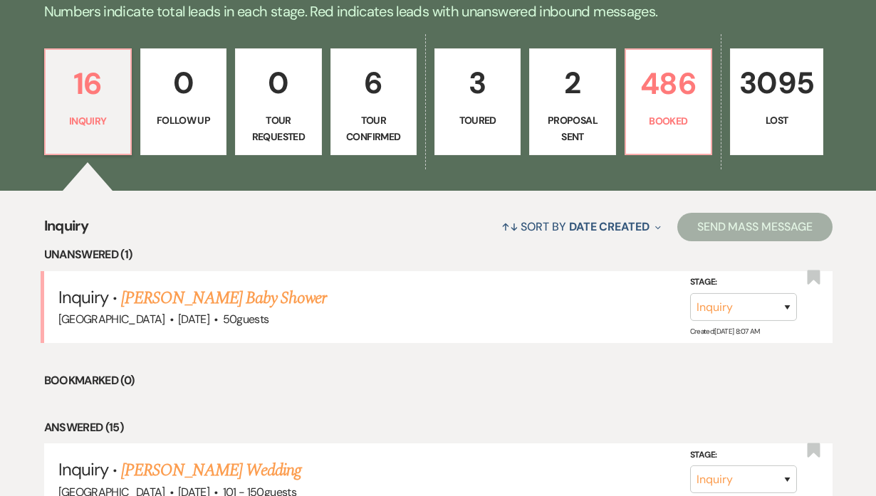
scroll to position [424, 0]
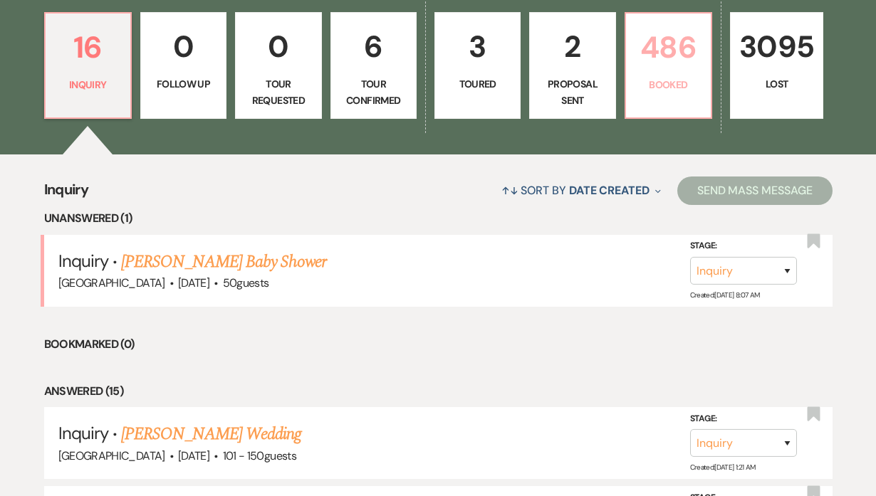
click at [663, 55] on p "486" at bounding box center [669, 48] width 68 height 48
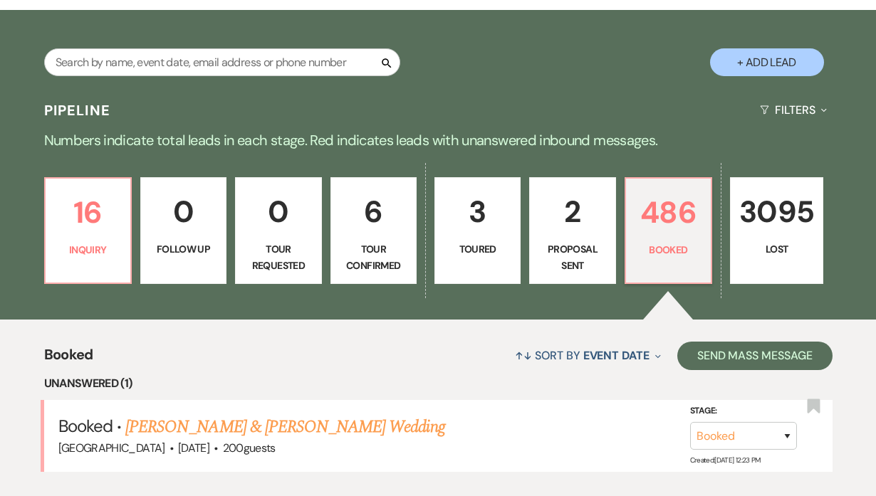
scroll to position [434, 0]
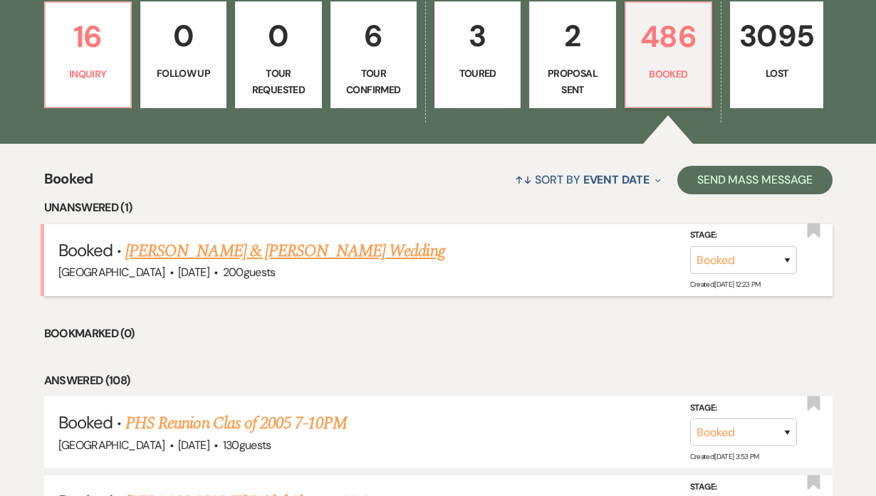
click at [379, 253] on link "[PERSON_NAME] & [PERSON_NAME] Wedding" at bounding box center [284, 252] width 319 height 26
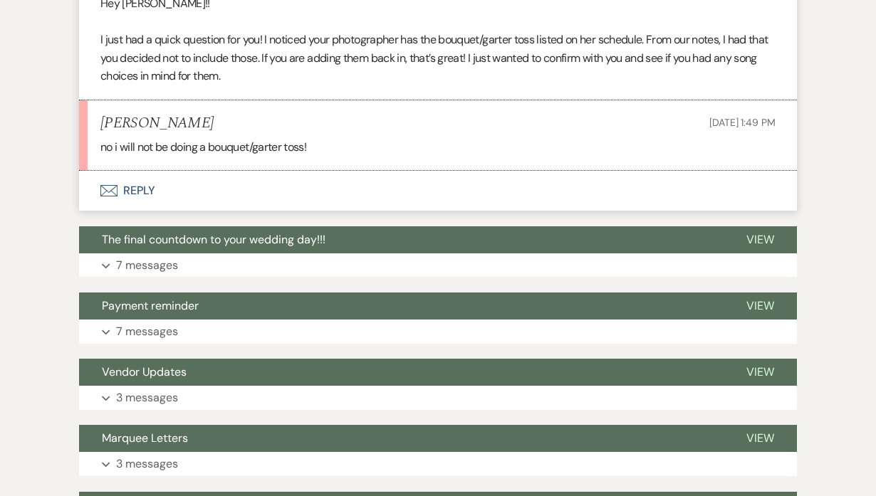
scroll to position [5762, 0]
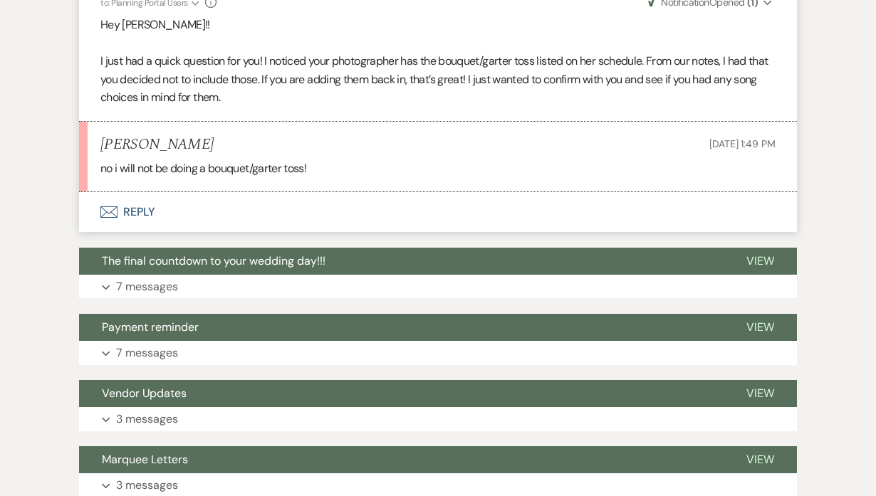
click at [140, 210] on button "Envelope Reply" at bounding box center [438, 212] width 718 height 40
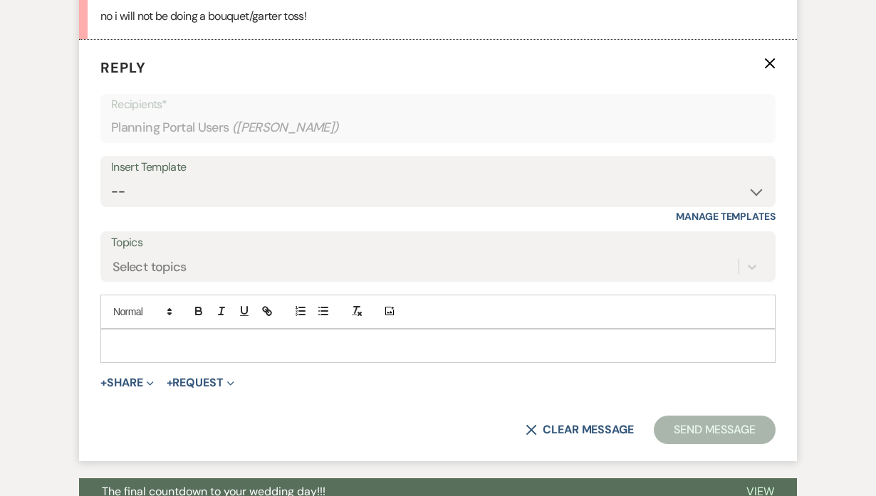
scroll to position [5915, 0]
click at [120, 338] on p at bounding box center [438, 346] width 652 height 16
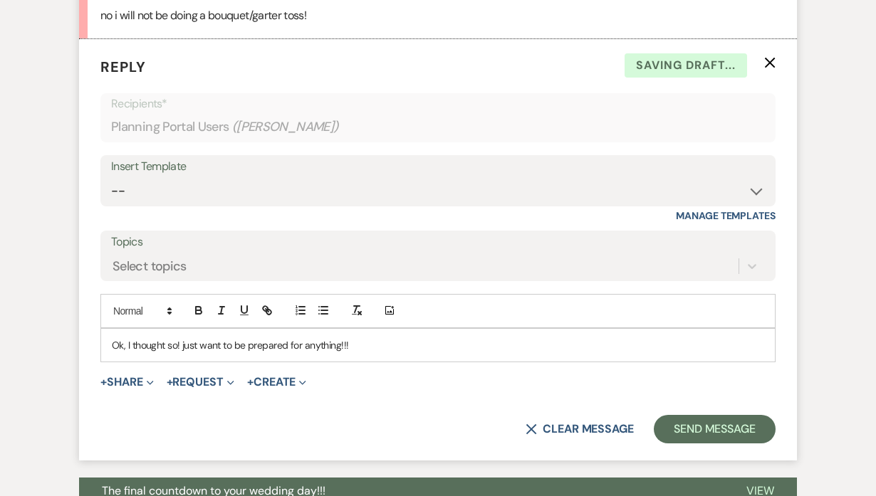
click at [188, 343] on p "Ok, I thought so! just want to be prepared for anything!!!" at bounding box center [438, 346] width 652 height 16
click at [398, 338] on p "Ok, I thought so! Just want to be prepared for anything!!!" at bounding box center [438, 346] width 652 height 16
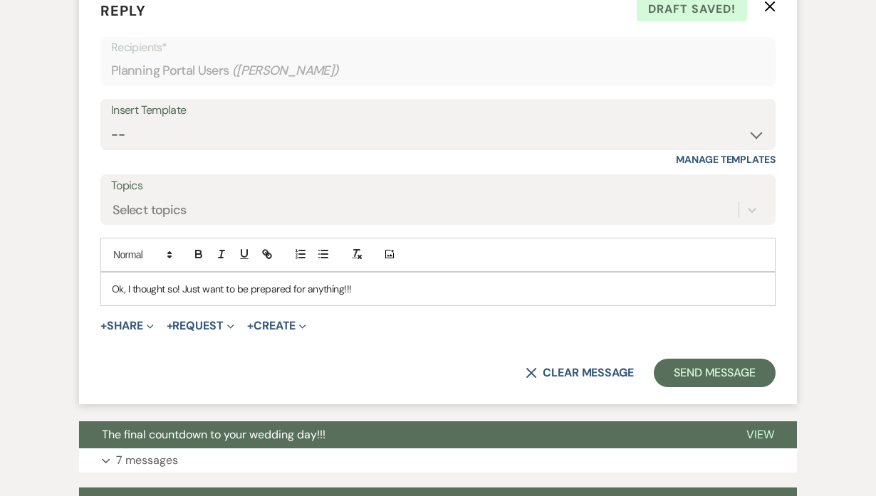
scroll to position [5974, 0]
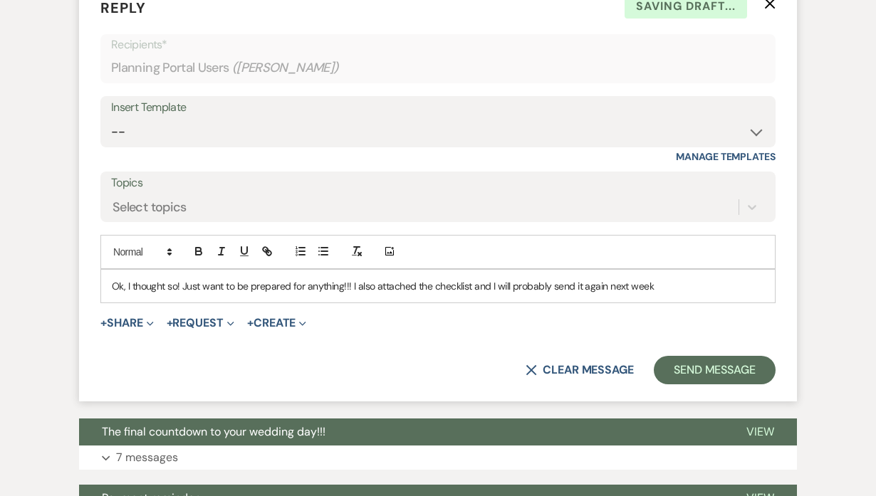
click at [677, 292] on p "Ok, I thought so! Just want to be prepared for anything!!! I also attached the …" at bounding box center [438, 286] width 652 height 16
click at [472, 283] on p "Ok, I thought so! Just want to be prepared for anything!!! I also attached the …" at bounding box center [438, 286] width 652 height 16
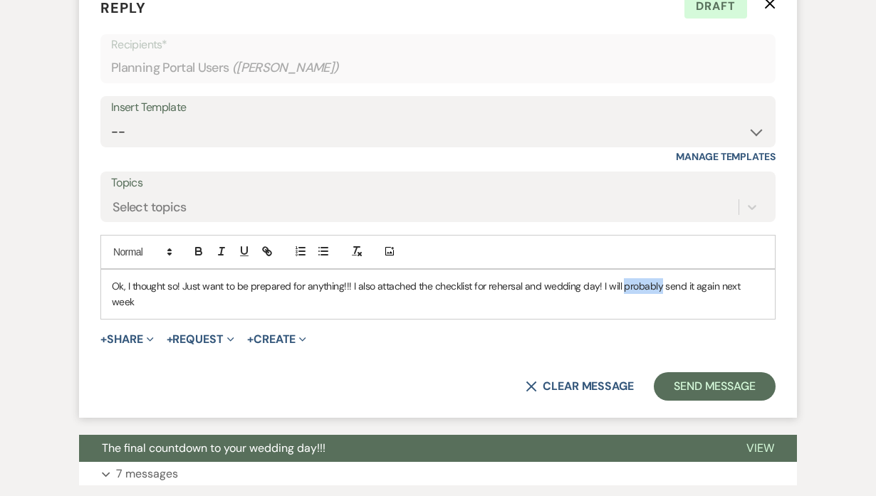
drag, startPoint x: 654, startPoint y: 284, endPoint x: 620, endPoint y: 290, distance: 34.7
click at [620, 290] on p "Ok, I thought so! Just want to be prepared for anything!!! I also attached the …" at bounding box center [438, 294] width 652 height 32
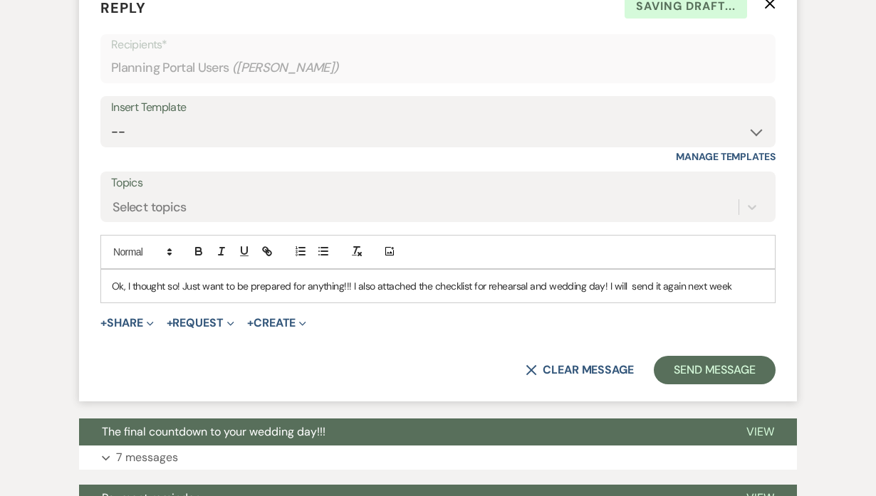
click at [753, 284] on p "Ok, I thought so! Just want to be prepared for anything!!! I also attached the …" at bounding box center [438, 286] width 652 height 16
click at [626, 286] on p "Ok, I thought so! Just want to be prepared for anything!!! I also attached the …" at bounding box center [438, 286] width 652 height 16
click at [741, 285] on p "Ok, I thought so! Just want to be prepared for anything!!! I also attached the …" at bounding box center [438, 286] width 652 height 16
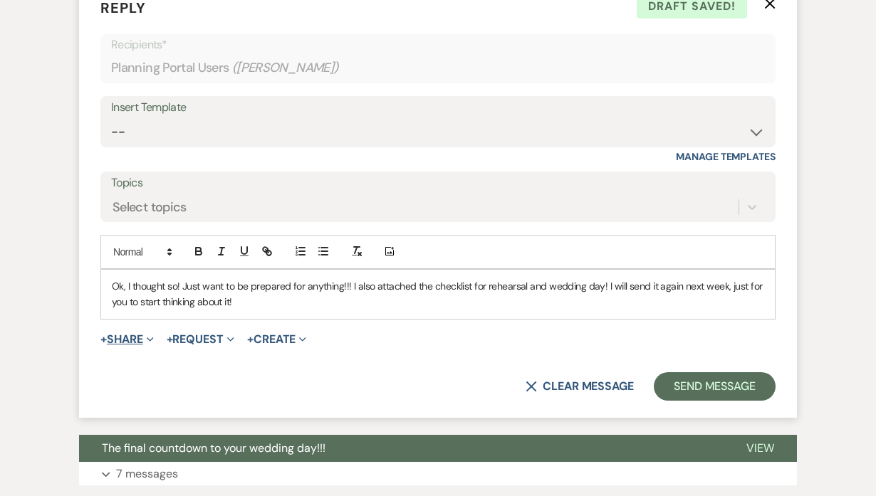
click at [136, 338] on button "+ Share Expand" at bounding box center [126, 339] width 53 height 11
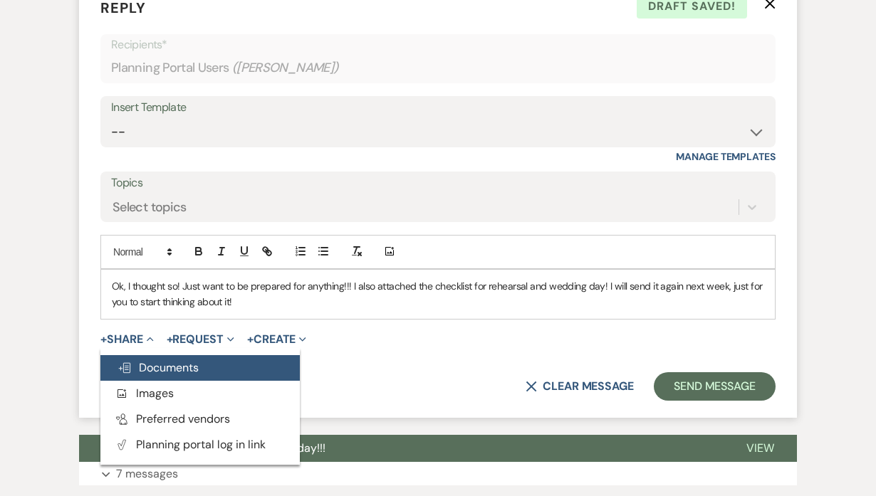
click at [154, 365] on span "Doc Upload Documents" at bounding box center [158, 367] width 81 height 15
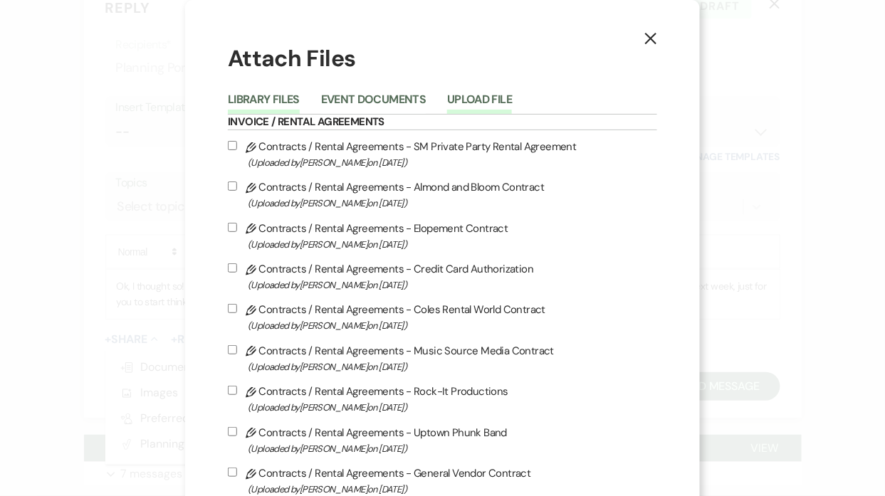
click at [478, 103] on button "Upload File" at bounding box center [479, 104] width 65 height 20
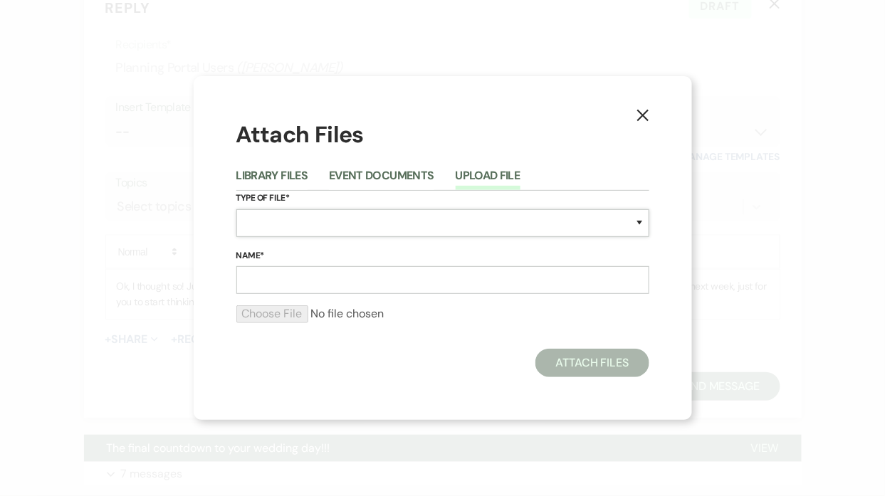
click at [338, 227] on select "Special Event Insurance Vendor Certificate of Insurance Contracts / Rental Agre…" at bounding box center [442, 223] width 413 height 28
select select "0"
click at [236, 209] on select "Special Event Insurance Vendor Certificate of Insurance Contracts / Rental Agre…" at bounding box center [442, 223] width 413 height 28
click at [278, 276] on input "Name*" at bounding box center [442, 280] width 413 height 28
type input "Checklist on what to bring"
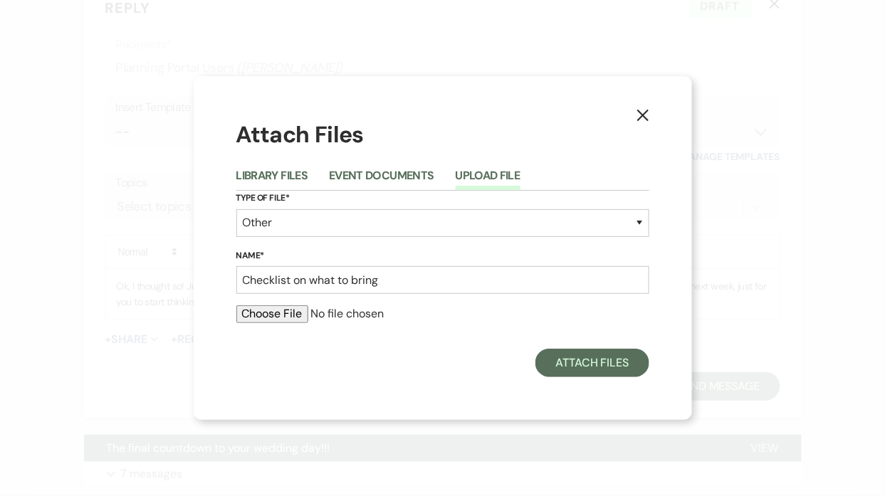
click at [251, 315] on input "file" at bounding box center [442, 314] width 413 height 17
type input "C:\fakepath\Haygood - Checklist.pdf"
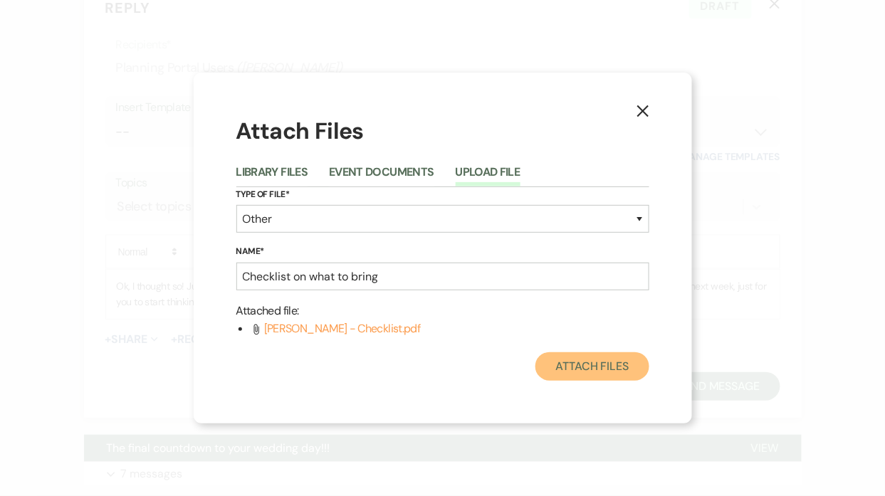
click at [601, 372] on button "Attach Files" at bounding box center [592, 367] width 113 height 28
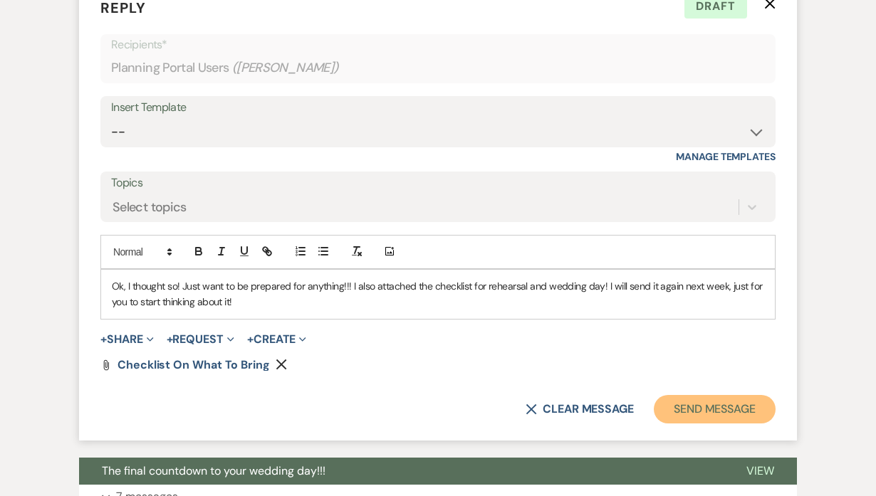
click at [741, 407] on button "Send Message" at bounding box center [715, 409] width 122 height 28
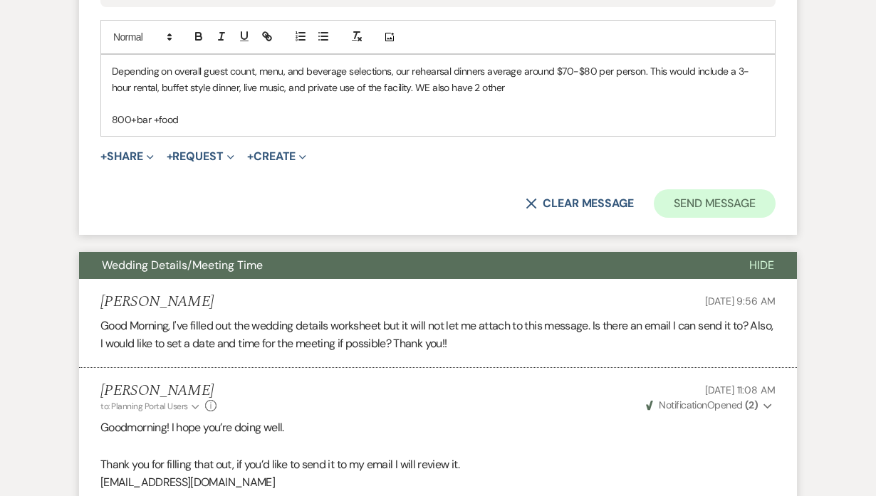
scroll to position [771, 0]
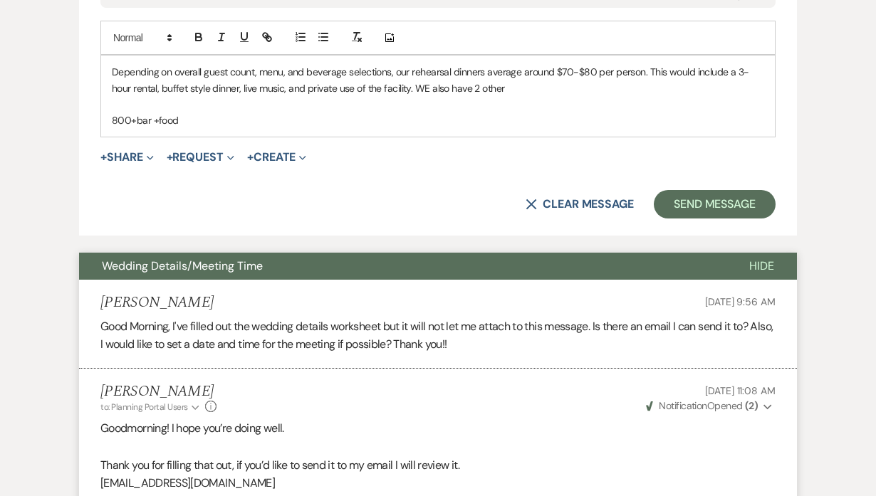
click at [769, 260] on span "Hide" at bounding box center [761, 266] width 25 height 15
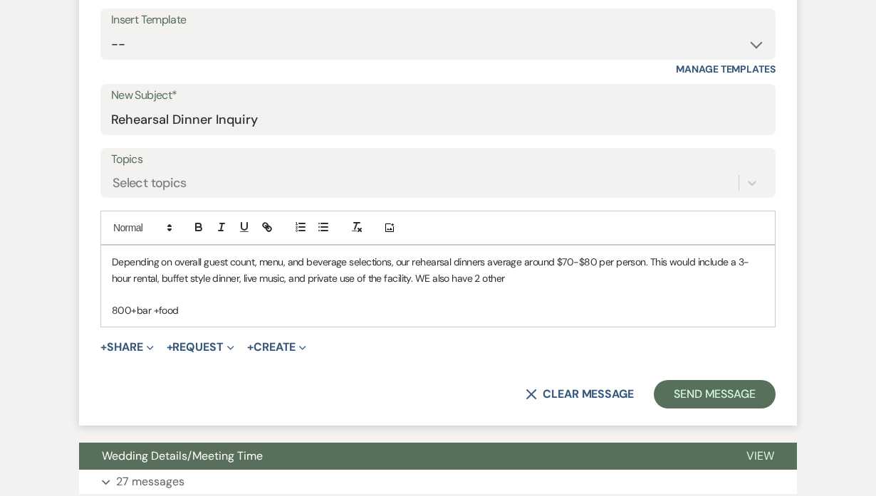
scroll to position [571, 0]
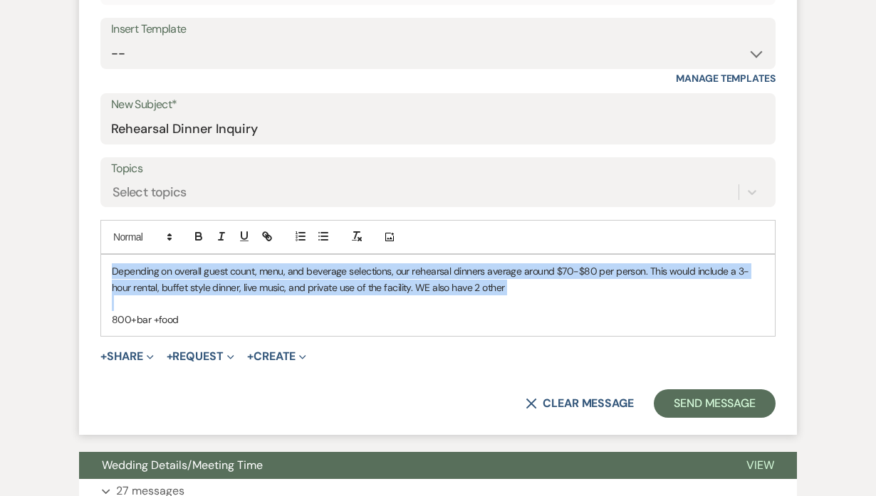
drag, startPoint x: 380, startPoint y: 303, endPoint x: 102, endPoint y: 254, distance: 282.9
click at [102, 254] on div "Depending on overall guest count, menu, and beverage selections, our rehearsal …" at bounding box center [437, 295] width 675 height 83
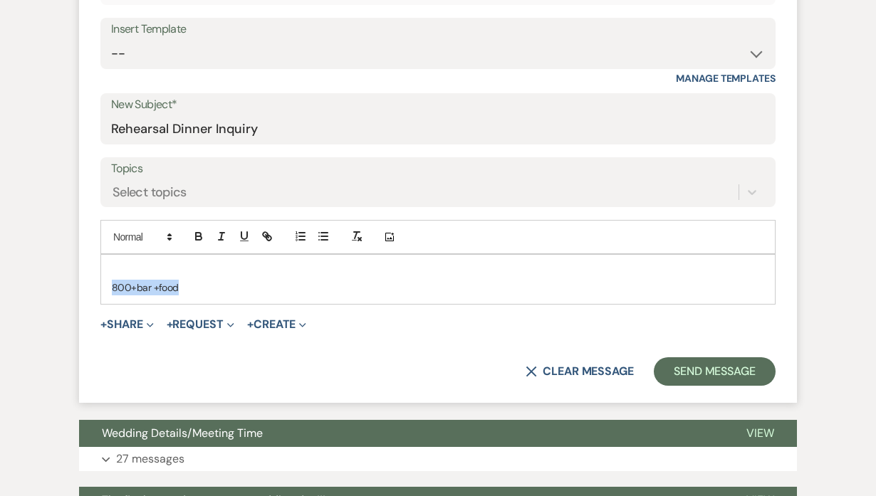
drag, startPoint x: 205, startPoint y: 294, endPoint x: 98, endPoint y: 292, distance: 106.9
click at [98, 292] on form "New Message X Saving draft... Recipients* Planning Portal Users ( Claire Richar…" at bounding box center [438, 152] width 718 height 501
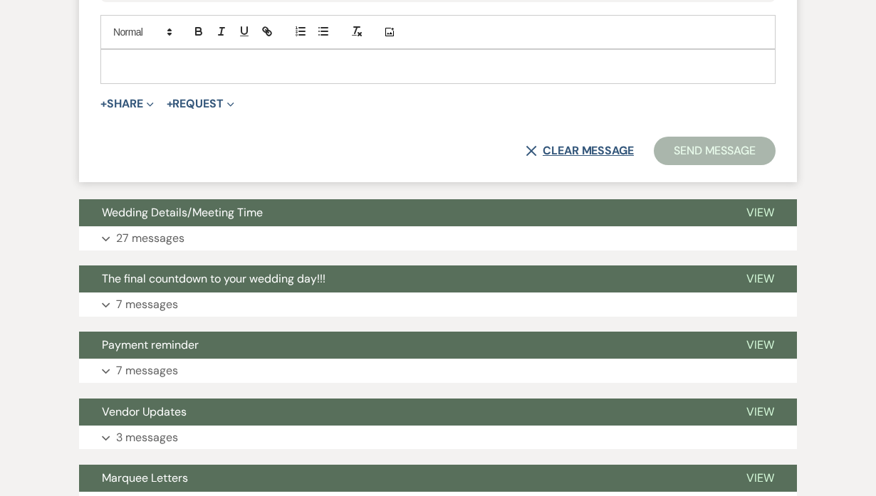
scroll to position [778, 0]
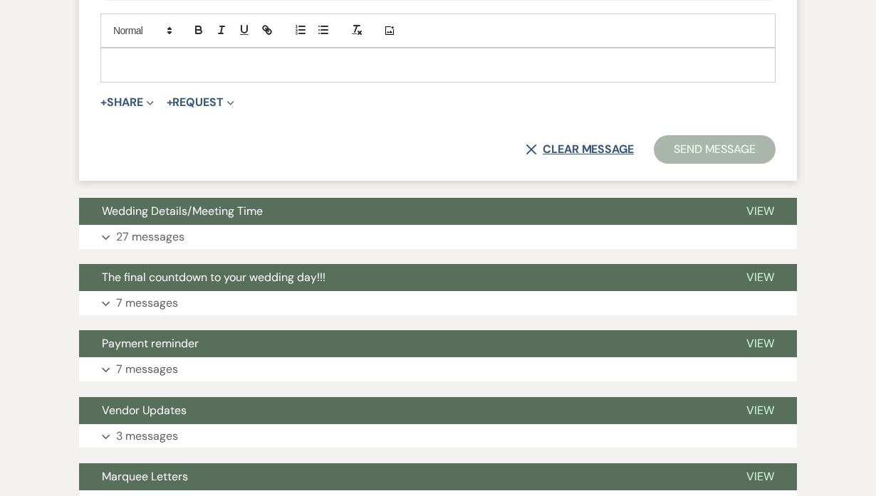
click at [592, 154] on button "X Clear message" at bounding box center [580, 149] width 108 height 11
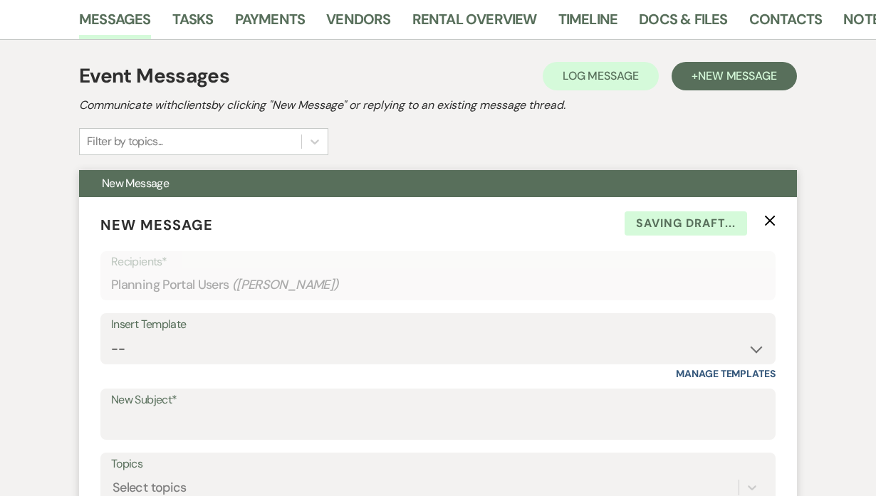
scroll to position [275, 0]
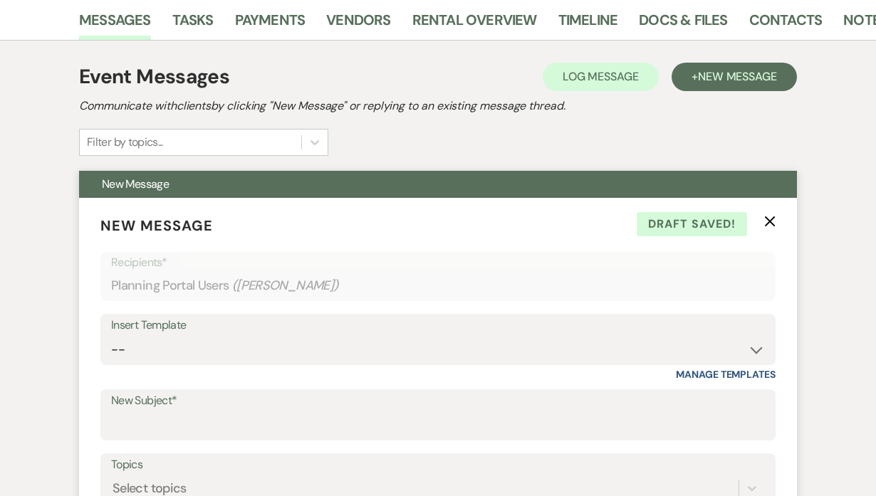
click at [775, 224] on icon "X" at bounding box center [769, 221] width 11 height 11
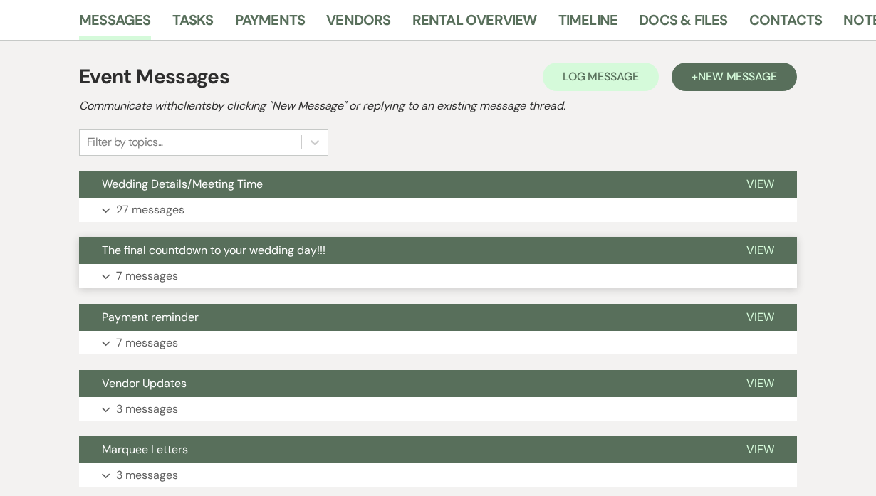
scroll to position [0, 0]
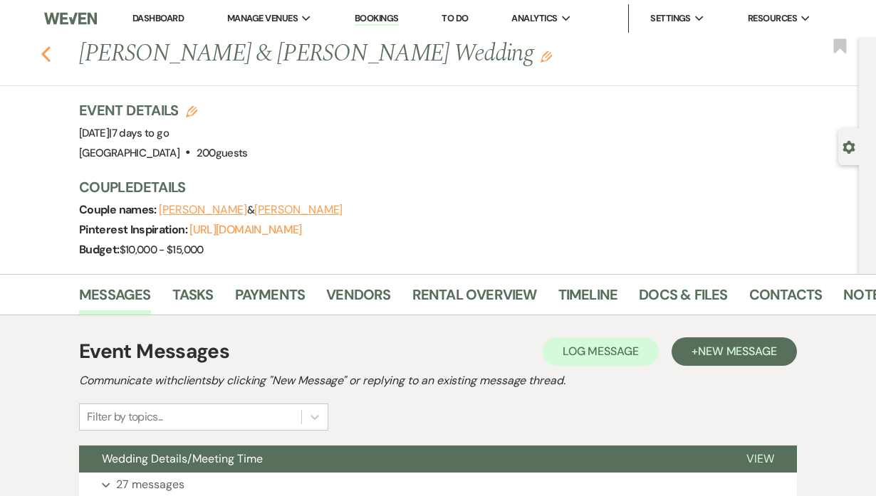
click at [51, 48] on use "button" at bounding box center [45, 54] width 9 height 16
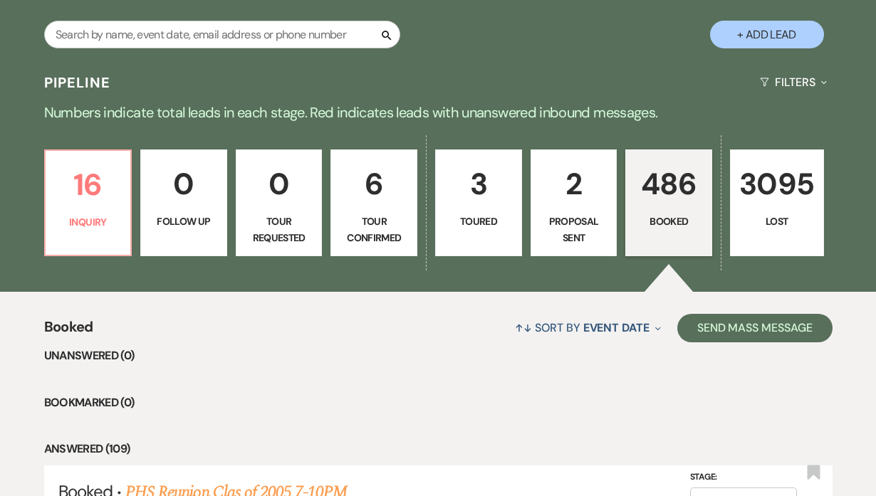
scroll to position [402, 0]
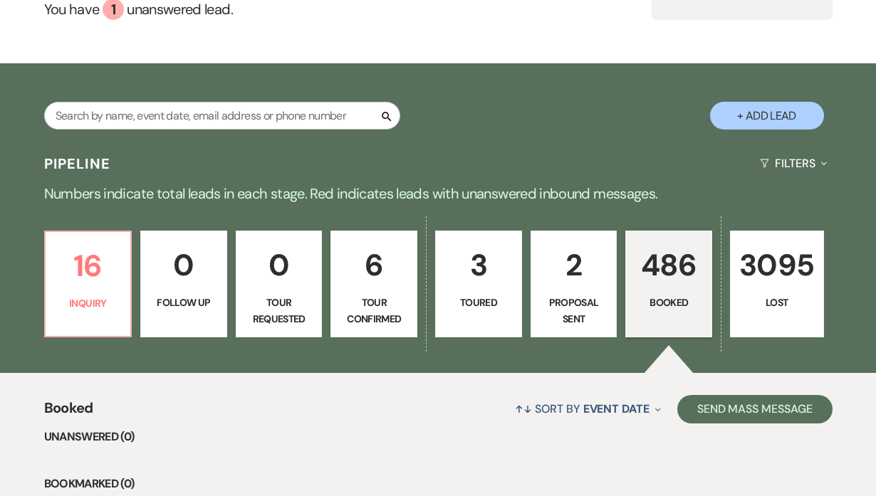
drag, startPoint x: 0, startPoint y: 0, endPoint x: 671, endPoint y: 253, distance: 717.0
click at [671, 253] on p "486" at bounding box center [669, 265] width 68 height 48
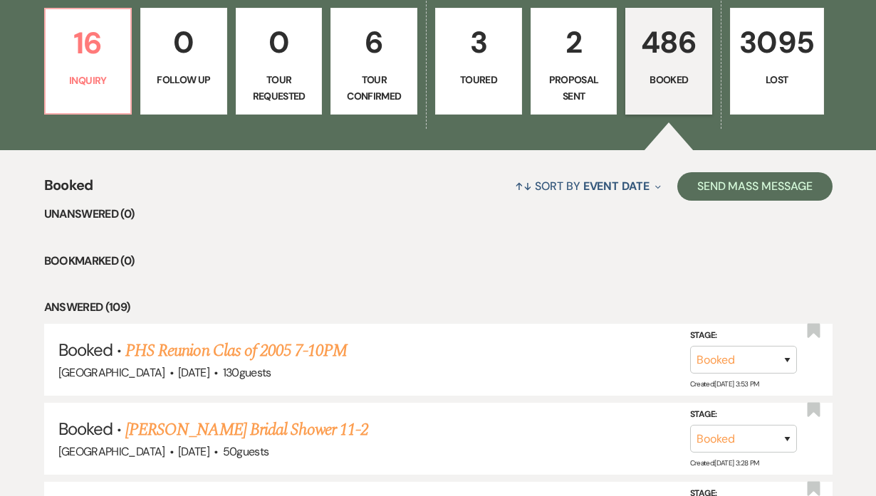
scroll to position [429, 0]
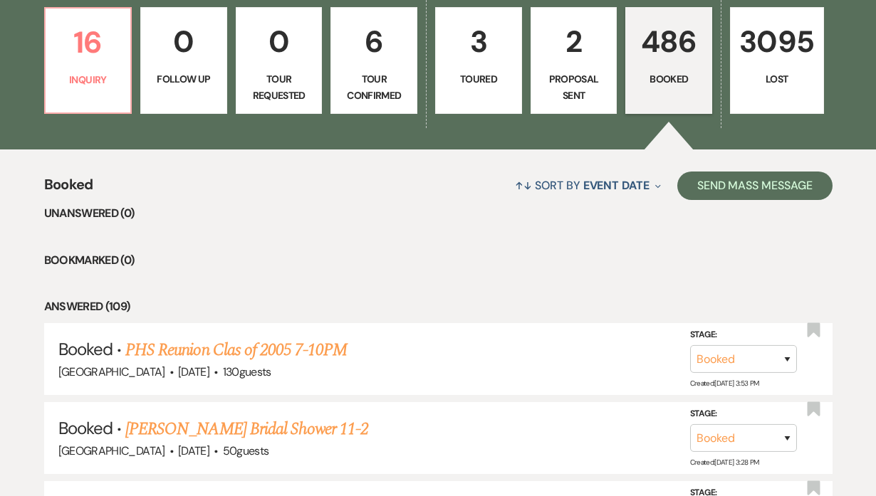
click at [667, 56] on p "486" at bounding box center [669, 42] width 68 height 48
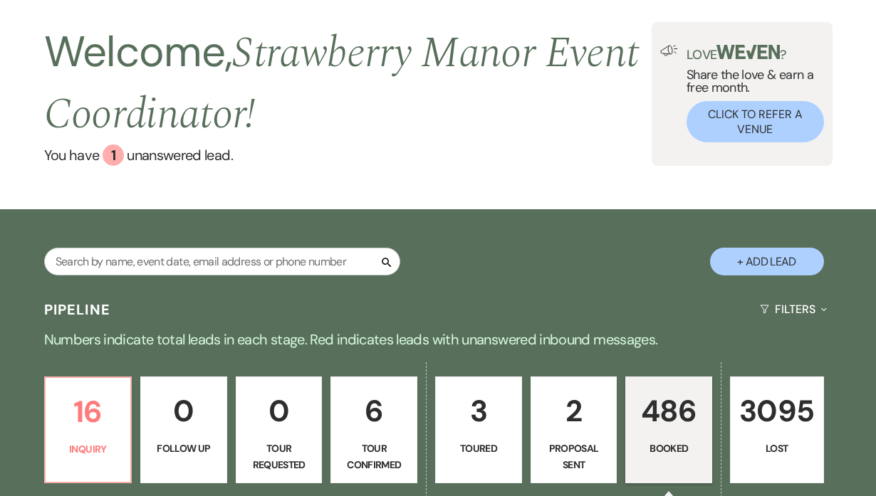
scroll to position [21, 0]
